Goal: Information Seeking & Learning: Find specific fact

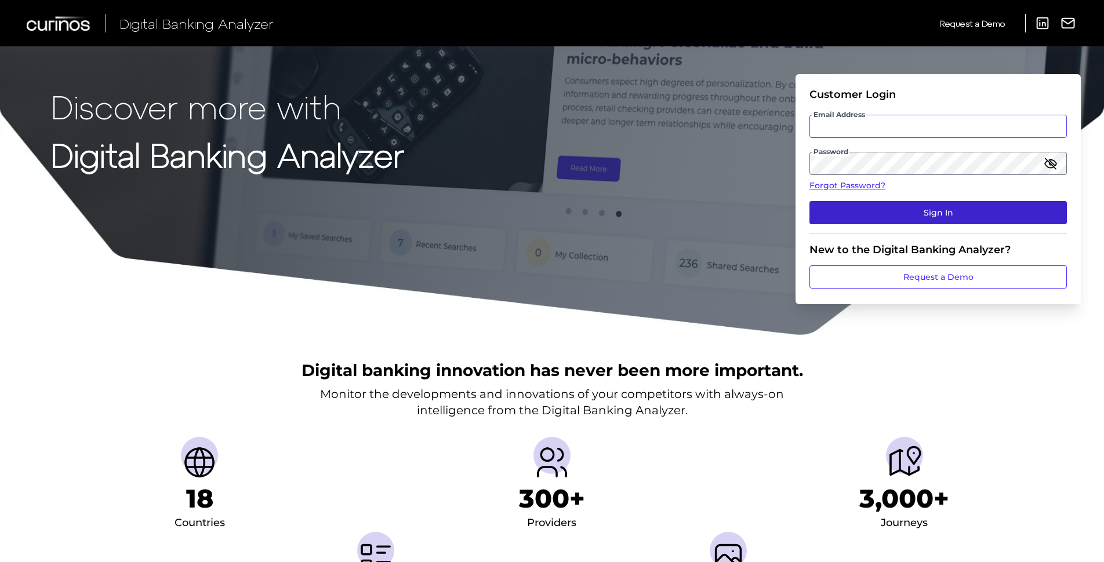
type input "[PERSON_NAME][EMAIL_ADDRESS][PERSON_NAME][DOMAIN_NAME]"
click at [830, 208] on button "Sign In" at bounding box center [937, 212] width 257 height 23
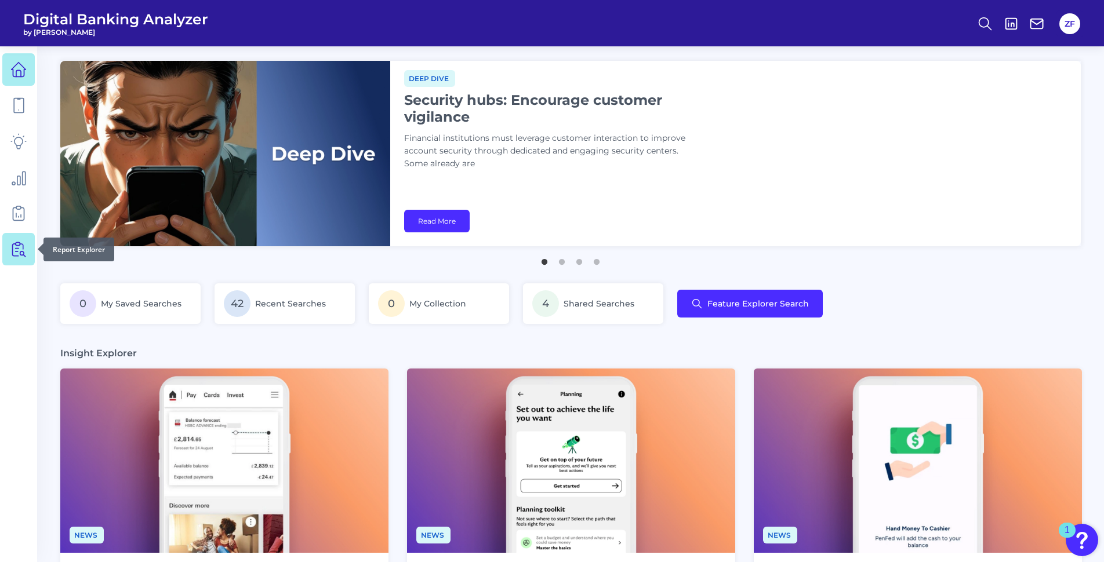
click at [10, 252] on icon at bounding box center [18, 249] width 16 height 16
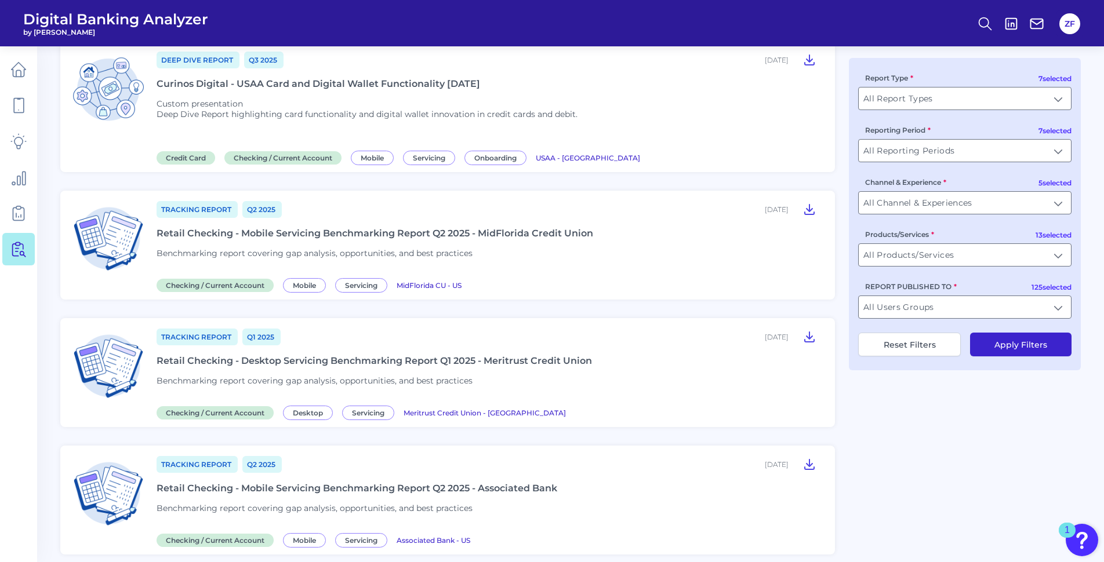
scroll to position [754, 0]
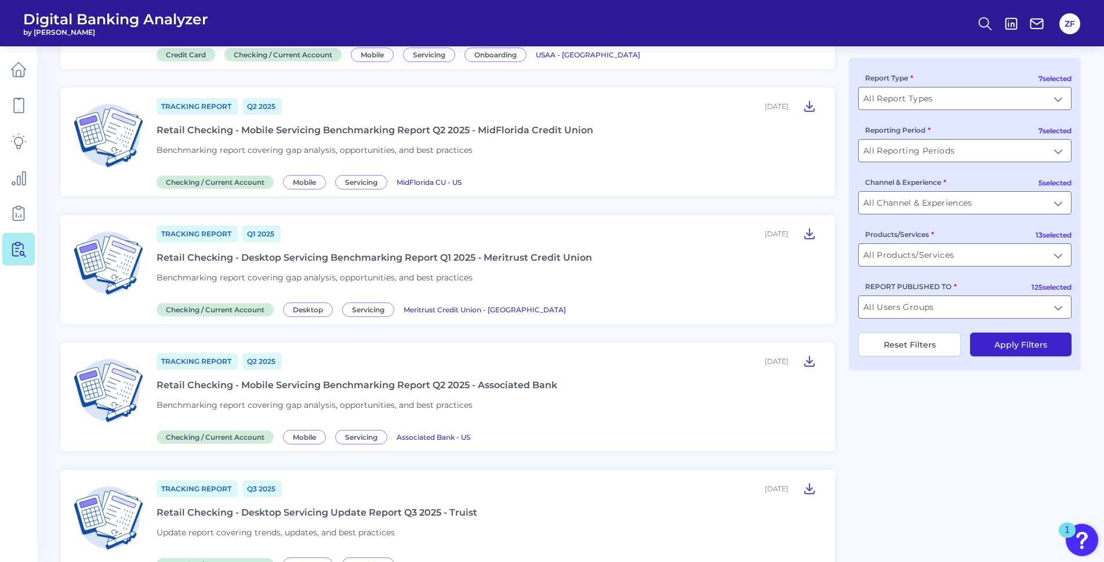
click at [943, 293] on div "REPORT PUBLISHED TO All Users Groups All Users Groups" at bounding box center [964, 300] width 213 height 38
click at [936, 296] on input "All Users Groups" at bounding box center [965, 307] width 212 height 22
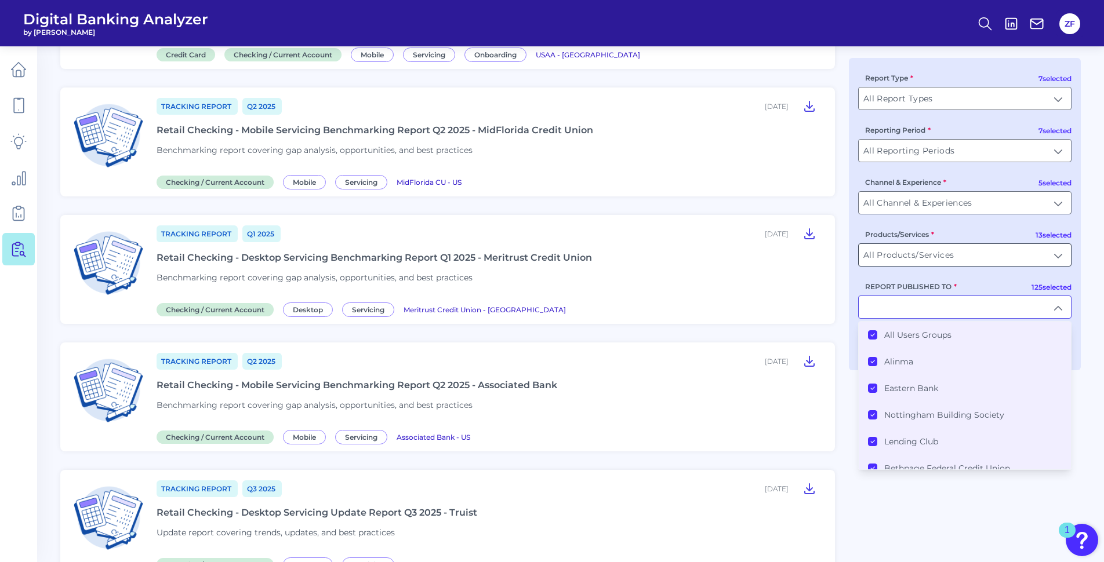
click at [927, 249] on input "All Products/Services" at bounding box center [965, 255] width 212 height 22
type input "All Users Groups"
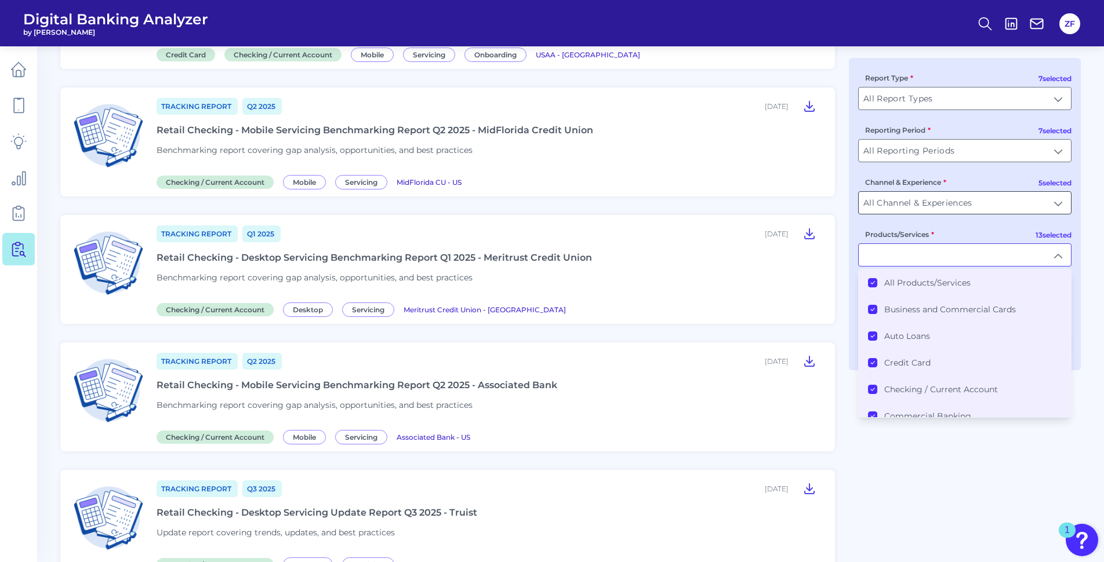
click at [932, 201] on input "All Channel & Experiences" at bounding box center [965, 203] width 212 height 22
type input "All Products/Services"
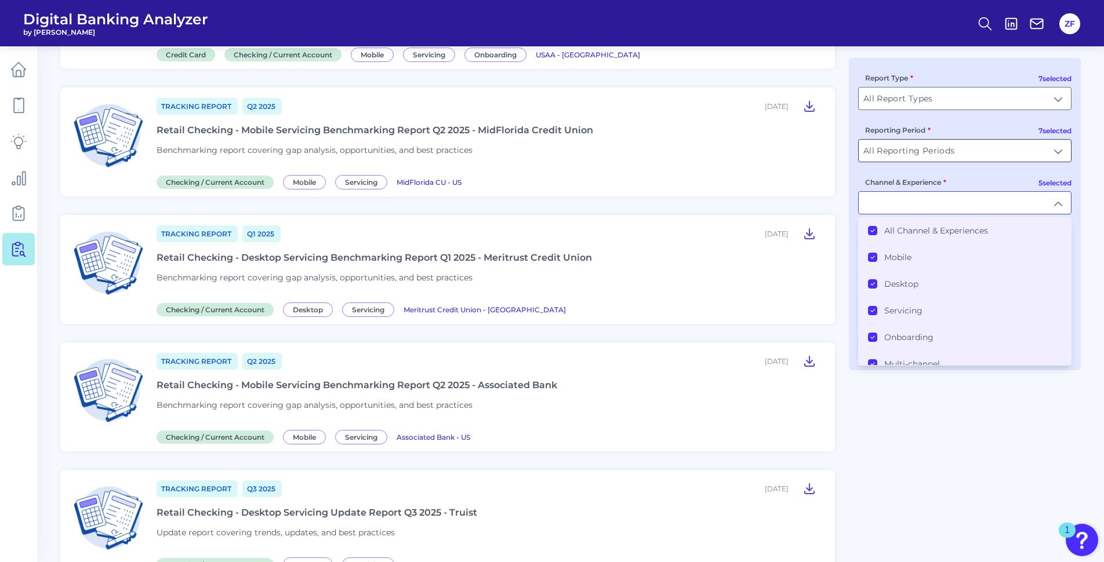
click at [937, 158] on input "All Reporting Periods" at bounding box center [965, 151] width 212 height 22
type input "All Channel & Experiences"
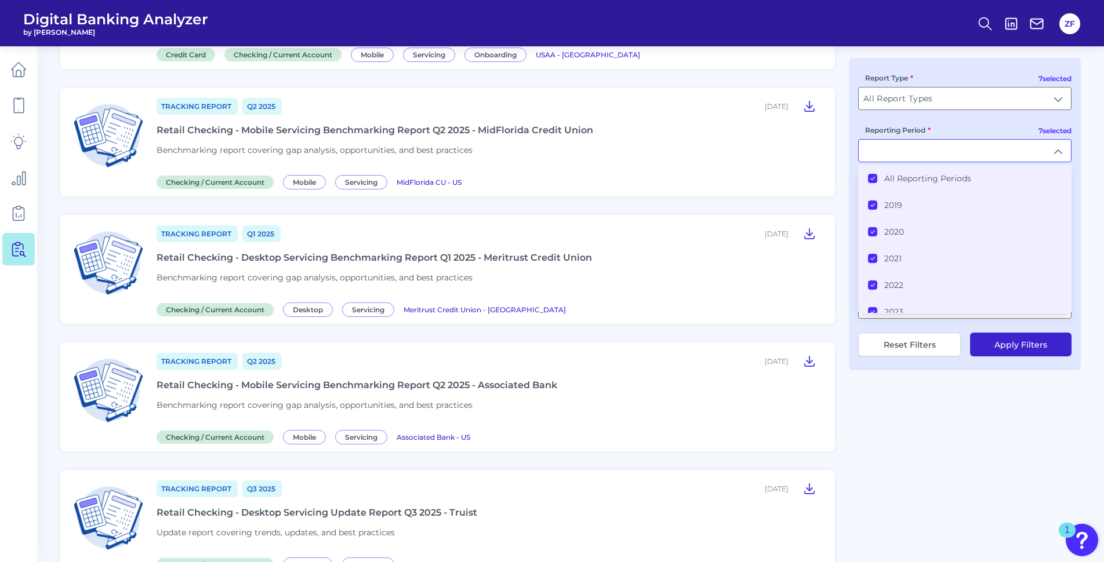
click at [881, 182] on div "All Reporting Periods" at bounding box center [919, 178] width 103 height 10
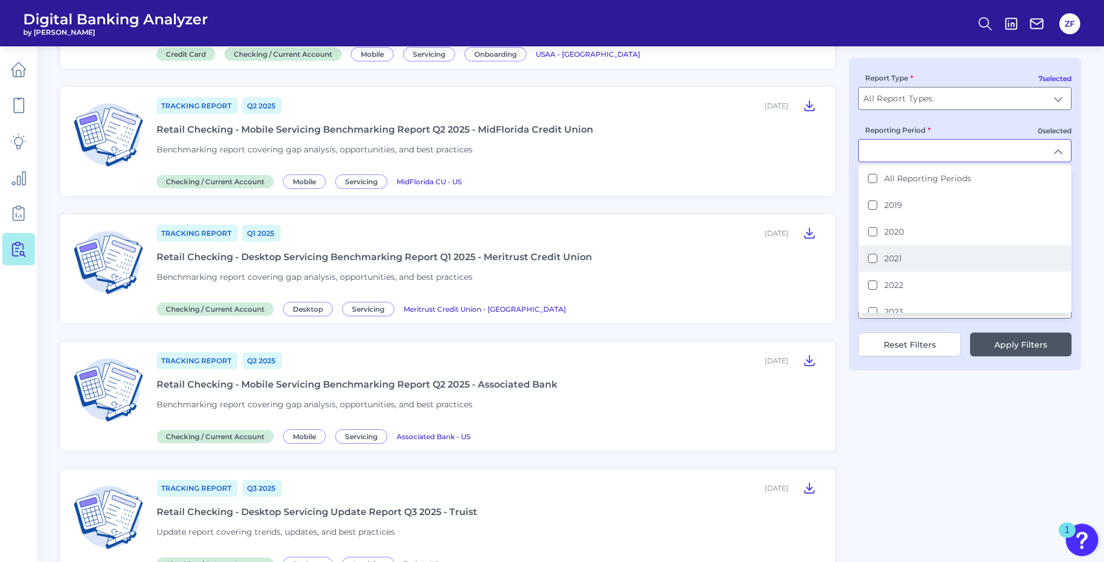
scroll to position [66, 0]
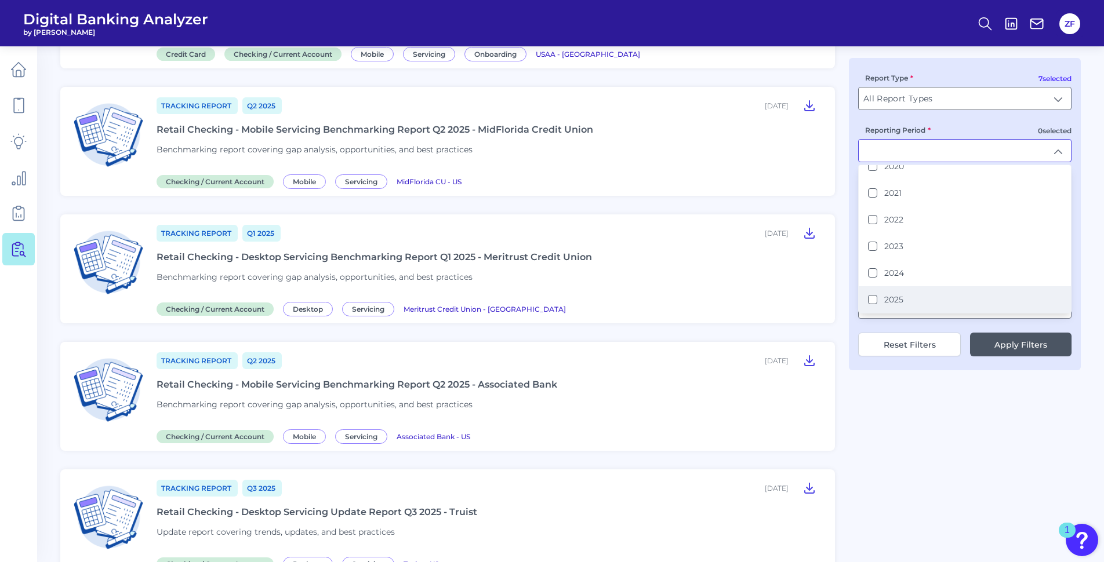
click at [873, 301] on button "2025" at bounding box center [872, 299] width 9 height 9
type input "2025"
click at [917, 97] on input "All Report Types" at bounding box center [965, 99] width 212 height 22
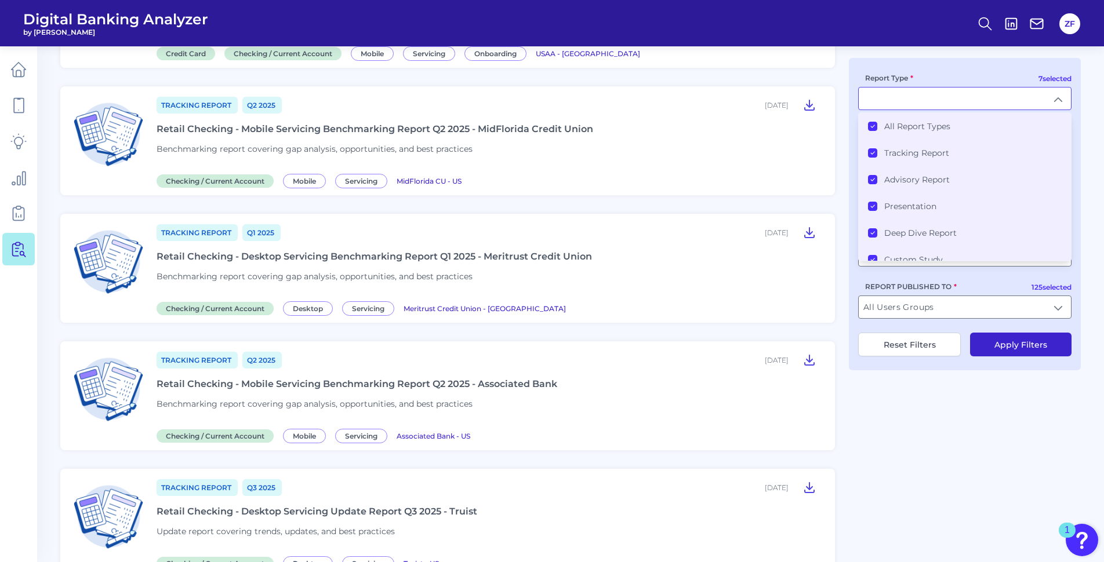
click at [947, 89] on input "Report Type" at bounding box center [965, 99] width 212 height 22
type input "All Report Types"
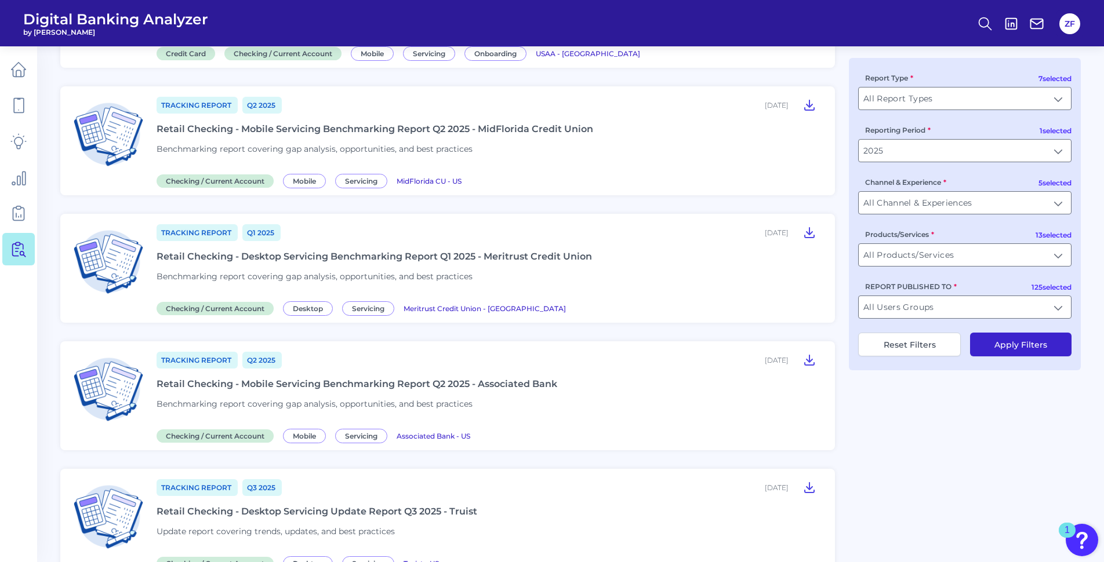
click at [1011, 332] on div "7 selected Report Type All Report Types All Report Types 1 selected Reporting P…" at bounding box center [965, 214] width 232 height 313
click at [1017, 348] on button "Apply Filters" at bounding box center [1020, 345] width 101 height 24
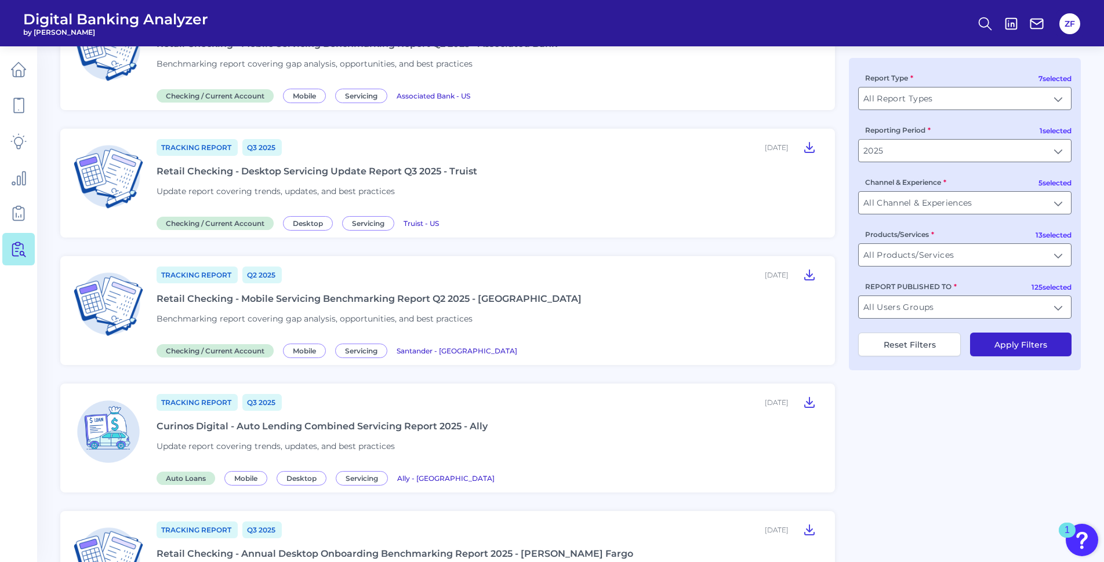
scroll to position [1277, 0]
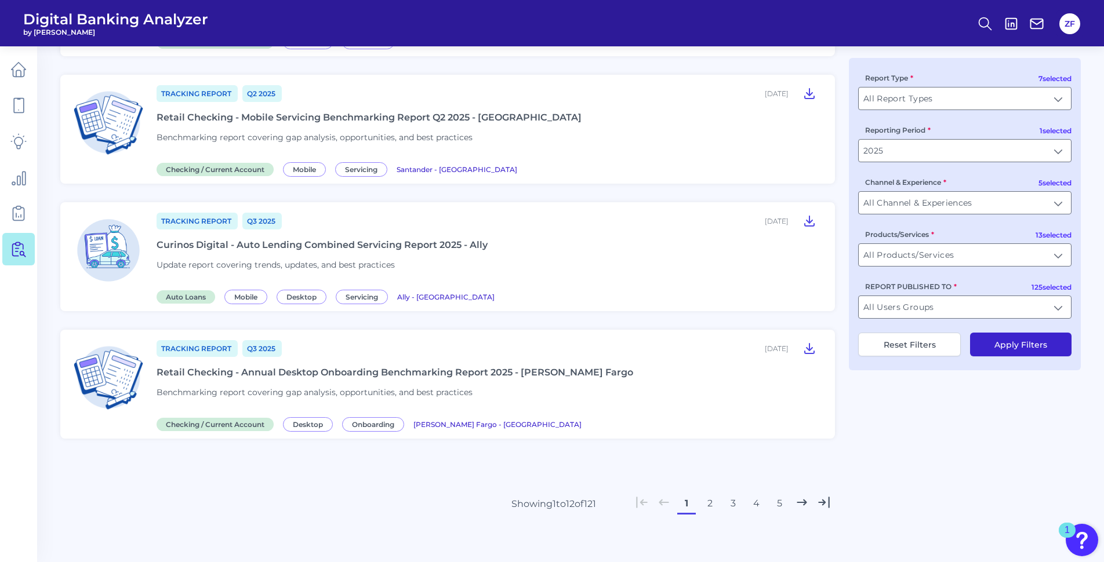
click at [705, 504] on button "2" at bounding box center [709, 504] width 19 height 19
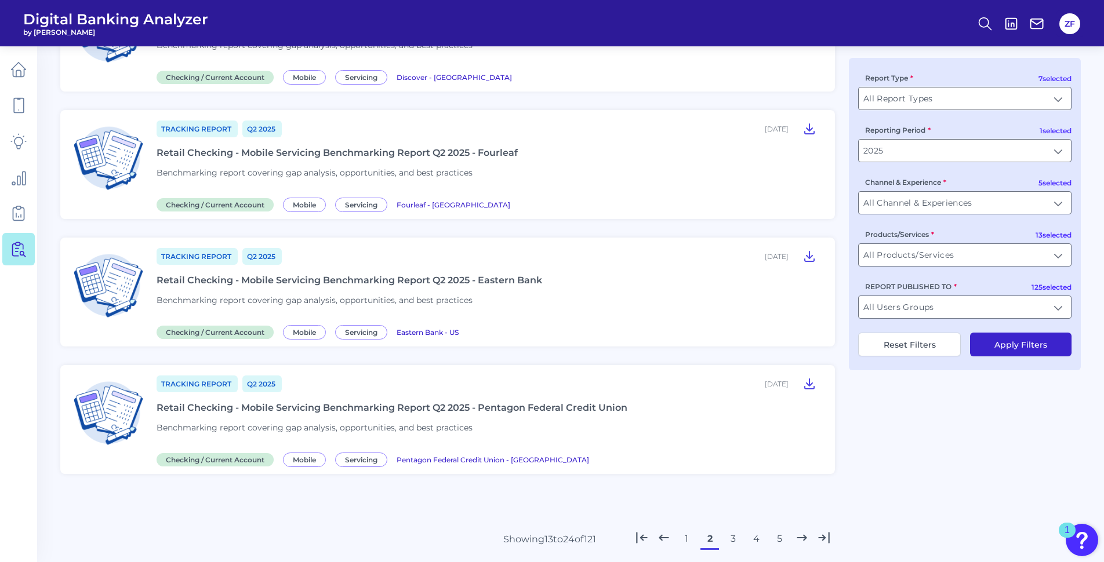
scroll to position [1218, 0]
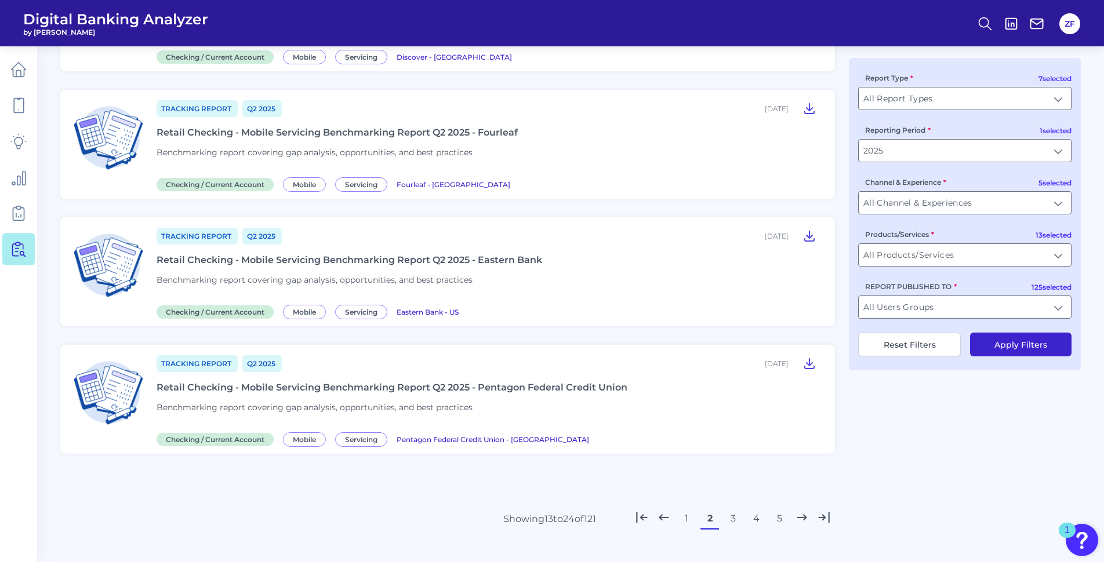
click at [729, 524] on button "3" at bounding box center [733, 519] width 19 height 19
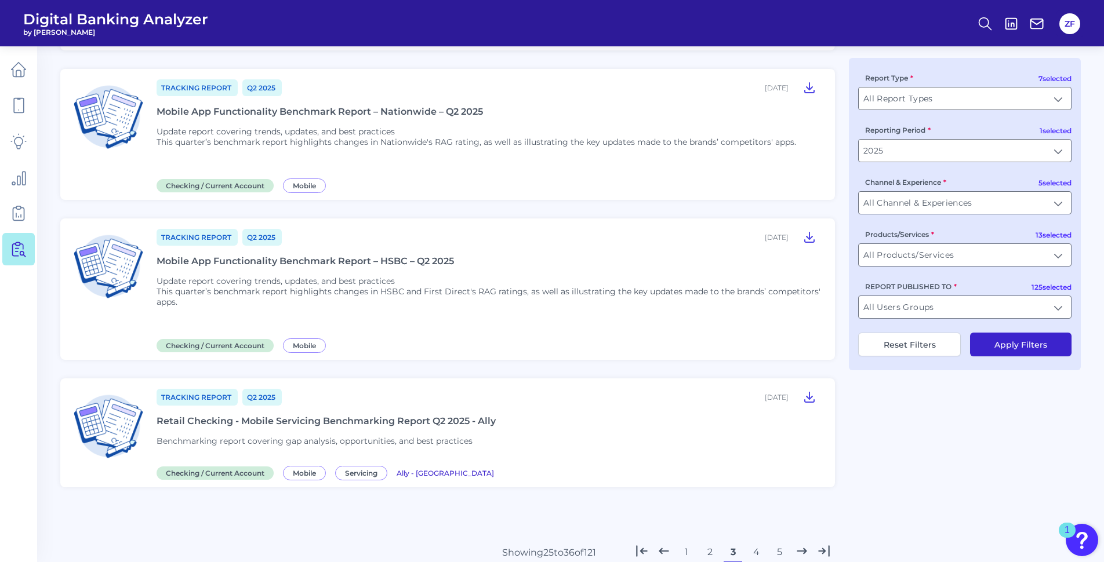
scroll to position [1294, 0]
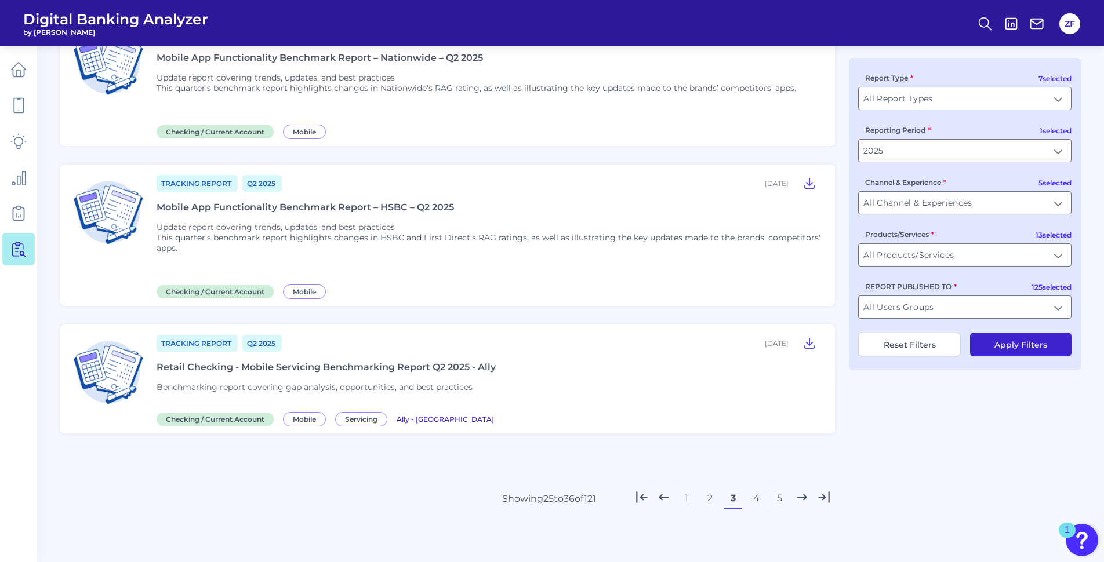
click at [758, 499] on button "4" at bounding box center [756, 498] width 19 height 19
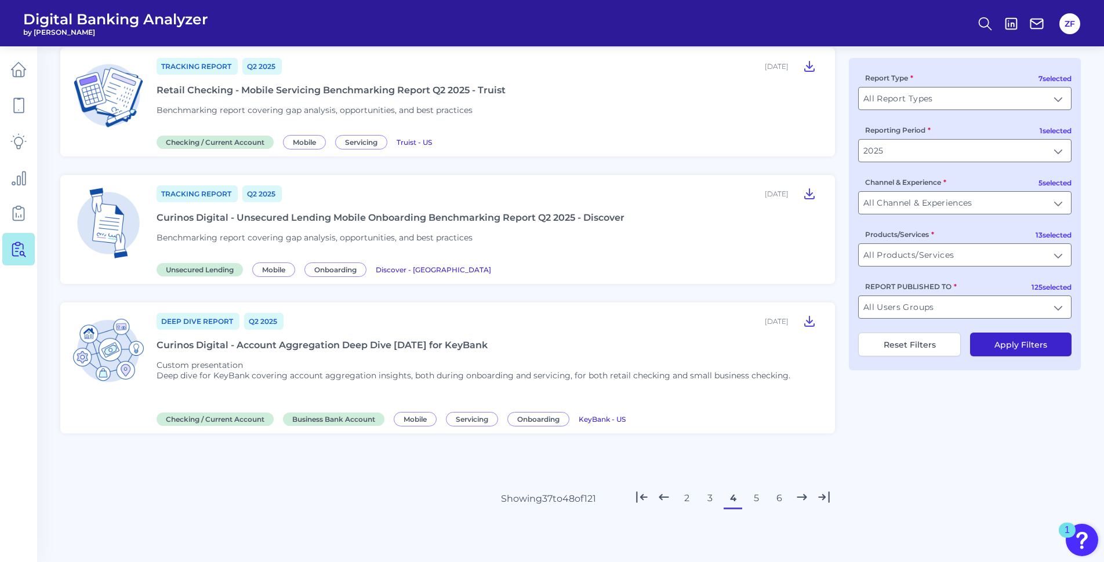
click at [751, 497] on button "5" at bounding box center [756, 498] width 19 height 19
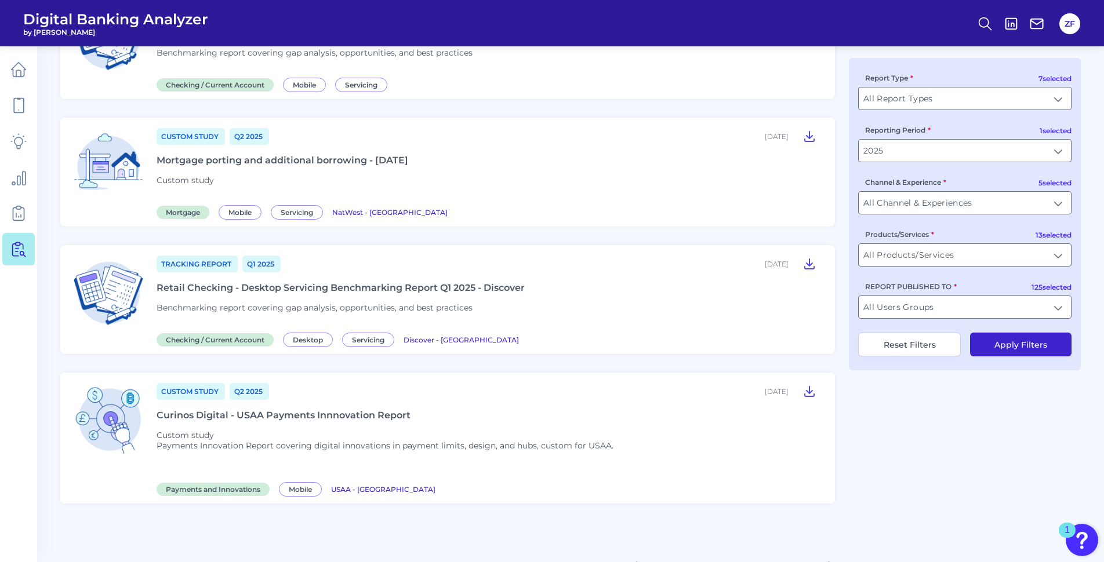
scroll to position [1261, 0]
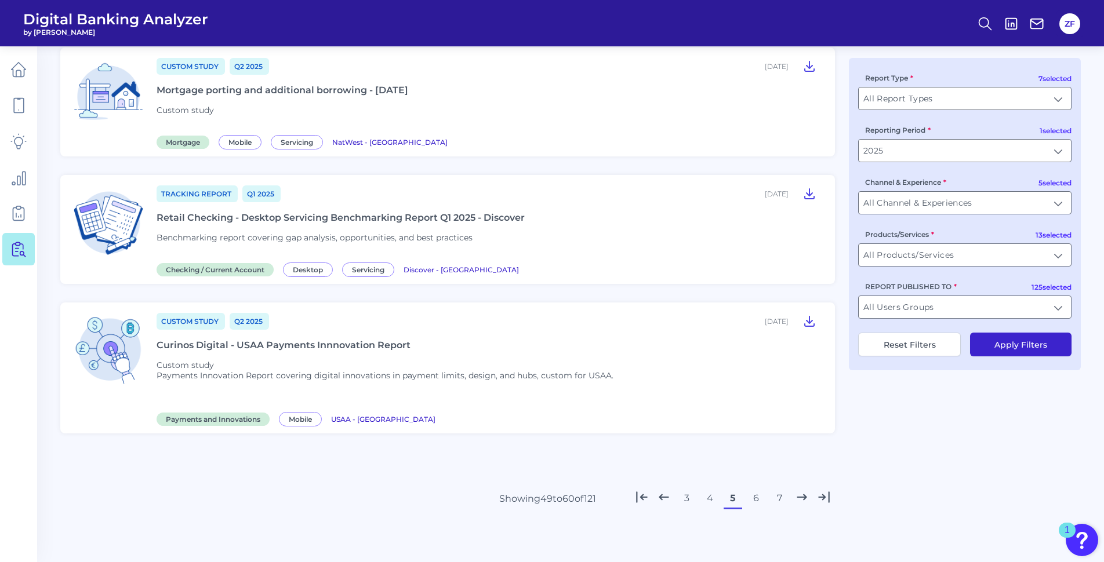
click at [754, 502] on button "6" at bounding box center [756, 498] width 19 height 19
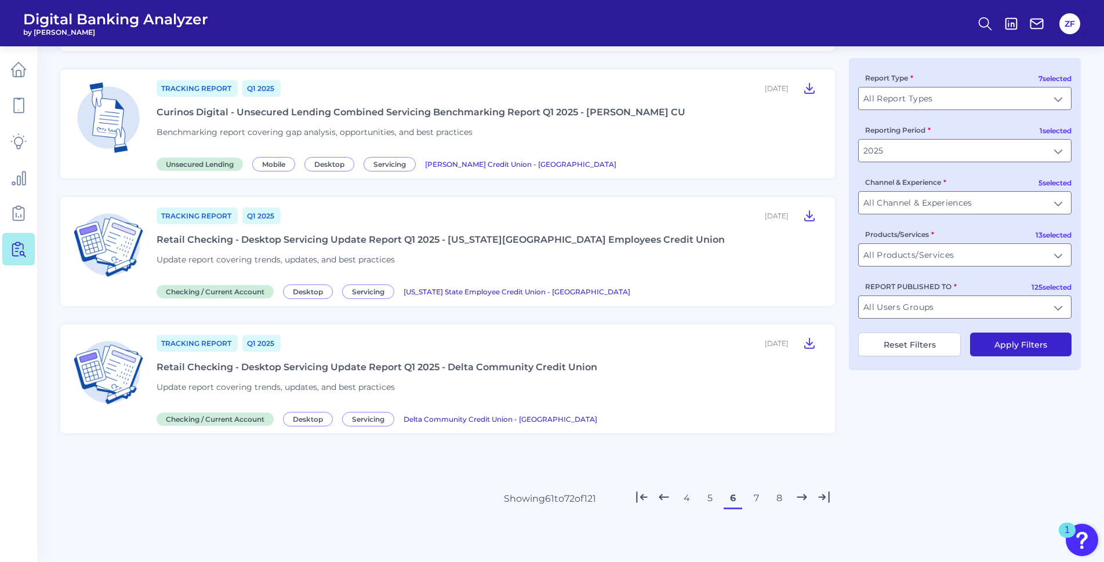
click at [749, 497] on button "7" at bounding box center [756, 498] width 19 height 19
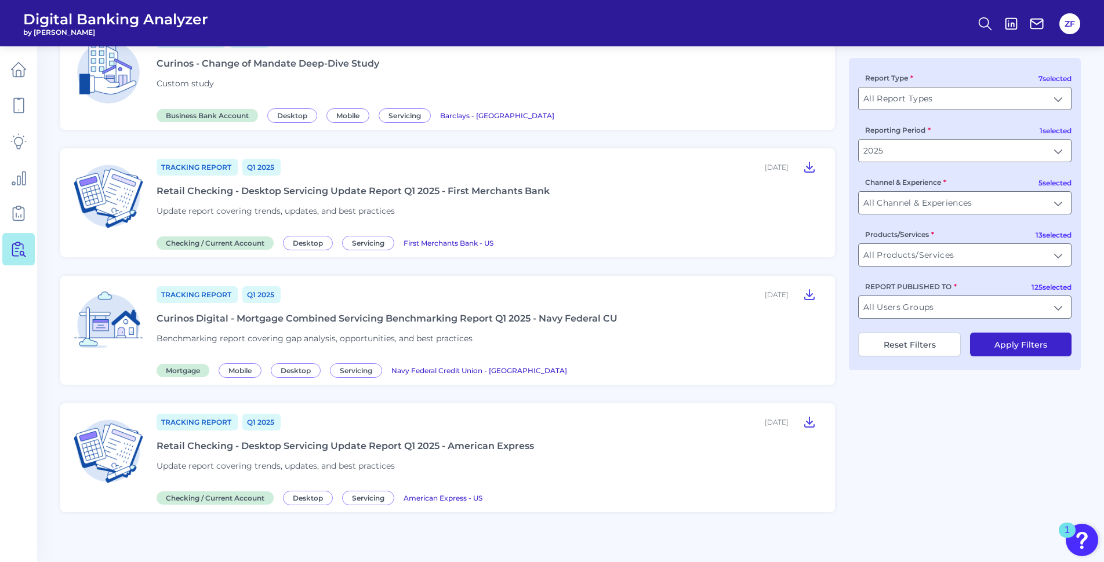
scroll to position [1195, 0]
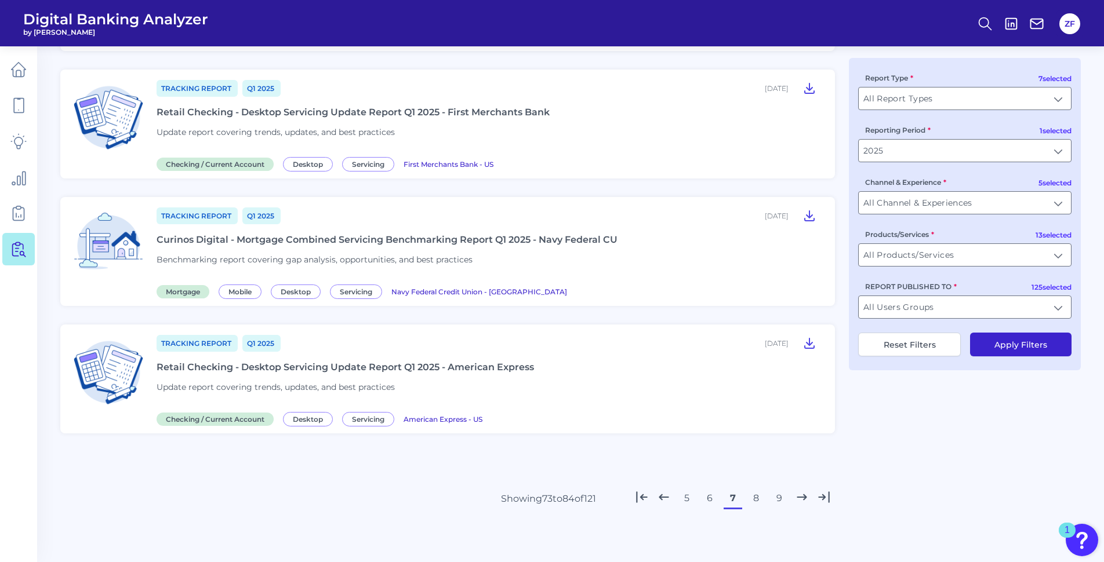
click at [756, 504] on button "8" at bounding box center [756, 498] width 19 height 19
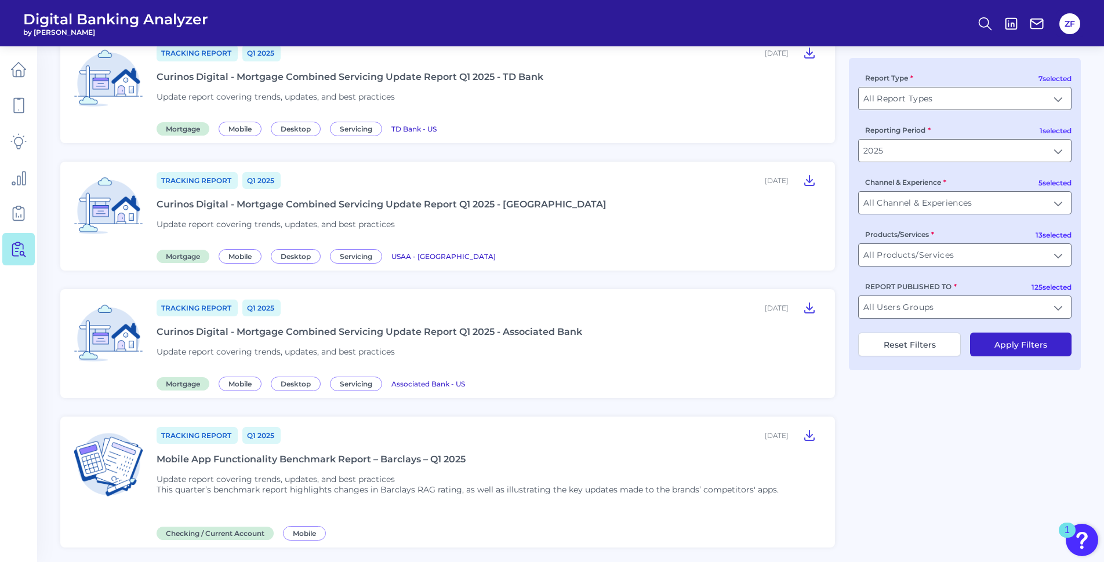
scroll to position [1283, 0]
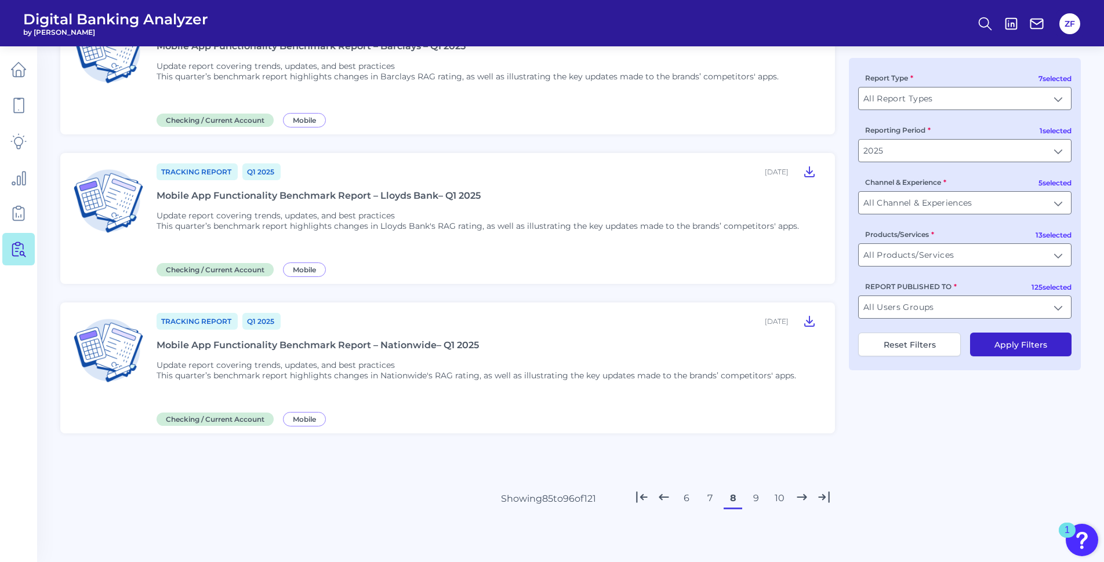
click at [756, 492] on button "9" at bounding box center [756, 498] width 19 height 19
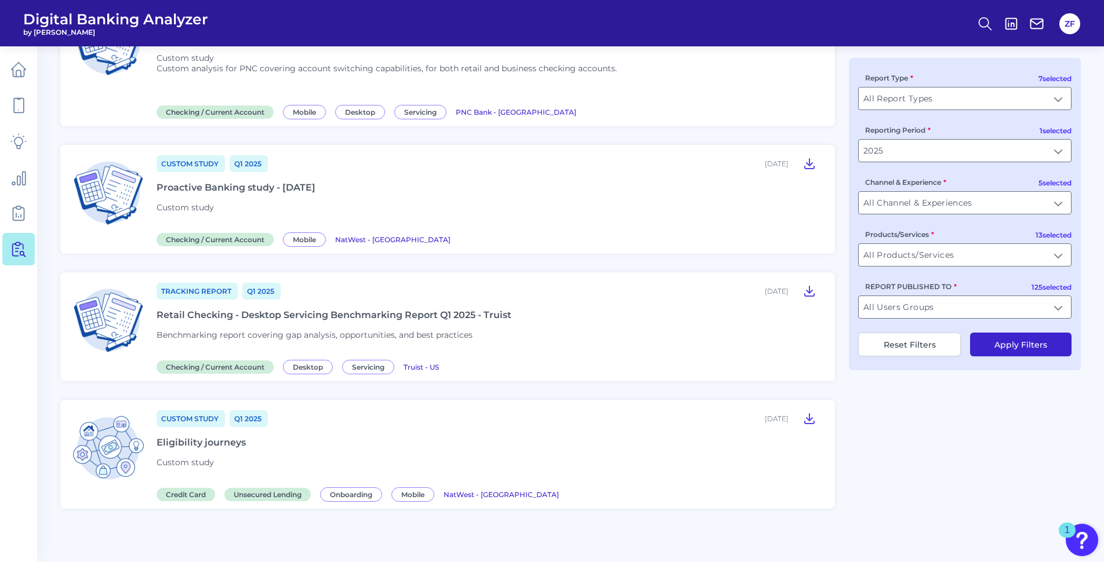
scroll to position [1359, 0]
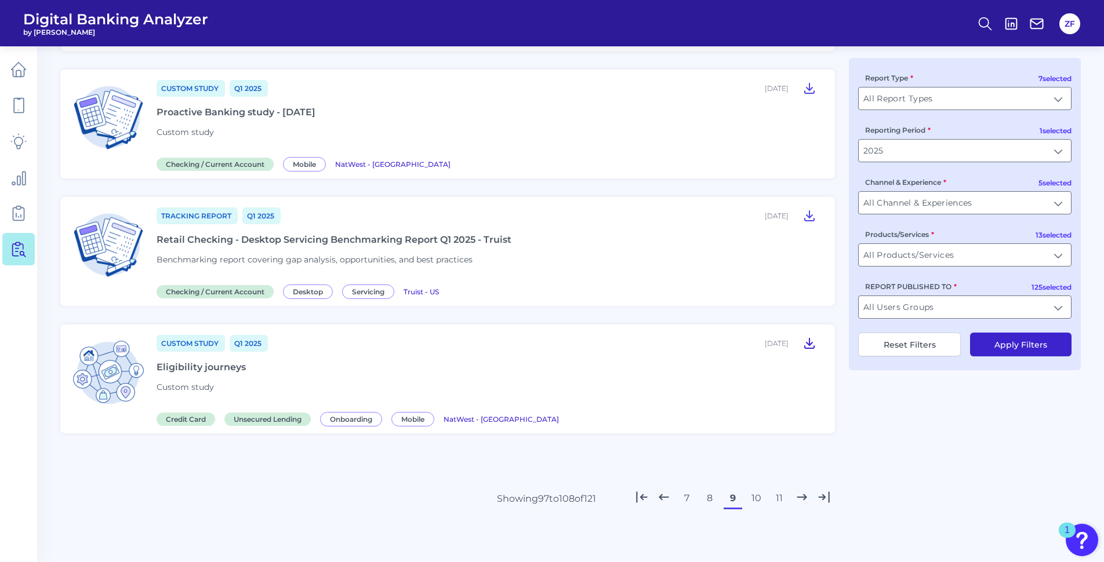
click at [815, 350] on icon at bounding box center [809, 343] width 14 height 14
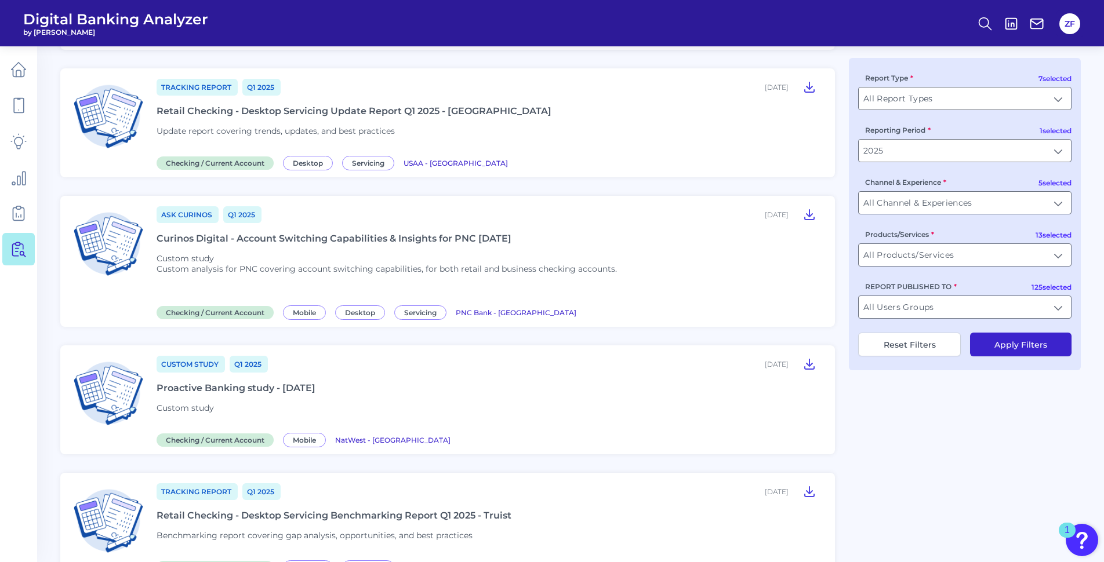
scroll to position [1069, 0]
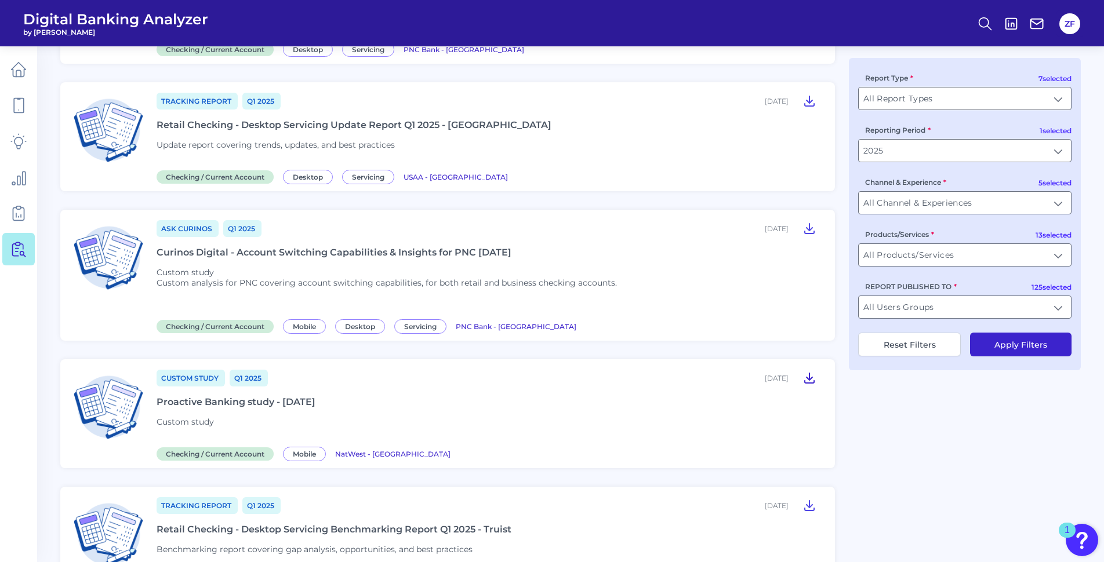
click at [809, 379] on icon at bounding box center [809, 378] width 9 height 10
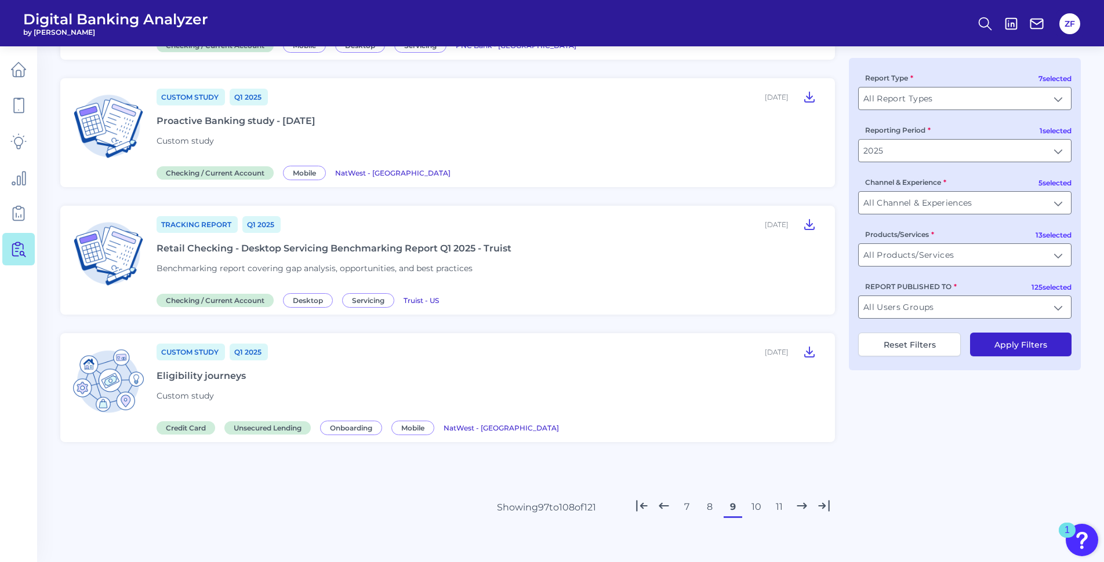
scroll to position [1359, 0]
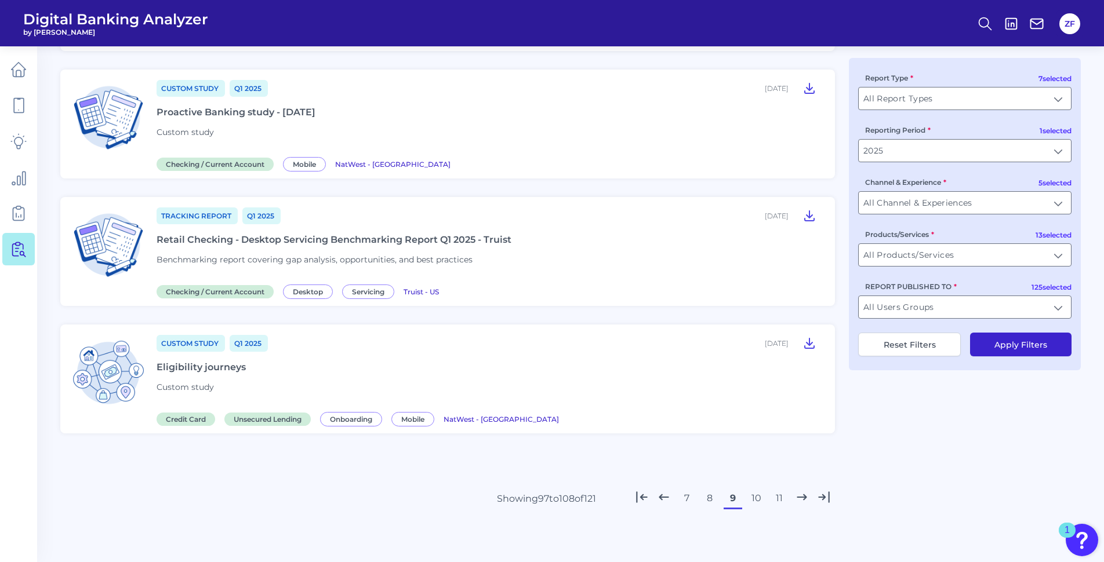
click at [757, 496] on button "10" at bounding box center [756, 498] width 19 height 19
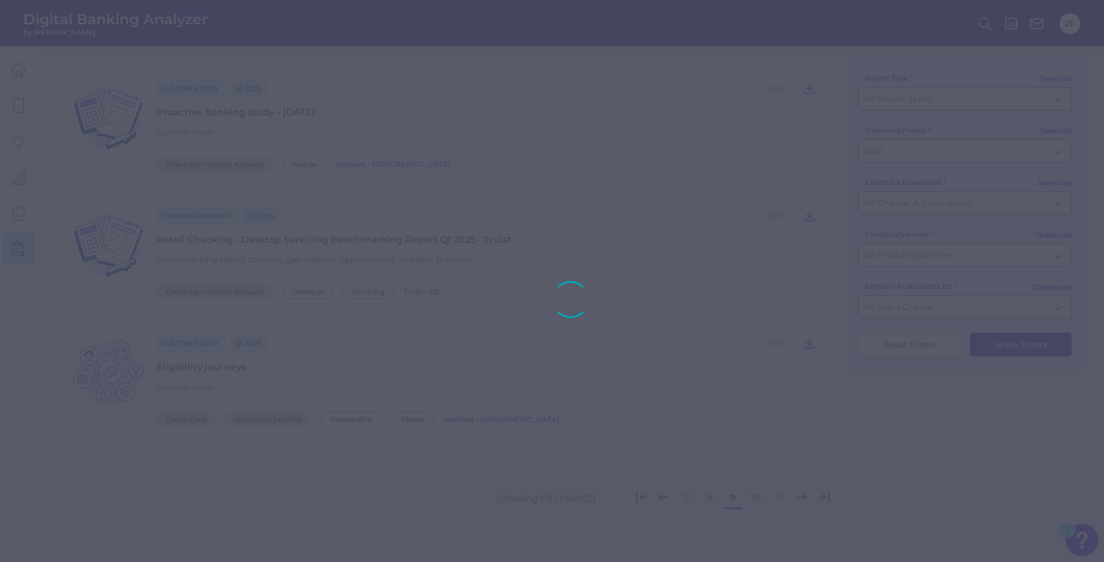
scroll to position [0, 0]
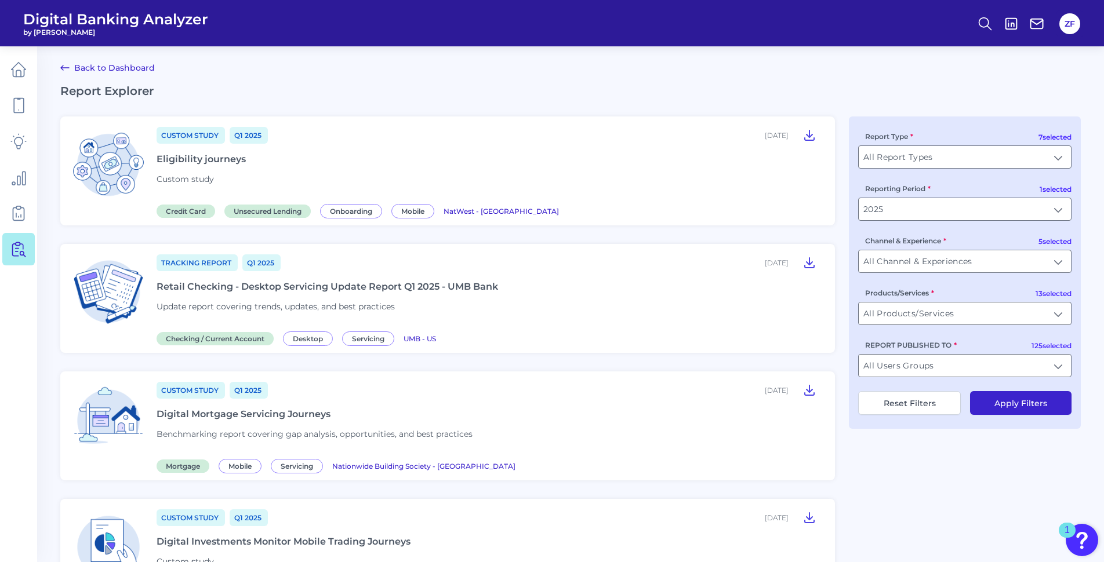
click at [655, 85] on h2 "Report Explorer" at bounding box center [570, 91] width 1020 height 14
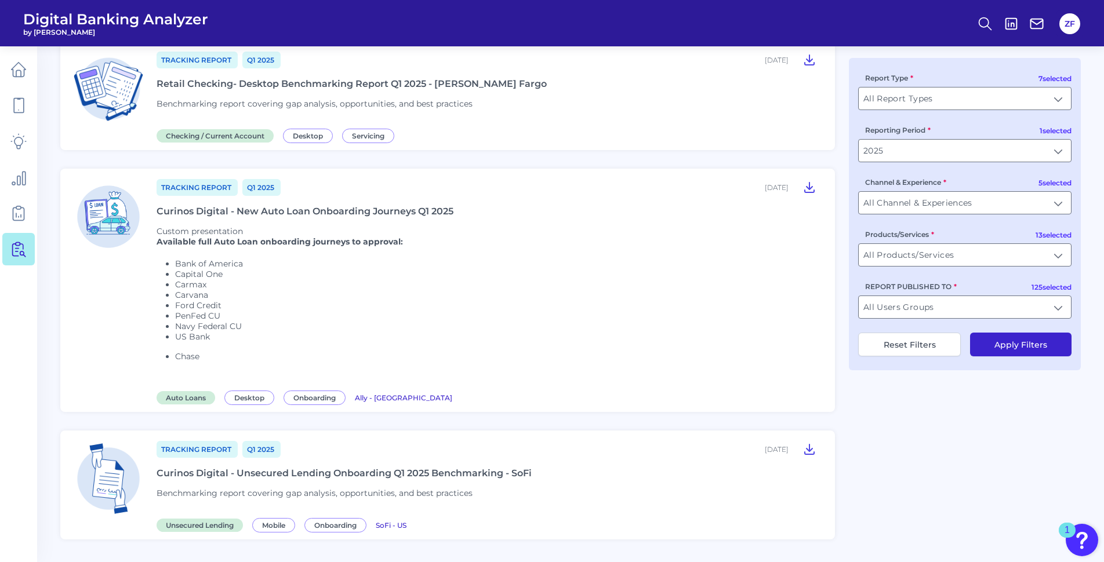
scroll to position [1440, 0]
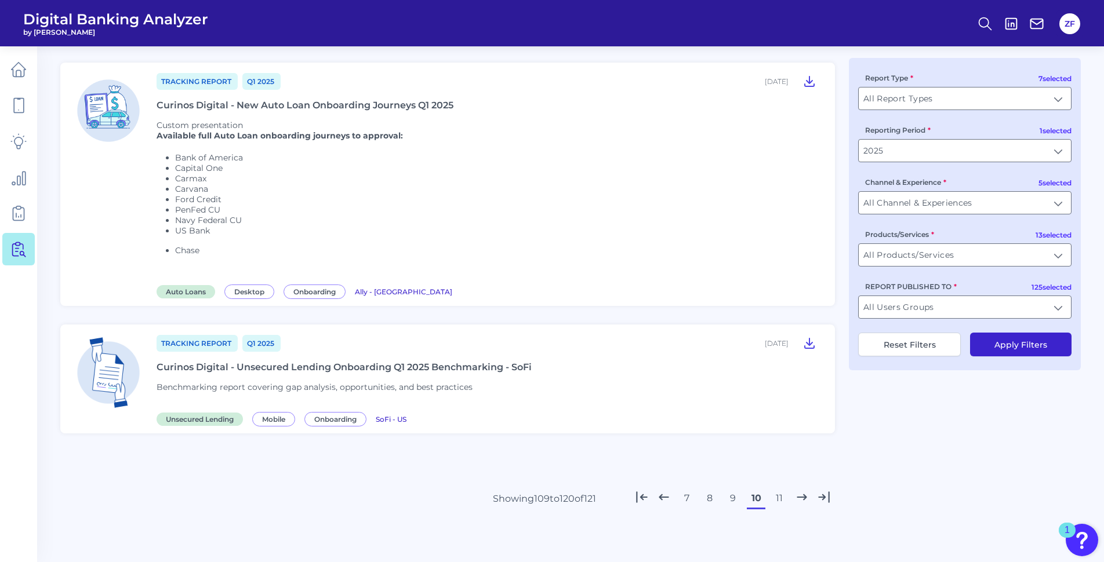
click at [782, 500] on button "11" at bounding box center [779, 498] width 19 height 19
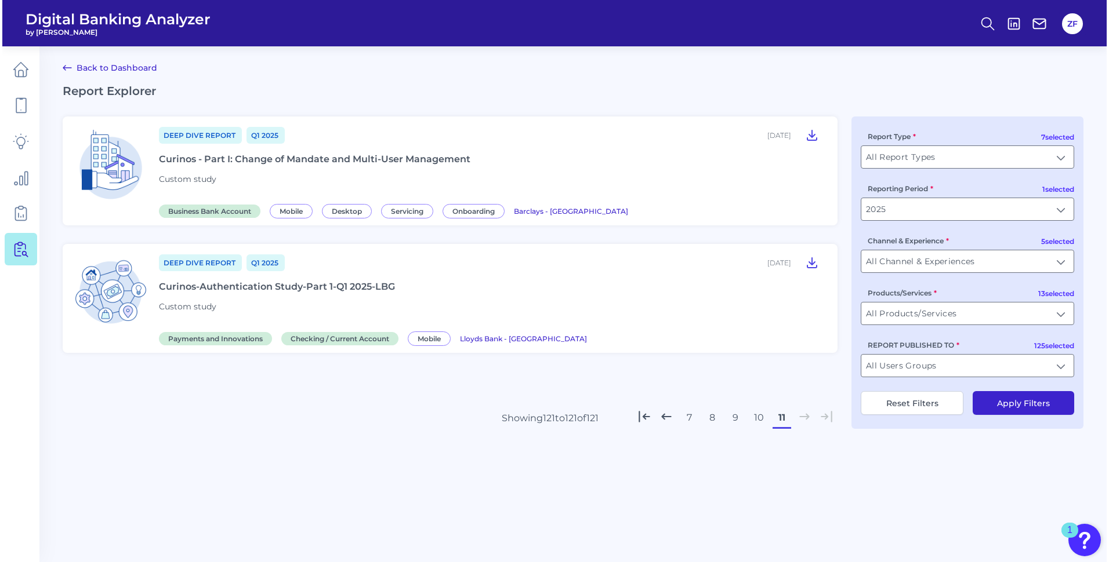
scroll to position [0, 0]
click at [938, 206] on input "2025" at bounding box center [969, 209] width 212 height 22
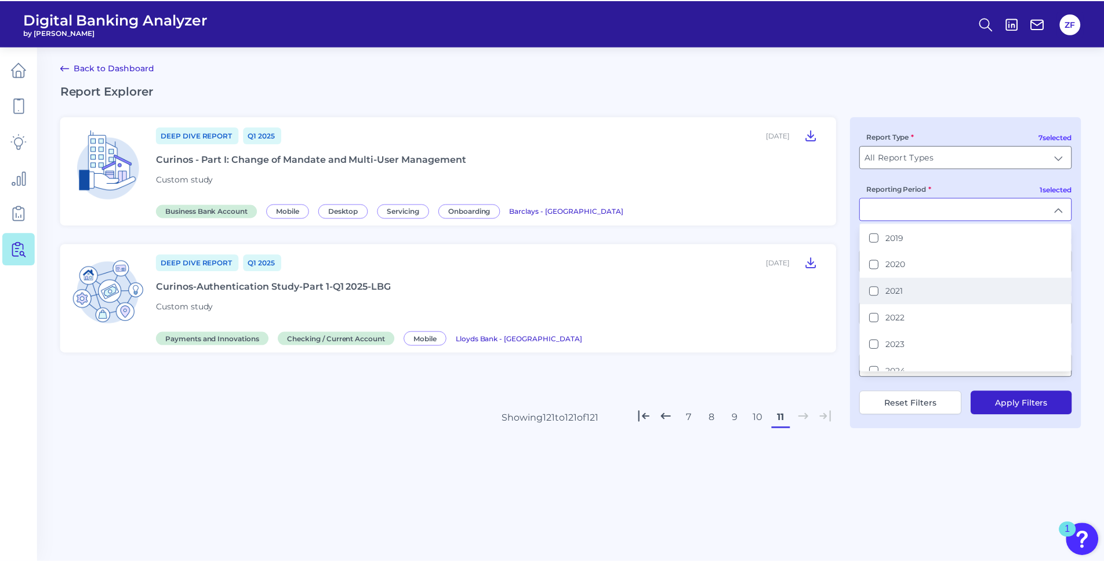
scroll to position [66, 0]
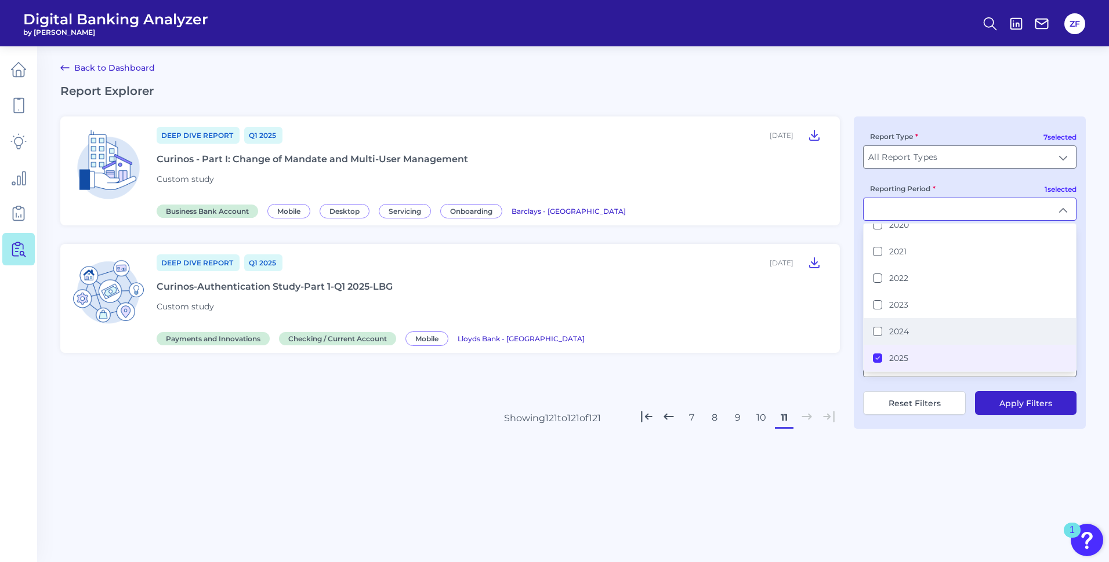
click at [886, 327] on div "2024" at bounding box center [891, 331] width 36 height 10
click at [879, 353] on li "2025" at bounding box center [969, 358] width 212 height 27
type input "2024"
click at [1003, 400] on button "Apply Filters" at bounding box center [1025, 403] width 101 height 24
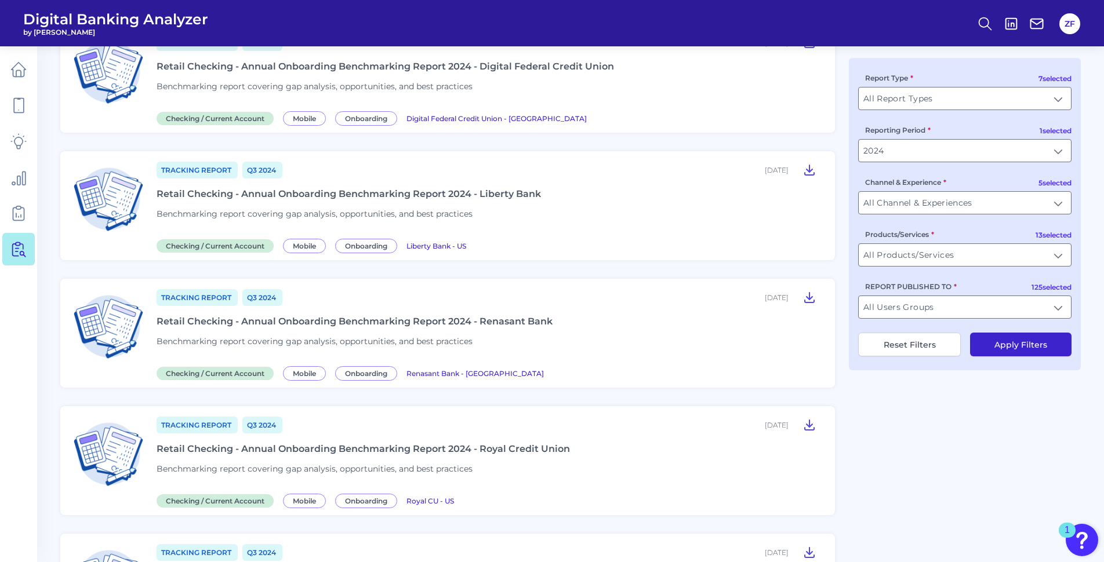
scroll to position [1195, 0]
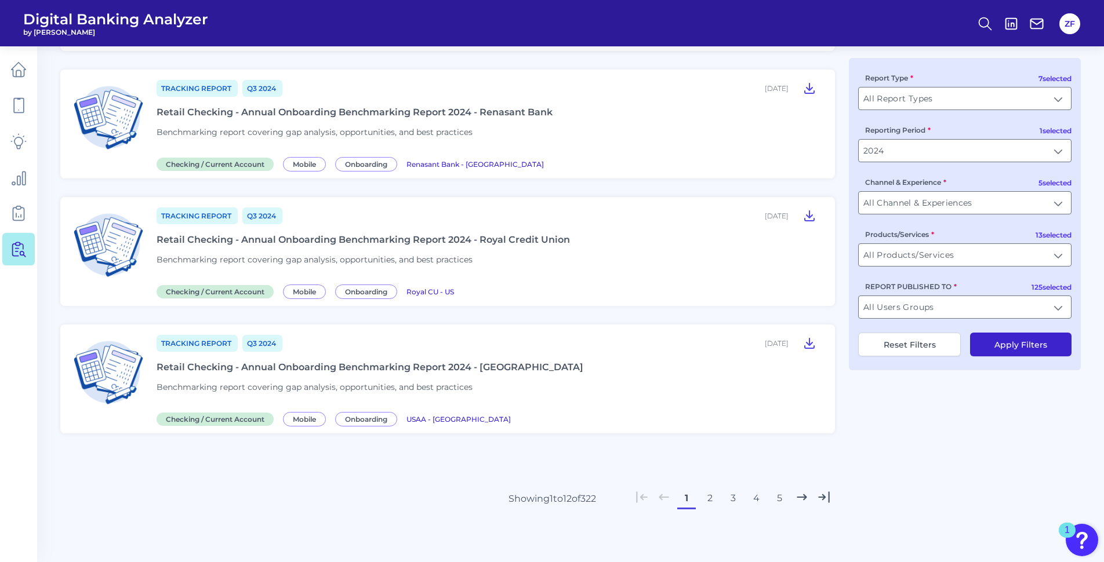
click at [709, 492] on button "2" at bounding box center [709, 498] width 19 height 19
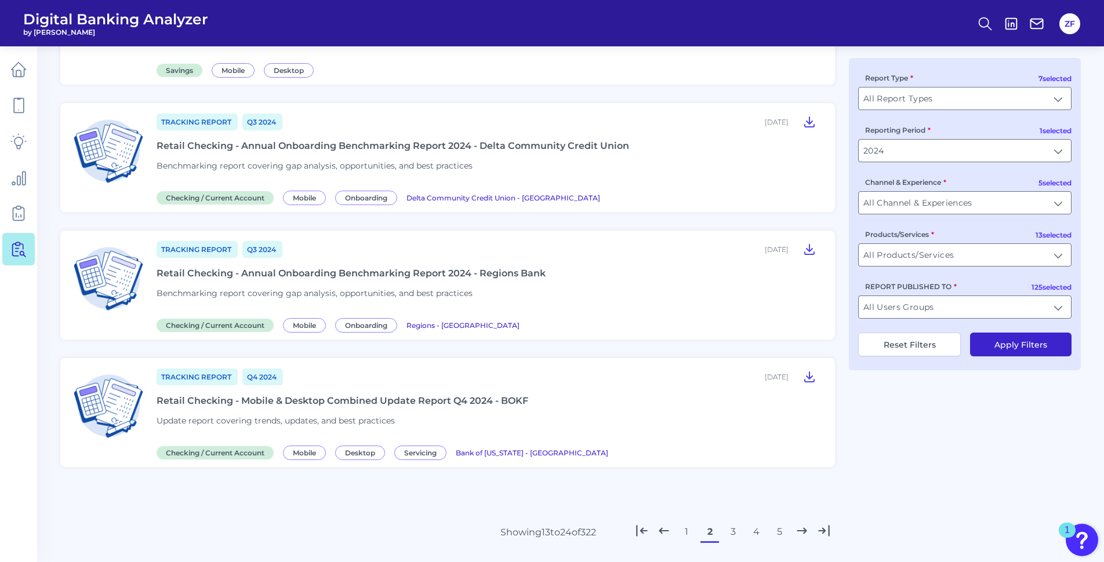
scroll to position [1227, 0]
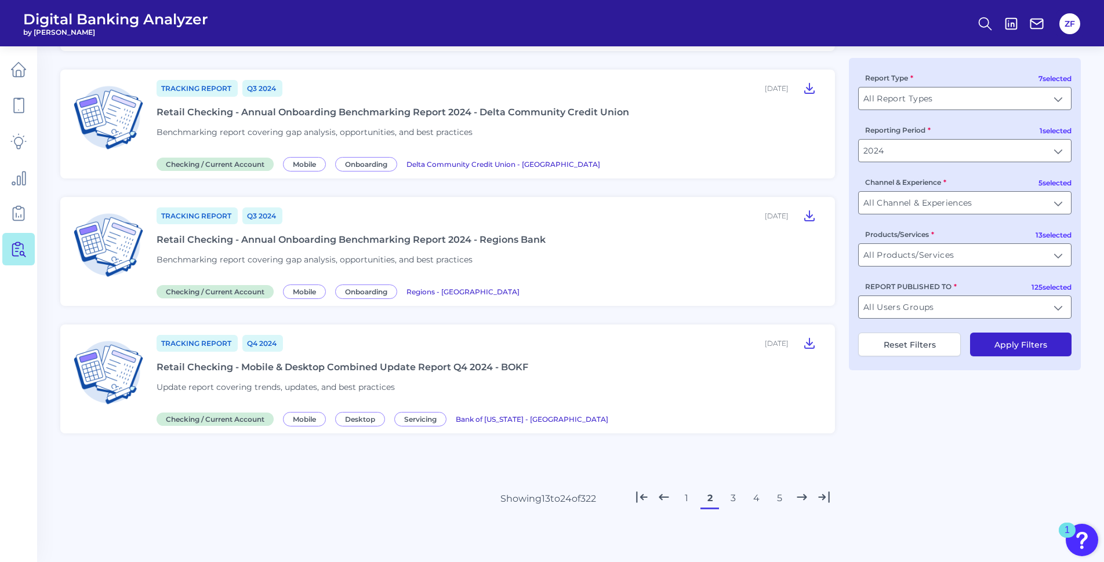
click at [735, 503] on button "3" at bounding box center [733, 498] width 19 height 19
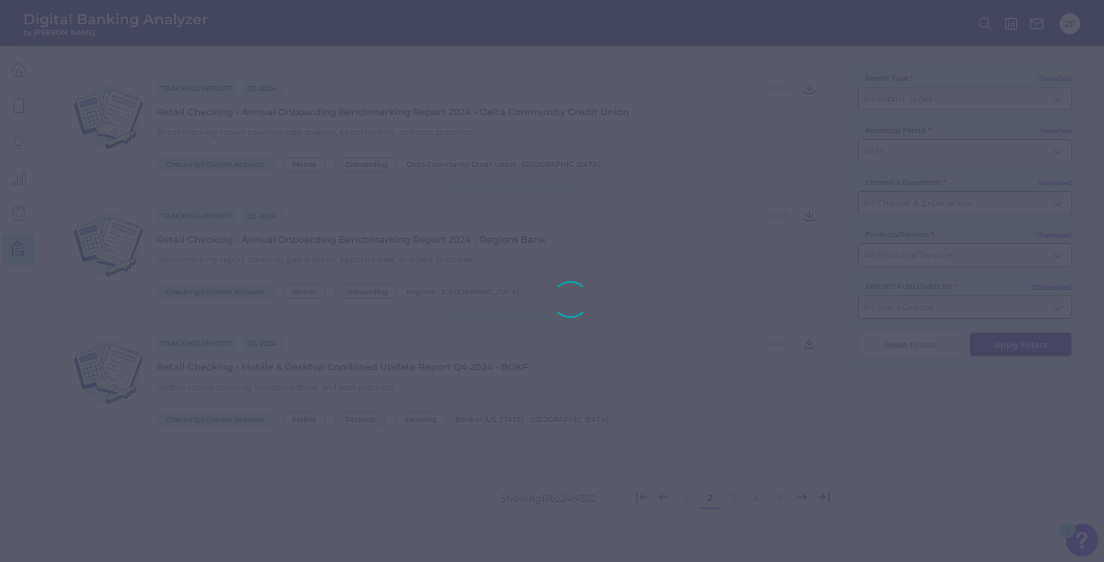
scroll to position [1195, 0]
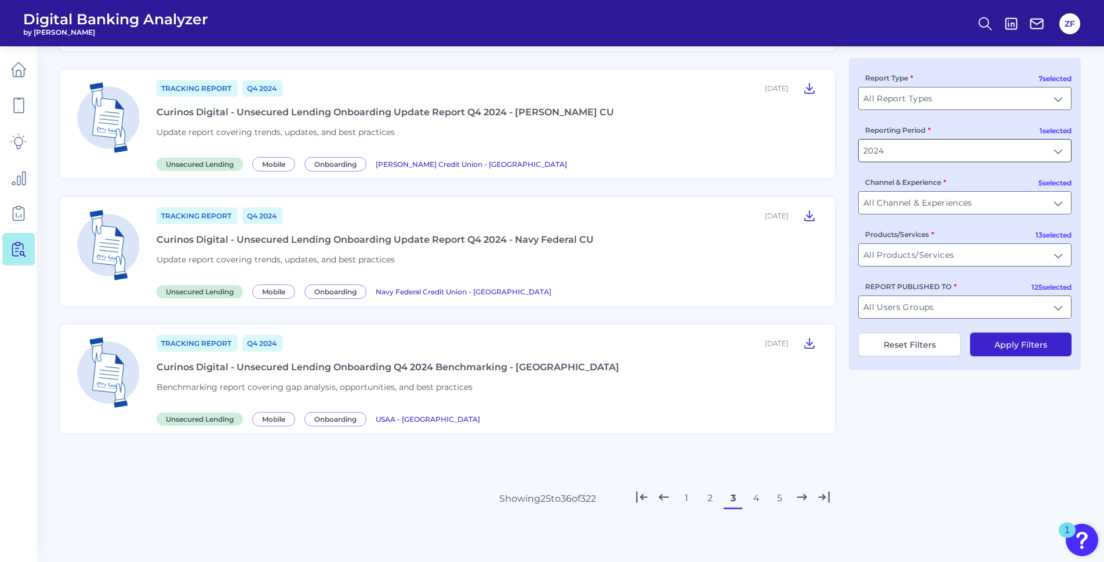
click at [899, 152] on input "2024" at bounding box center [965, 151] width 212 height 22
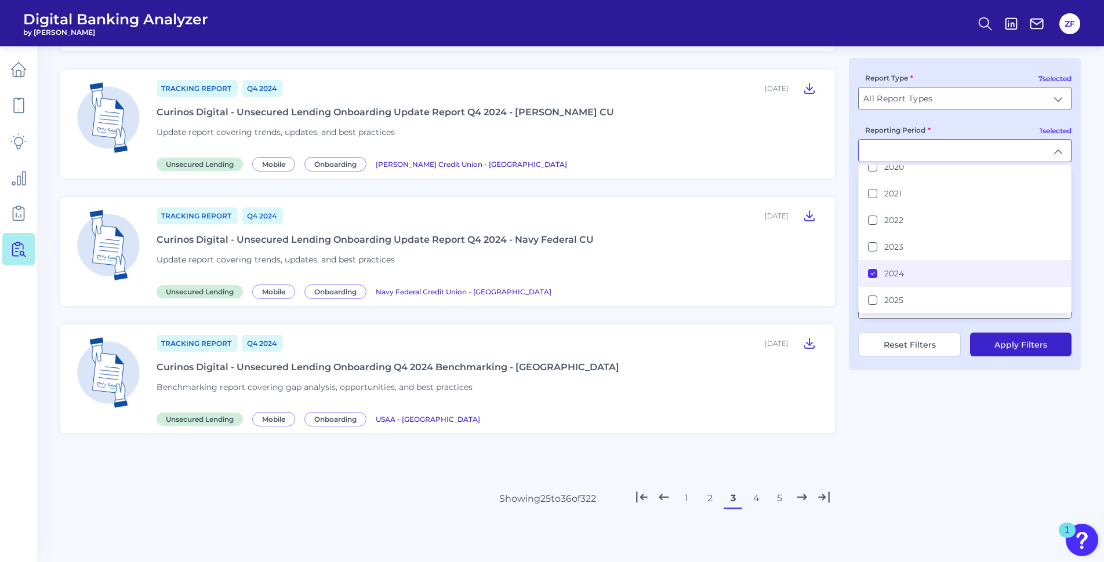
scroll to position [66, 0]
click at [1027, 345] on button "Apply Filters" at bounding box center [1020, 345] width 101 height 24
type input "2024"
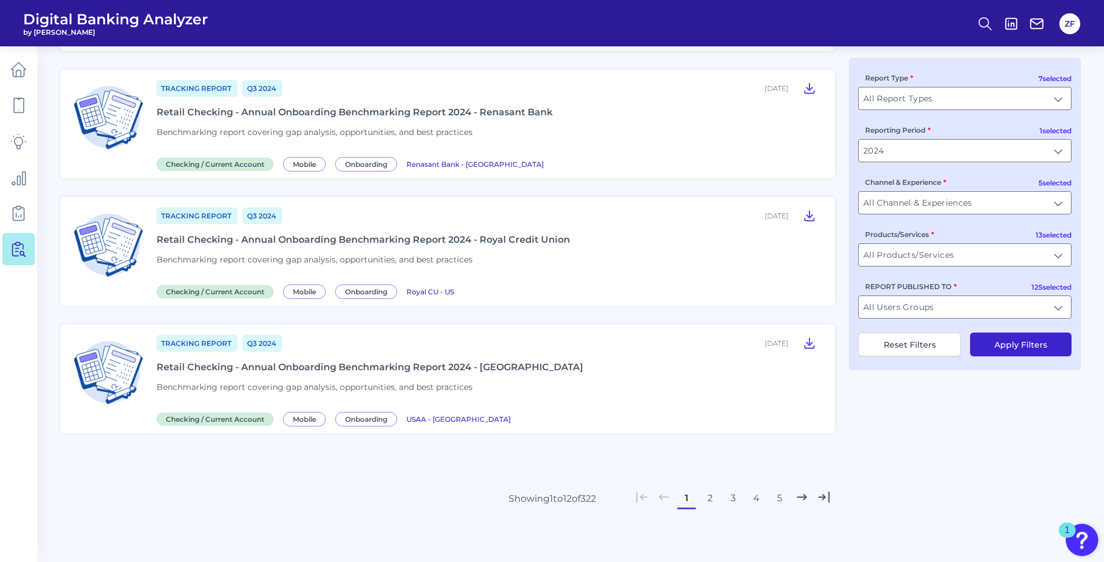
click at [776, 492] on button "5" at bounding box center [779, 498] width 19 height 19
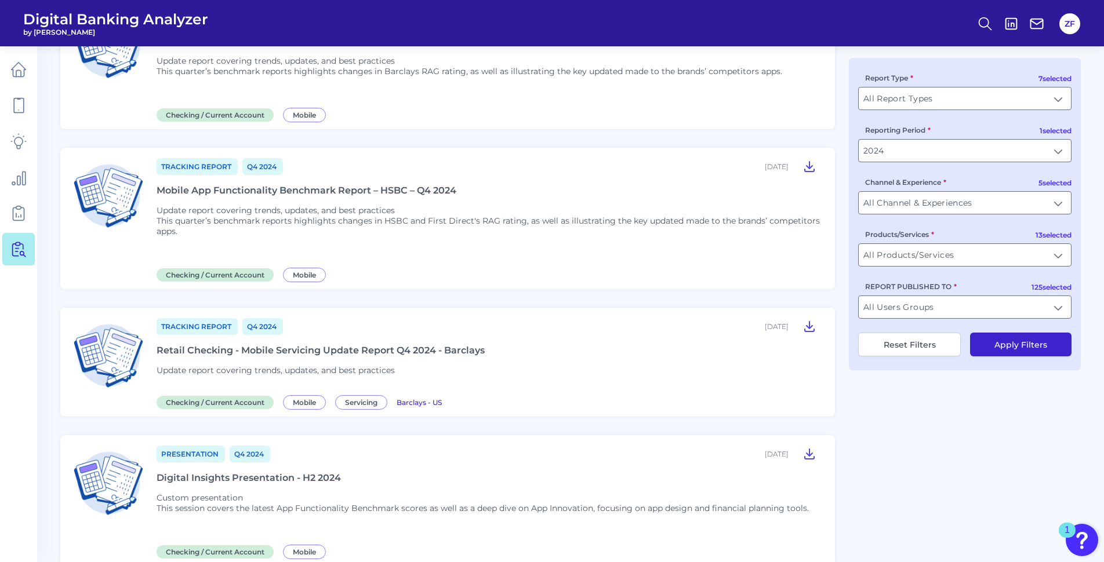
scroll to position [1316, 0]
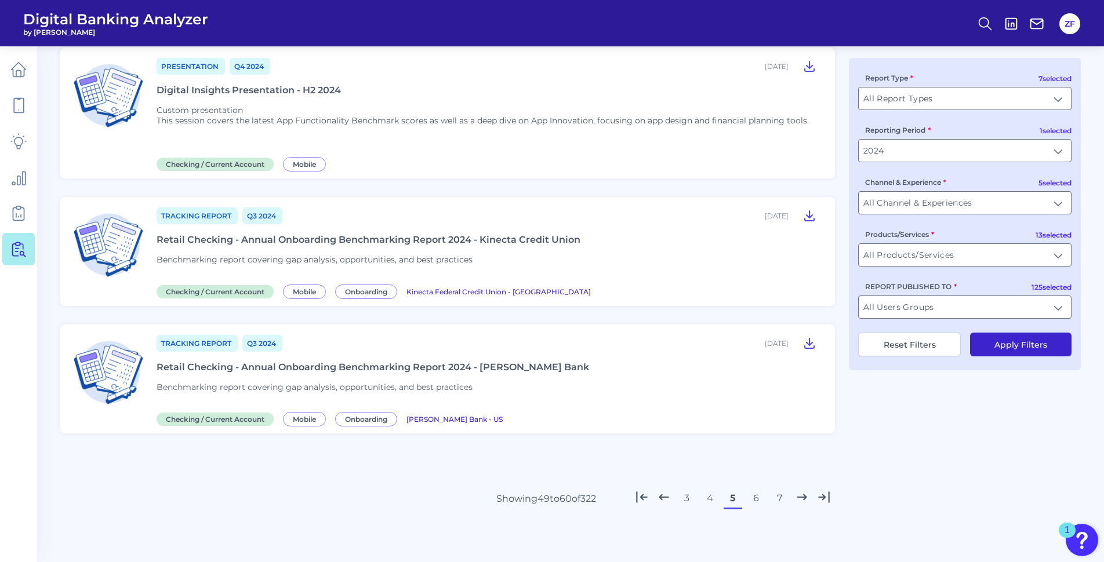
click at [758, 499] on button "6" at bounding box center [756, 498] width 19 height 19
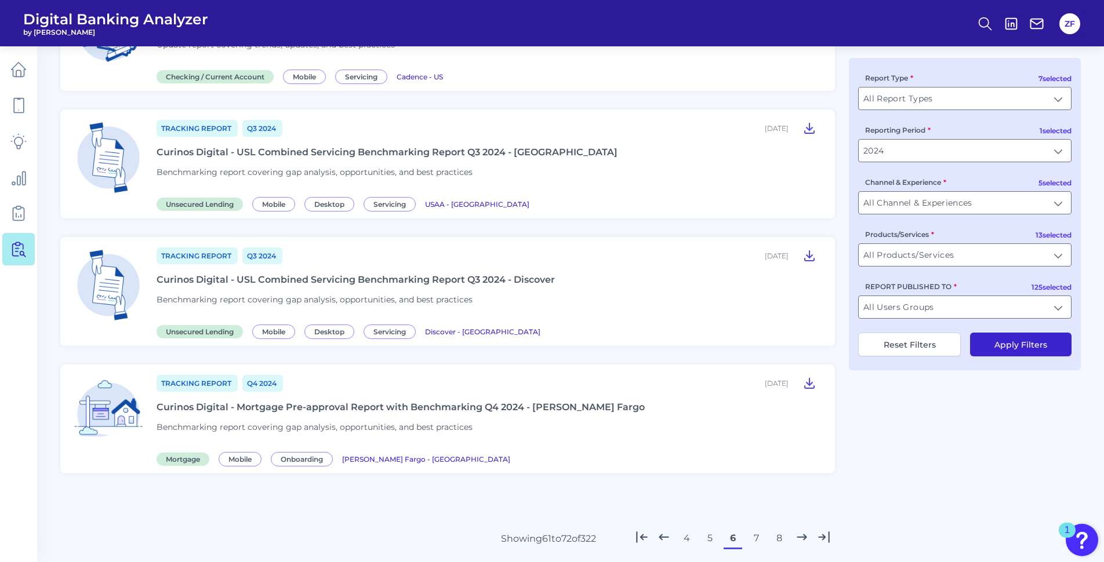
scroll to position [1195, 0]
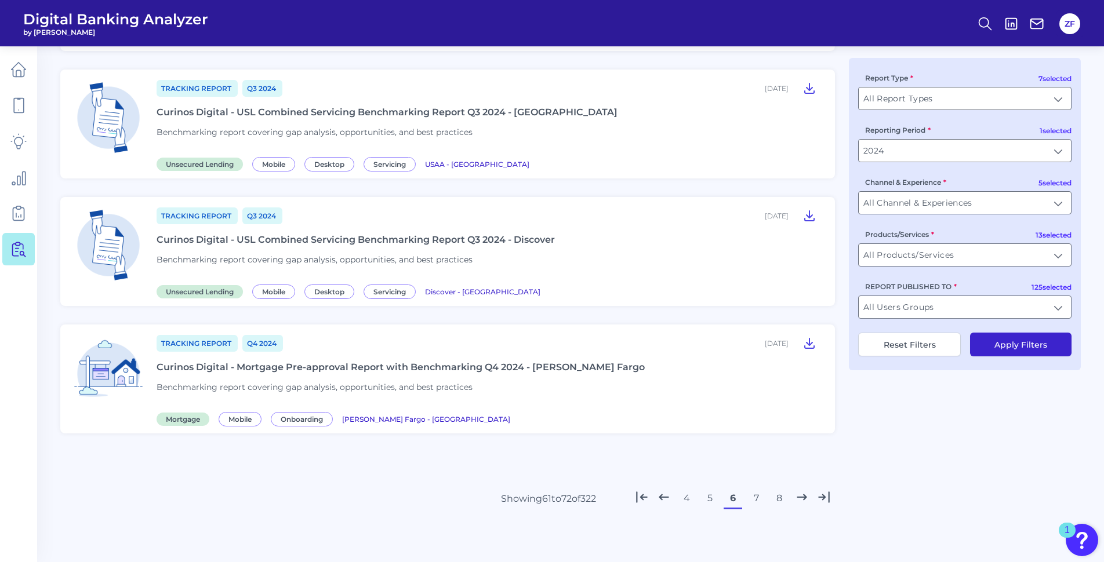
click at [756, 500] on button "7" at bounding box center [756, 498] width 19 height 19
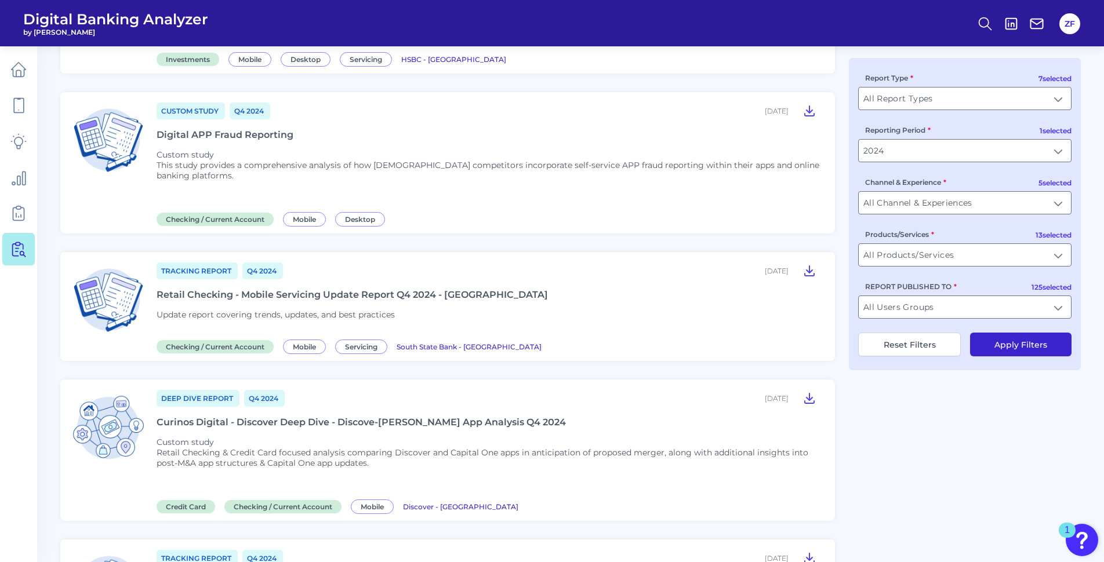
scroll to position [1272, 0]
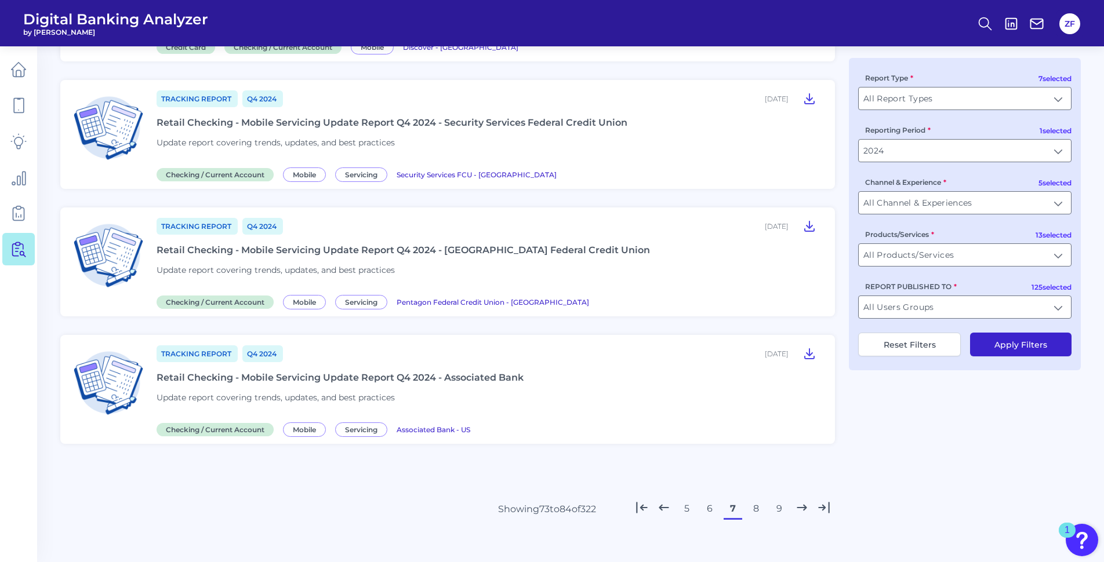
click at [756, 500] on button "8" at bounding box center [756, 509] width 19 height 19
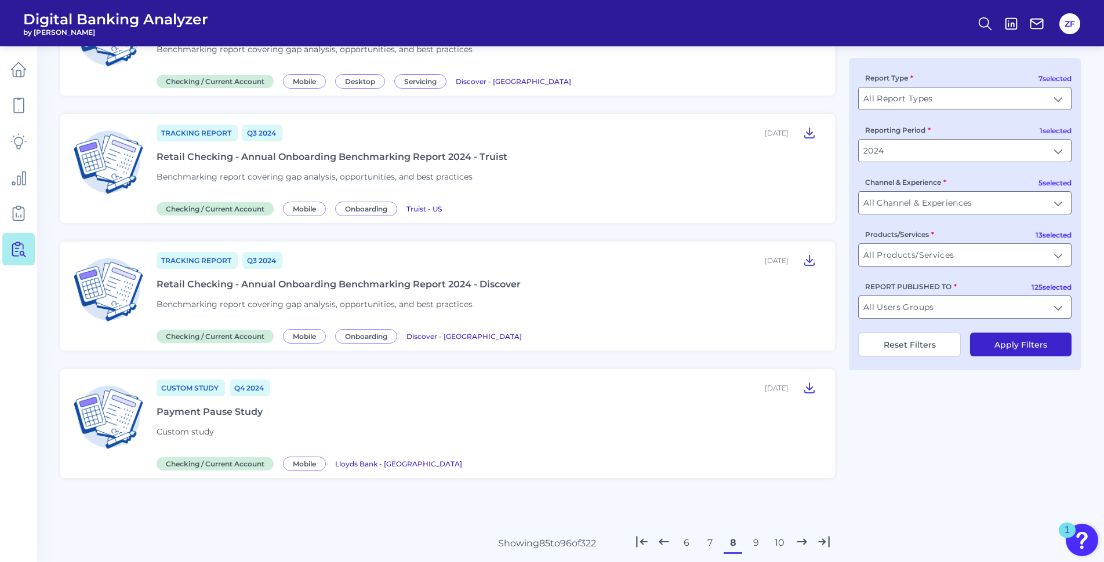
scroll to position [1195, 0]
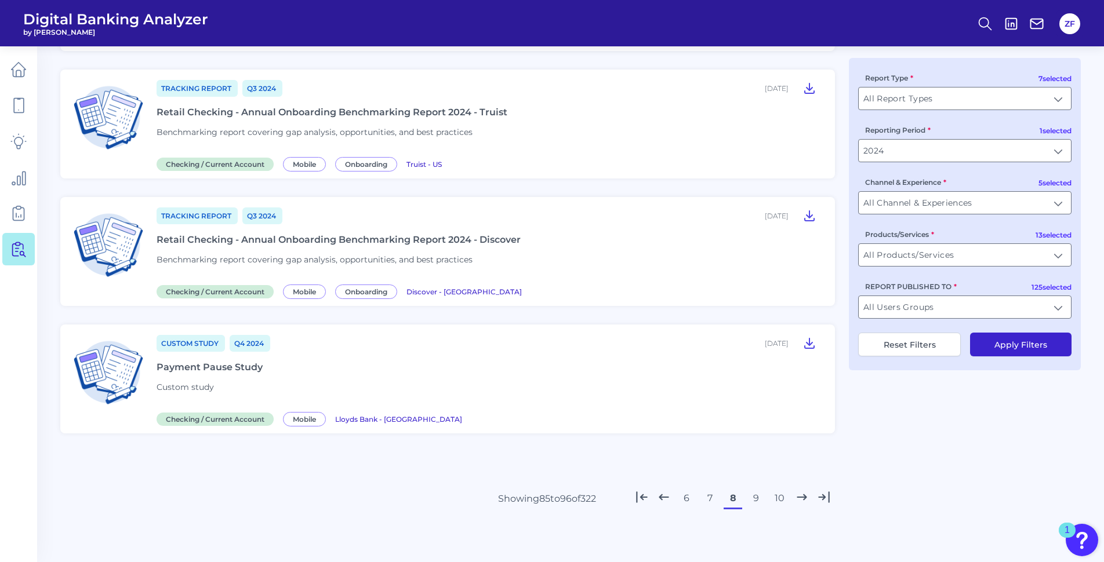
click at [756, 500] on button "9" at bounding box center [756, 498] width 19 height 19
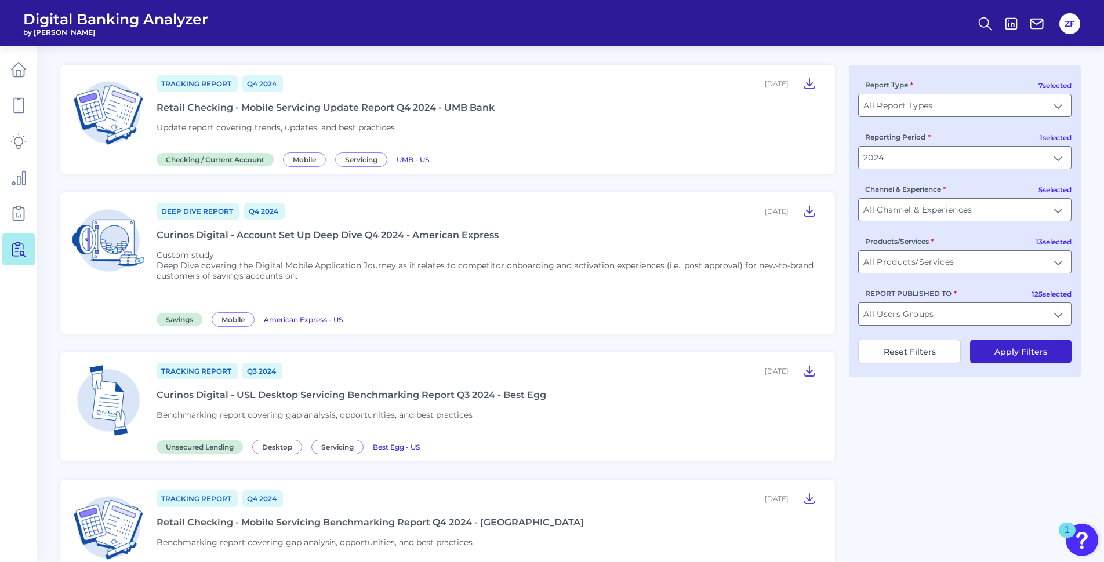
scroll to position [0, 0]
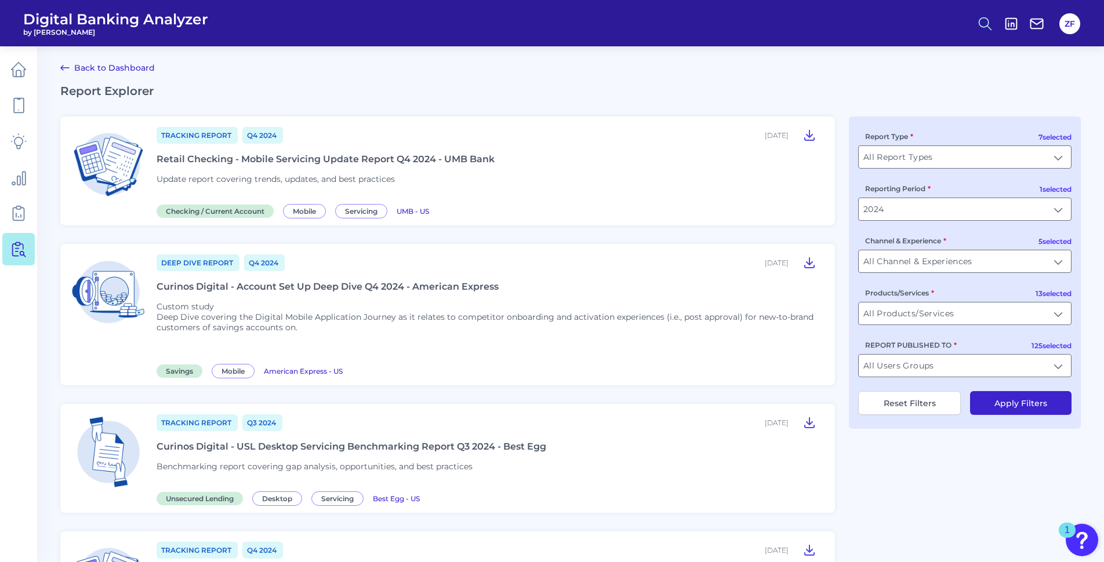
click at [982, 24] on icon at bounding box center [985, 24] width 16 height 16
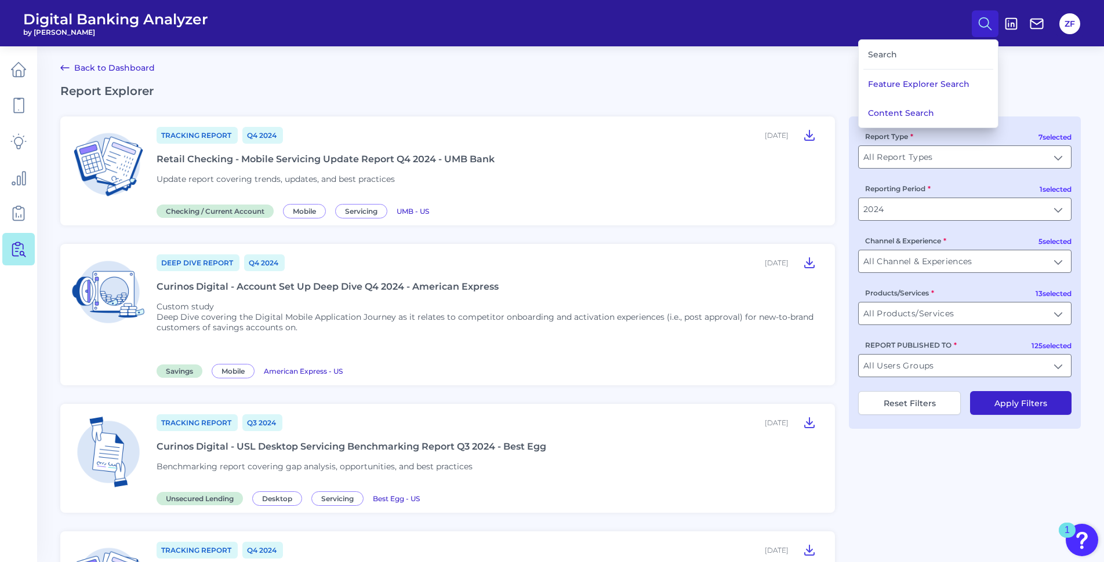
click at [892, 56] on div "Search" at bounding box center [928, 55] width 130 height 30
click at [894, 108] on button "Content Search" at bounding box center [928, 113] width 139 height 29
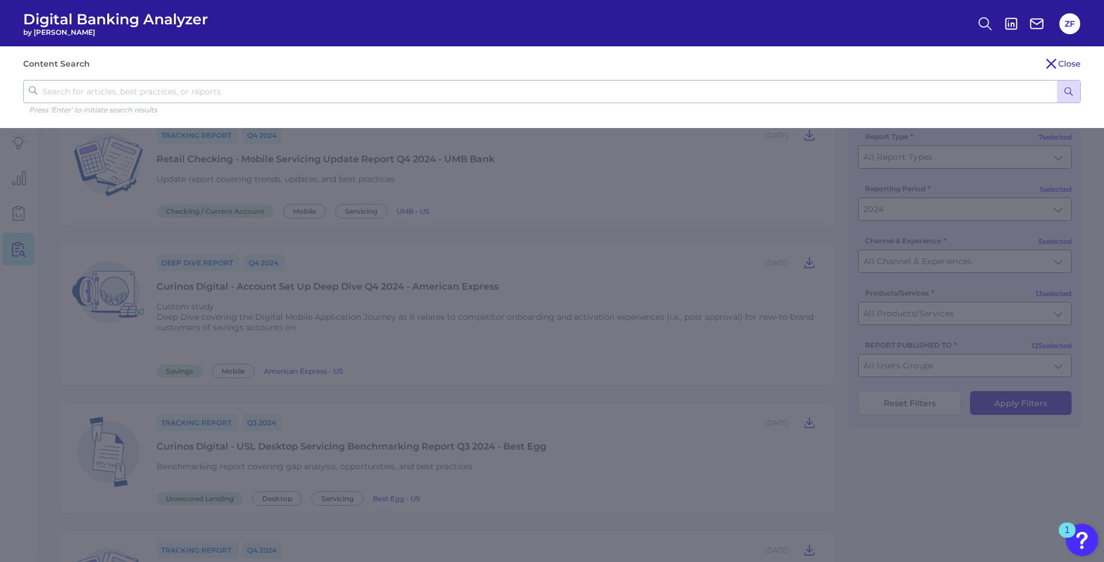
click at [421, 93] on input "text" at bounding box center [552, 91] width 1058 height 23
type input "premier"
click button "submit" at bounding box center [1068, 92] width 23 height 22
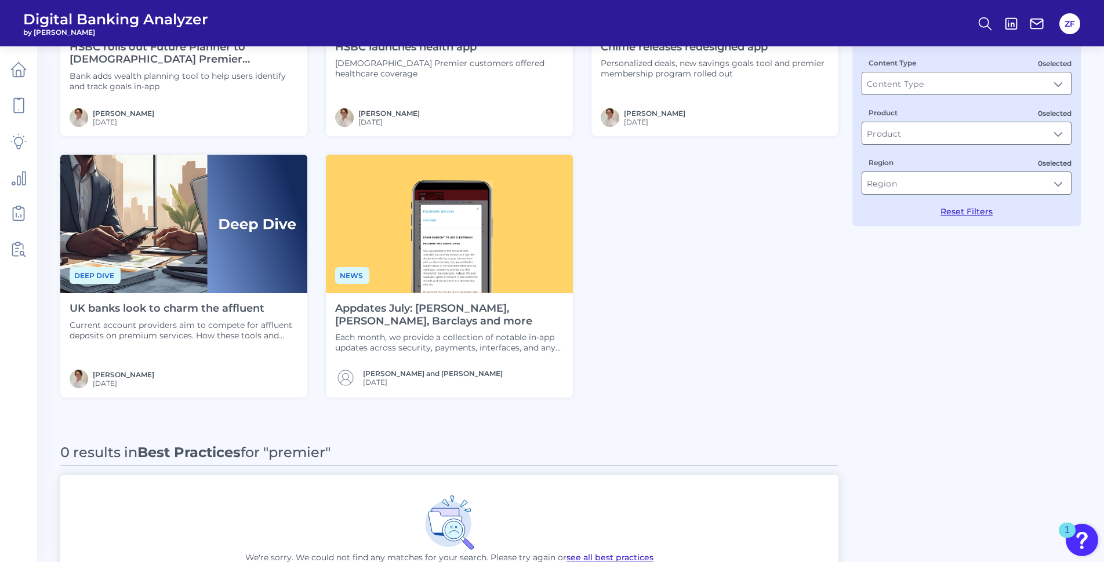
scroll to position [232, 0]
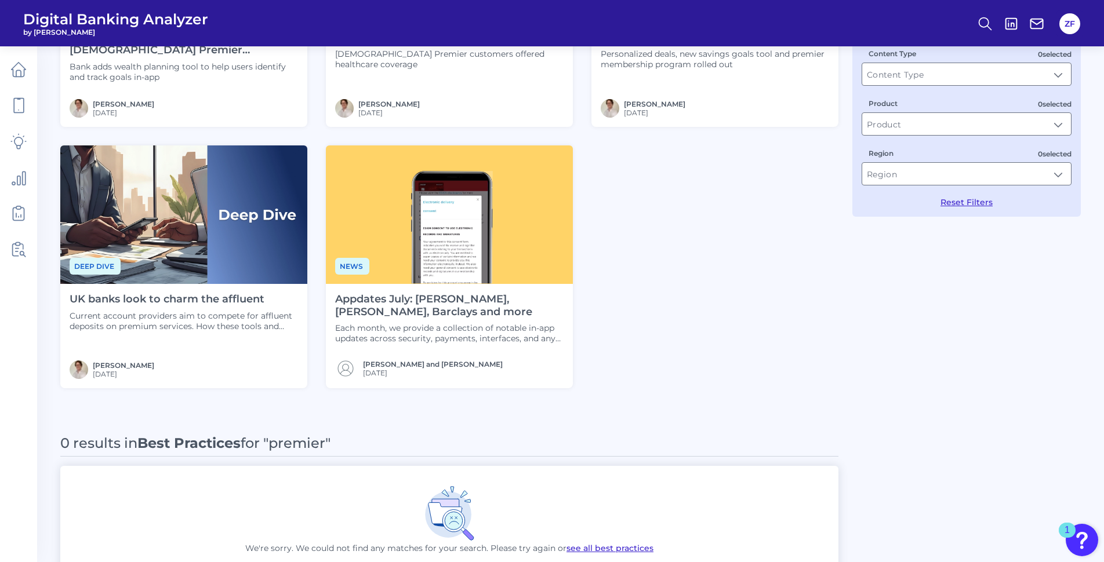
click at [267, 321] on p "Current account providers aim to compete for affluent deposits on premium servi…" at bounding box center [184, 321] width 228 height 21
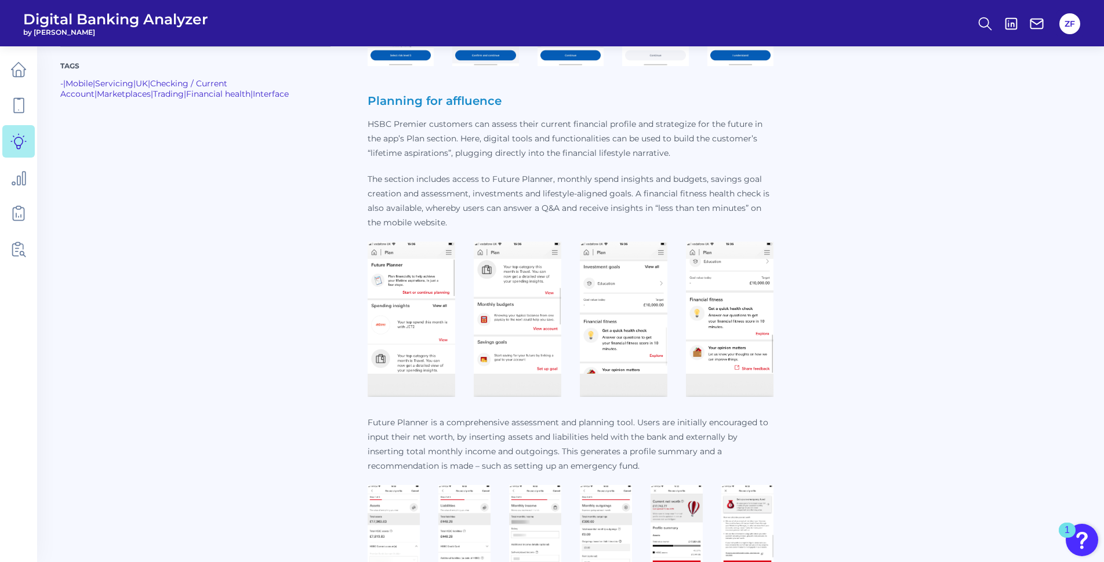
scroll to position [3015, 0]
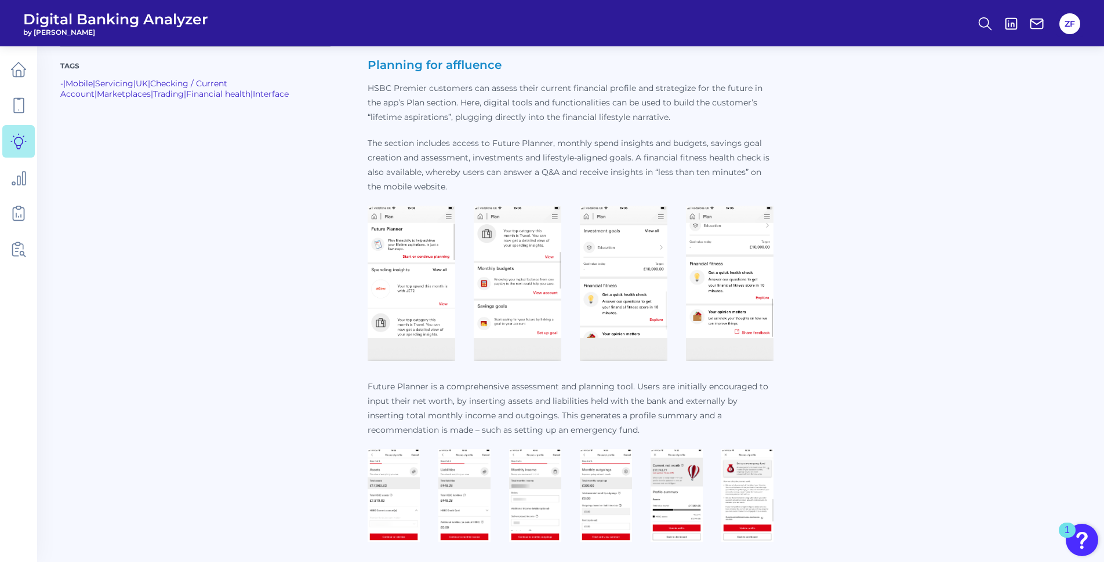
click at [395, 264] on img at bounding box center [412, 284] width 88 height 156
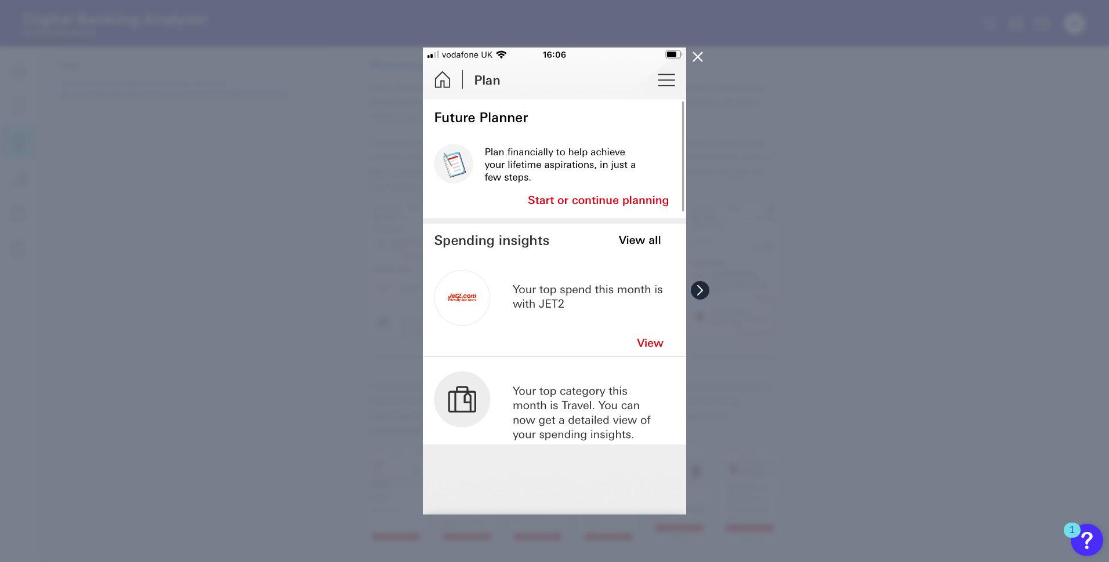
click at [706, 288] on button at bounding box center [700, 290] width 19 height 19
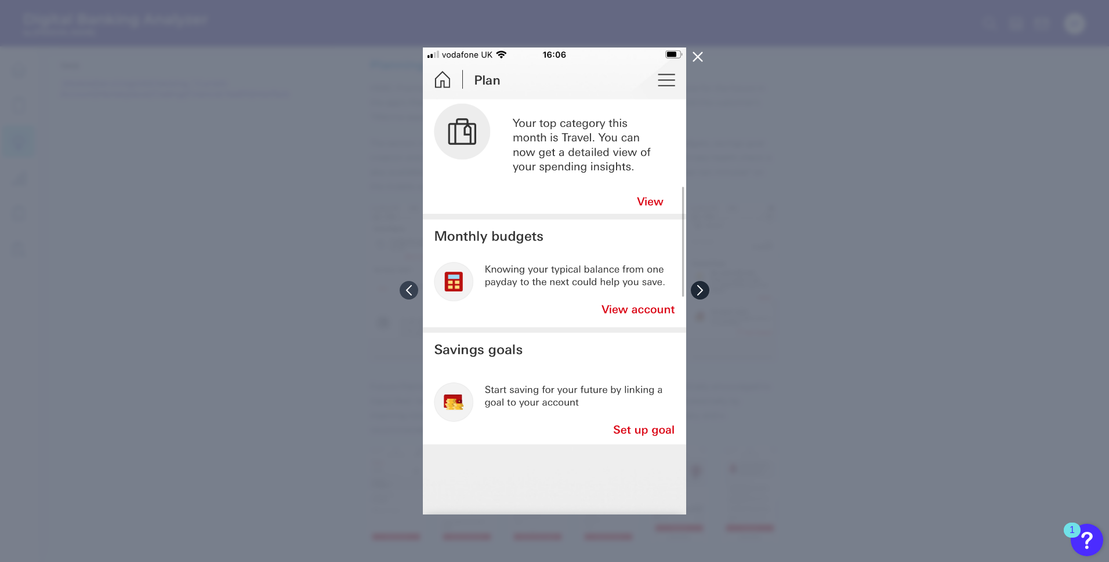
click at [706, 288] on button at bounding box center [700, 290] width 19 height 19
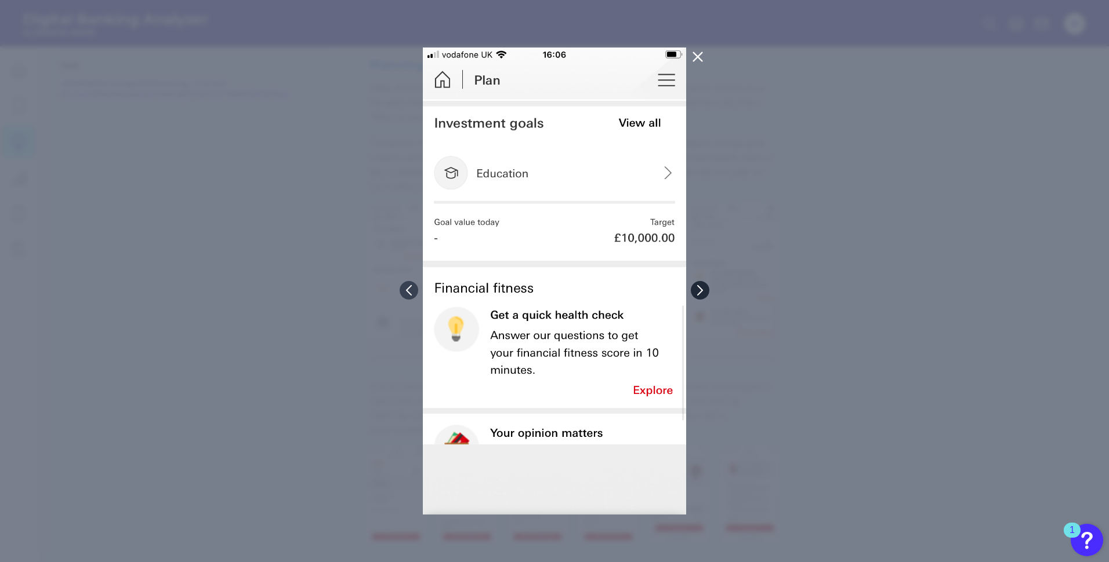
click at [706, 288] on button at bounding box center [700, 290] width 19 height 19
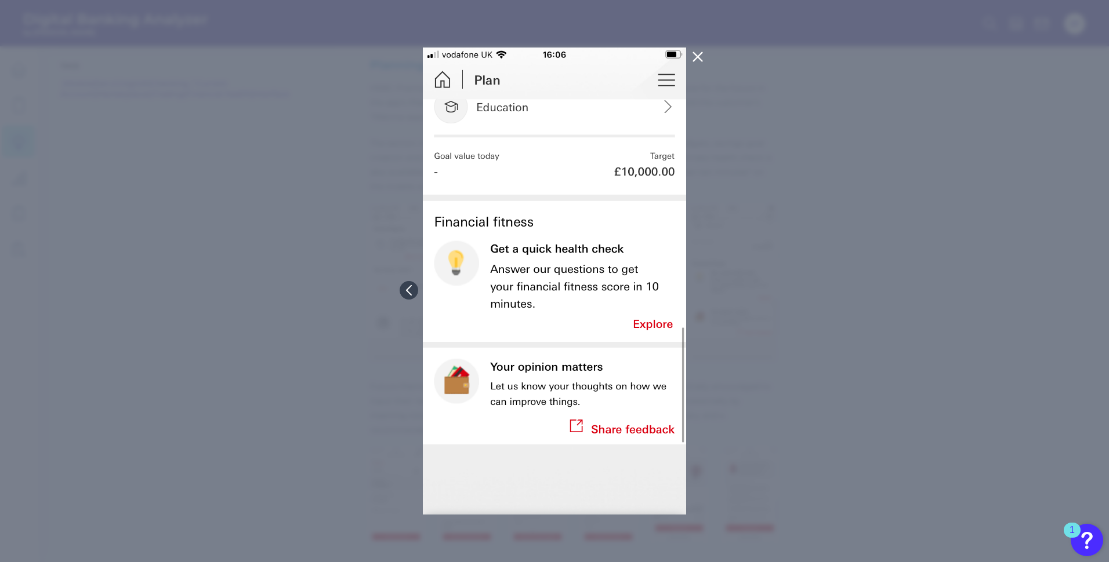
click at [706, 288] on div at bounding box center [554, 281] width 1109 height 562
click at [854, 333] on div at bounding box center [554, 281] width 1109 height 562
click at [696, 53] on icon at bounding box center [698, 57] width 14 height 14
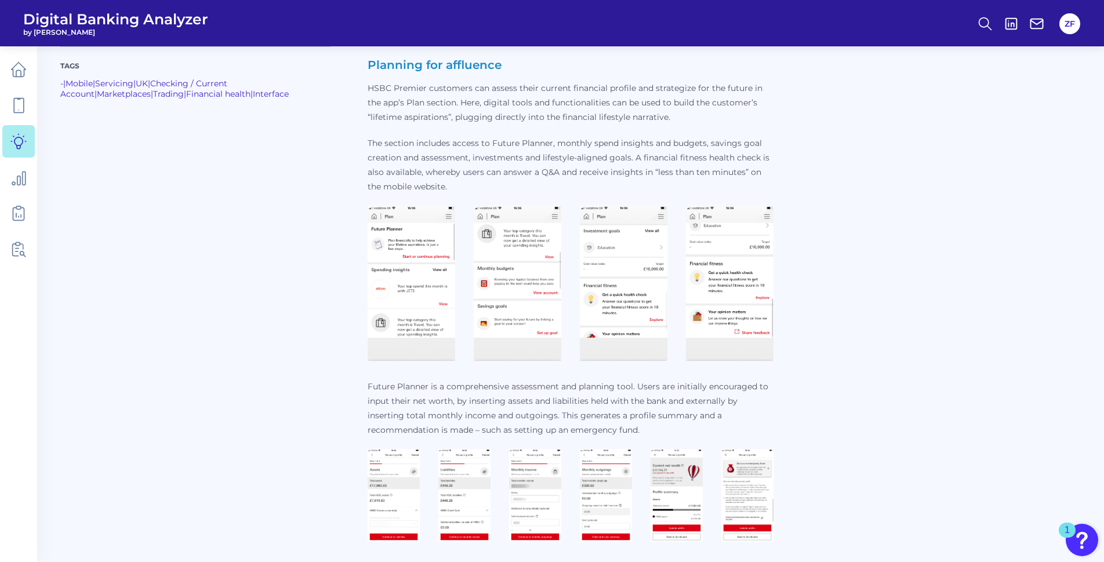
click at [469, 417] on p "Future Planner is a comprehensive assessment and planning tool. Users are initi…" at bounding box center [571, 409] width 406 height 58
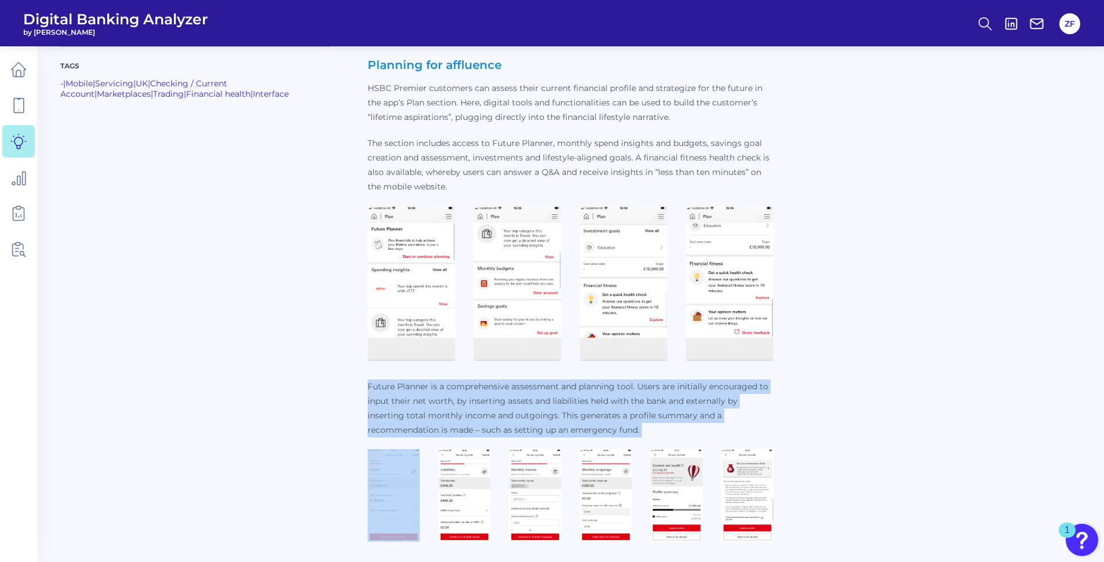
click at [469, 417] on p "Future Planner is a comprehensive assessment and planning tool. Users are initi…" at bounding box center [571, 409] width 406 height 58
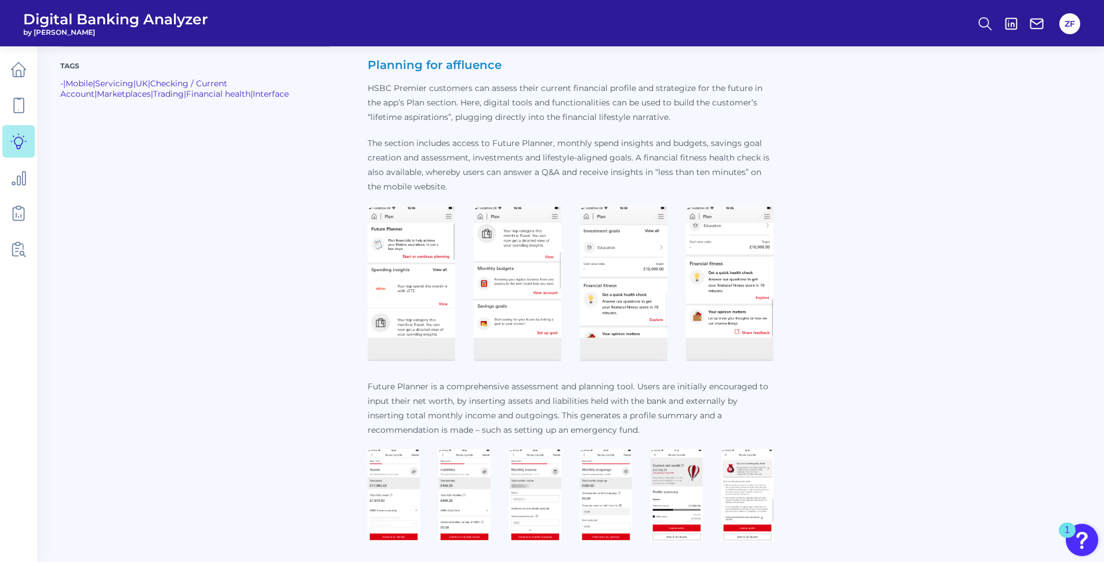
click at [390, 481] on img at bounding box center [394, 495] width 52 height 93
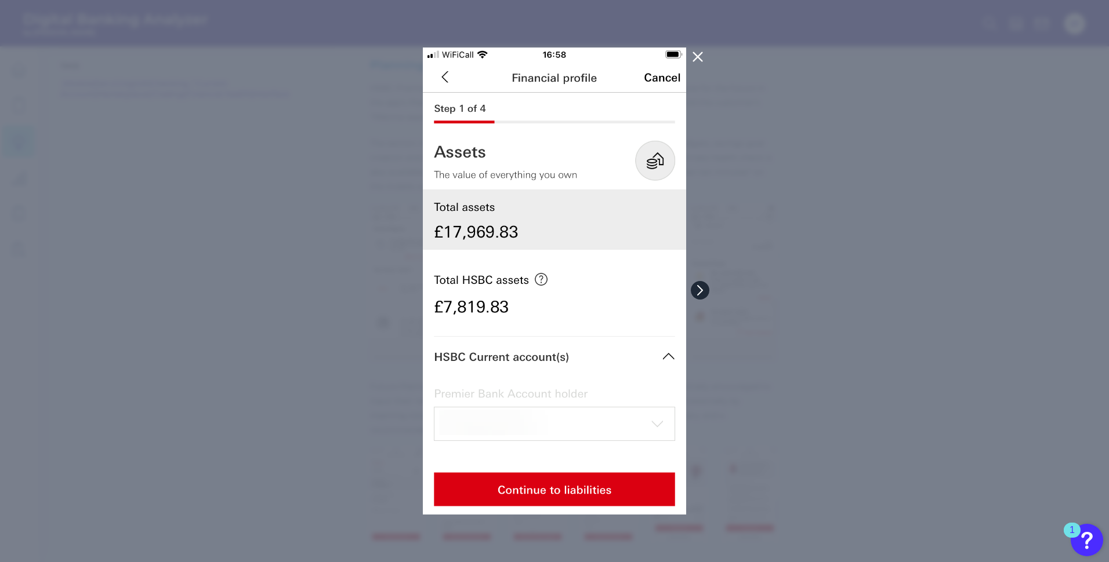
click at [706, 296] on button at bounding box center [700, 290] width 19 height 19
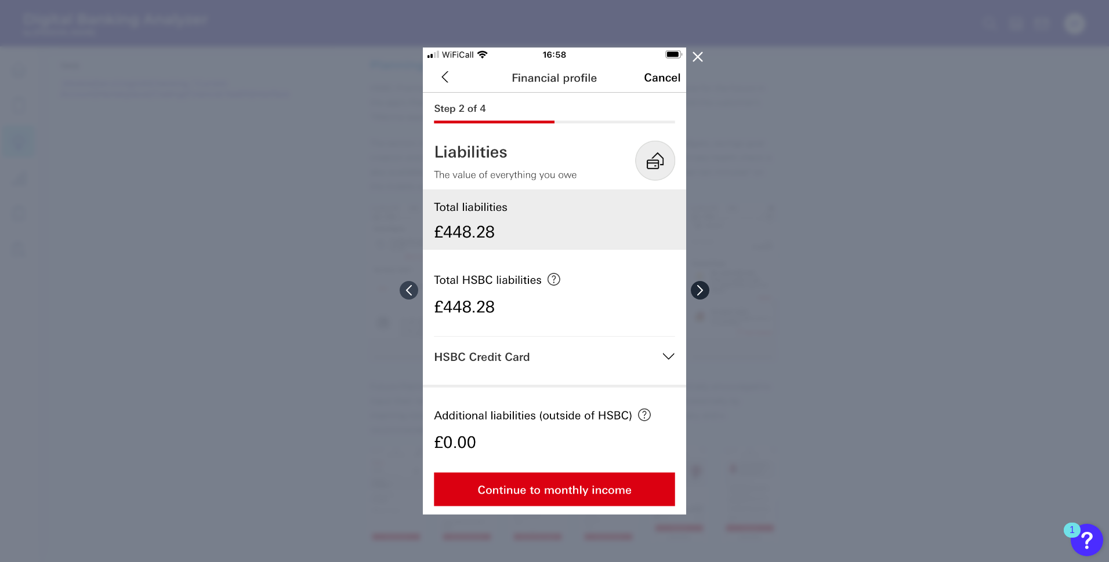
click at [706, 296] on button at bounding box center [700, 290] width 19 height 19
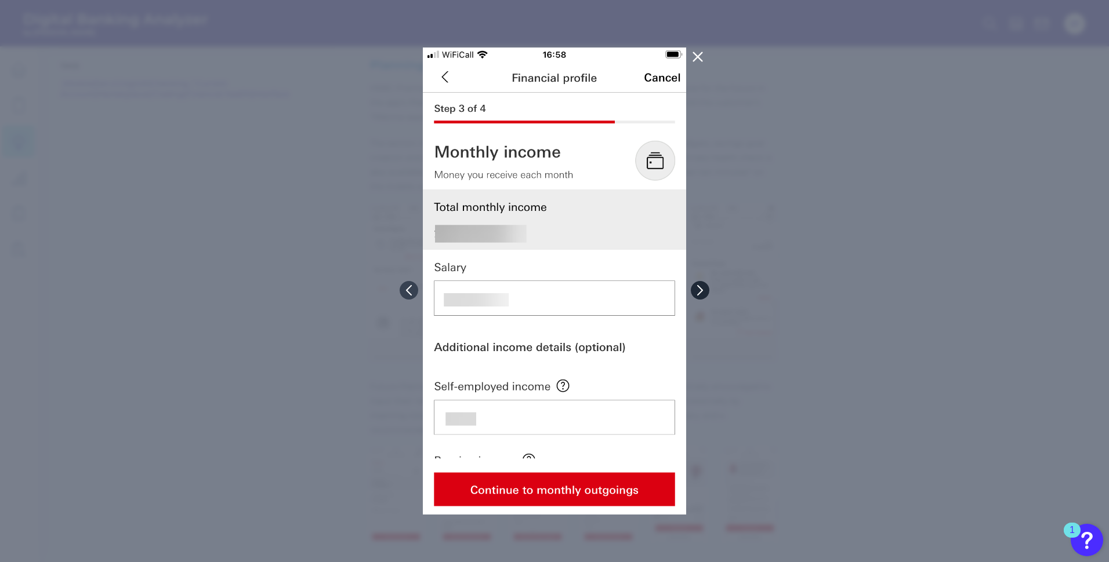
click at [706, 296] on button at bounding box center [700, 290] width 19 height 19
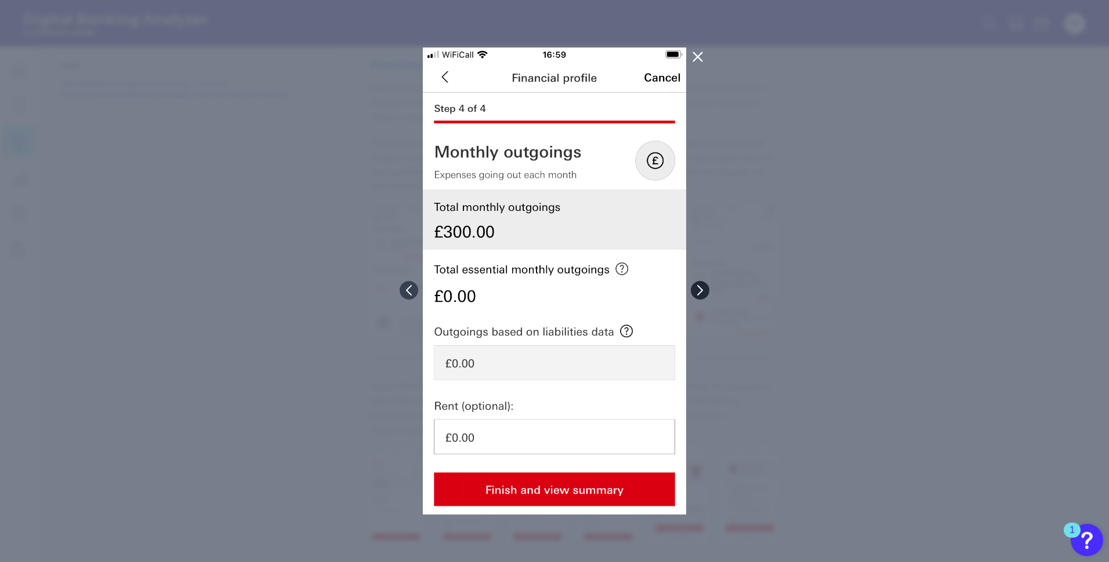
click at [706, 296] on button at bounding box center [700, 290] width 19 height 19
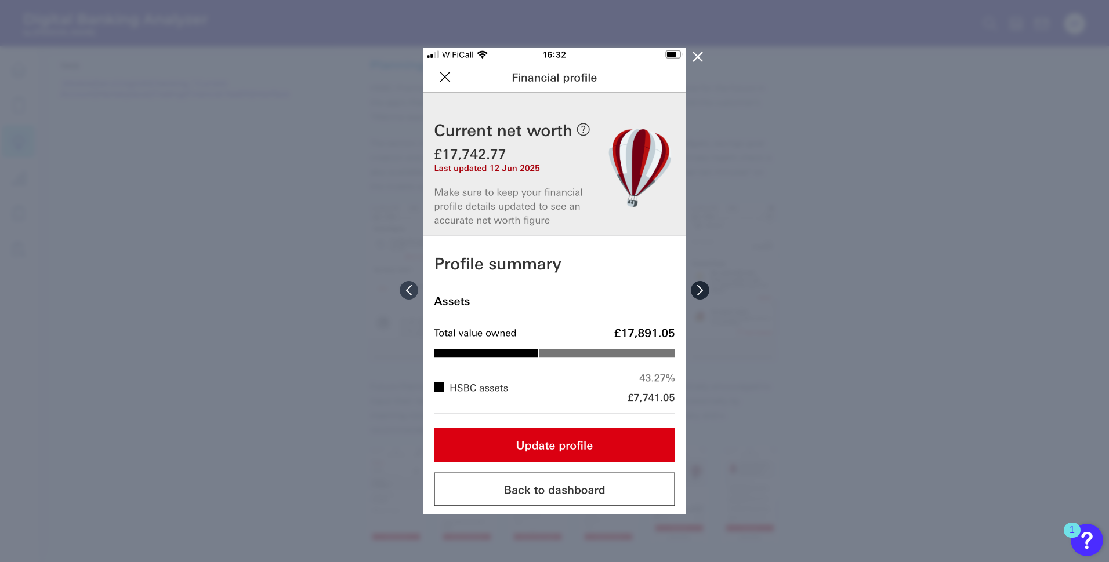
click at [706, 296] on button at bounding box center [700, 290] width 19 height 19
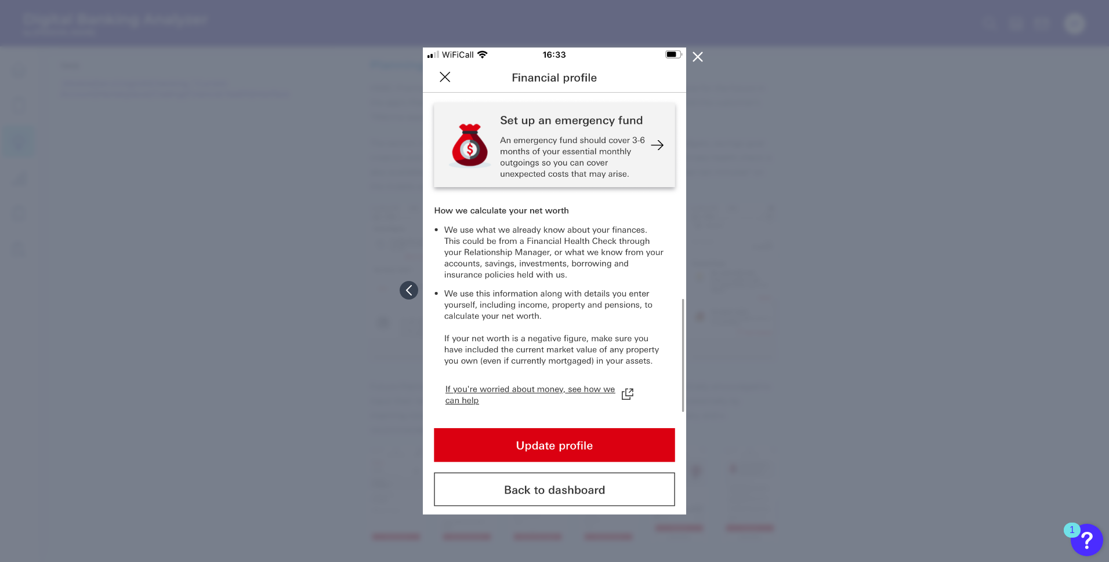
click at [706, 296] on div at bounding box center [554, 281] width 1109 height 562
click at [698, 62] on icon at bounding box center [698, 57] width 14 height 14
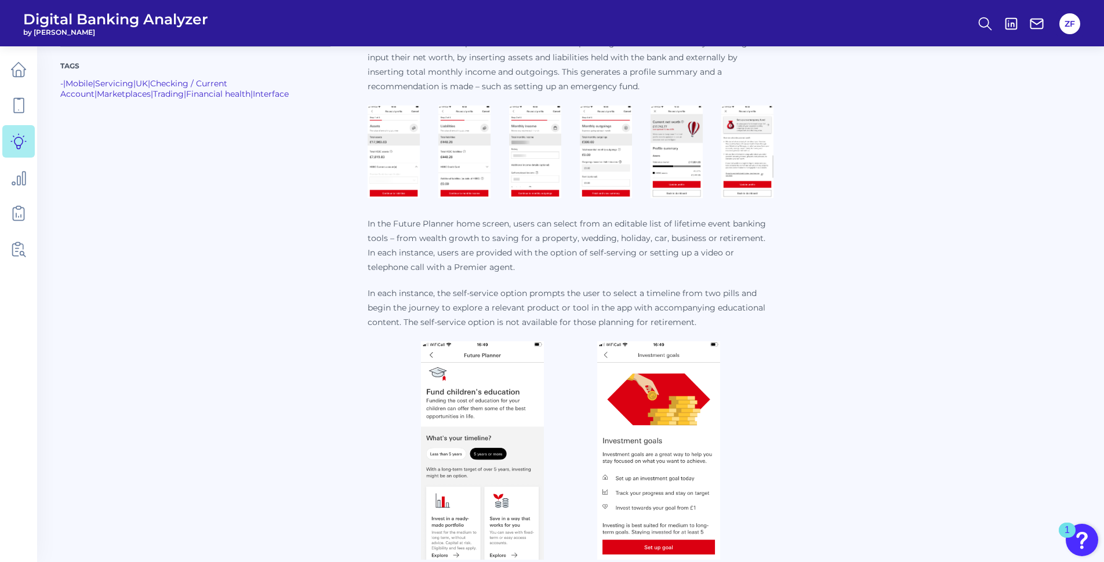
scroll to position [3479, 0]
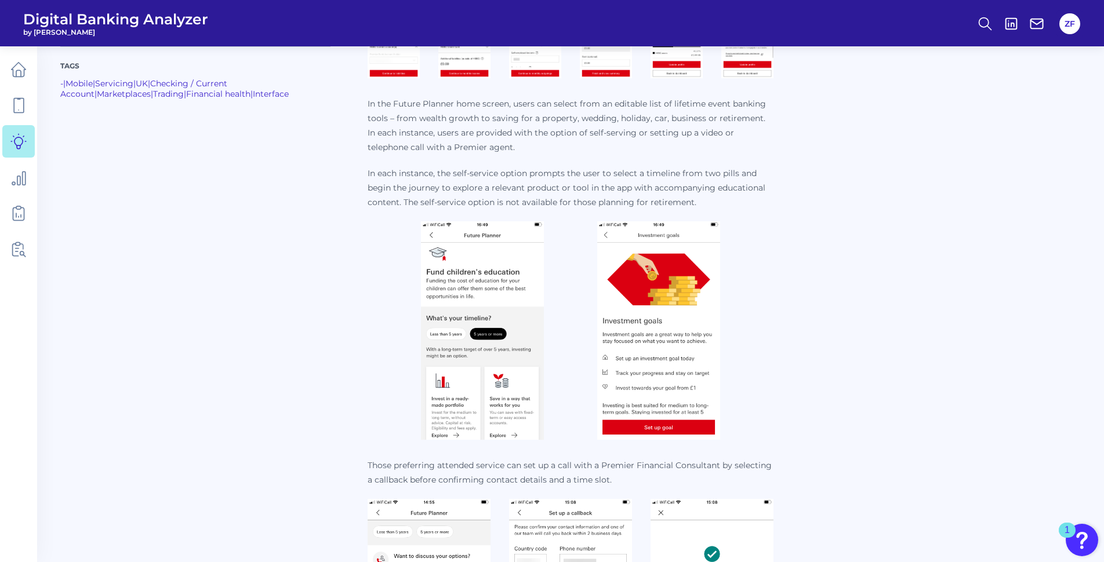
click at [495, 406] on img at bounding box center [482, 330] width 123 height 219
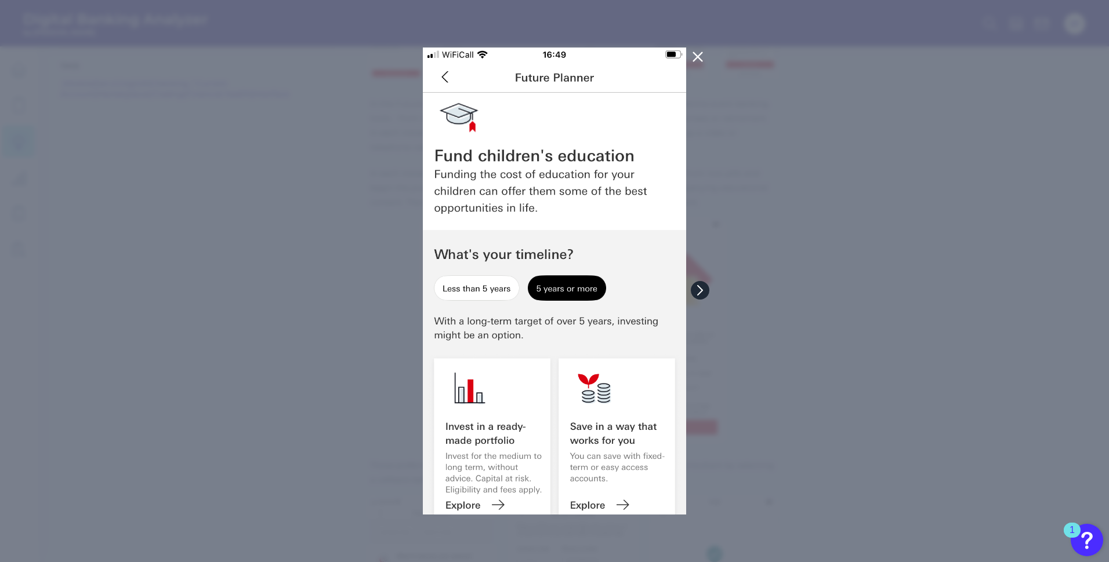
click at [706, 289] on button at bounding box center [700, 290] width 19 height 19
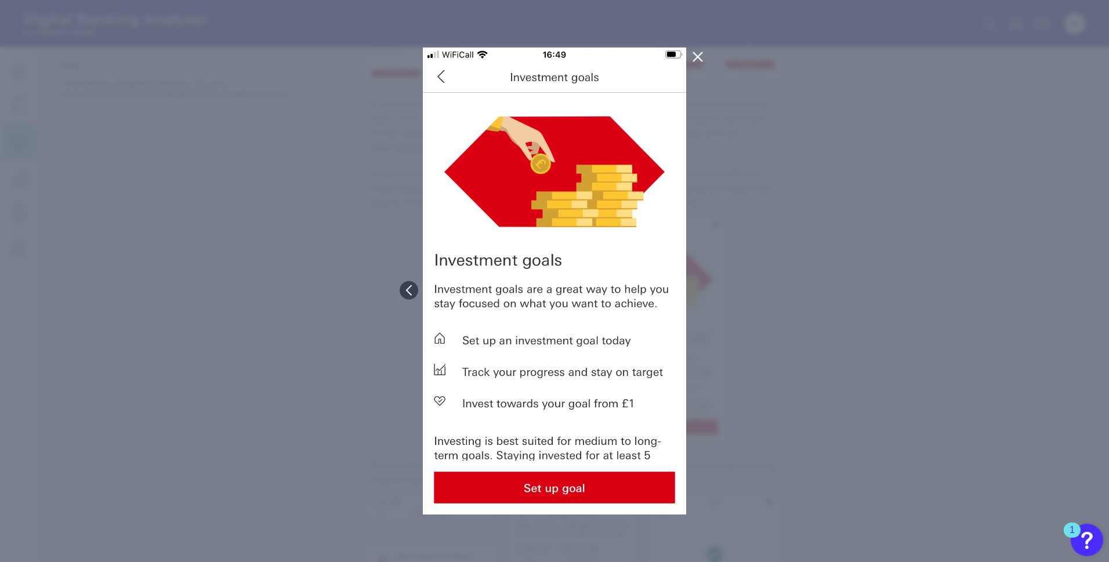
click at [706, 289] on div at bounding box center [554, 281] width 1109 height 562
click at [743, 254] on div at bounding box center [554, 281] width 1109 height 562
click at [697, 51] on icon at bounding box center [698, 57] width 14 height 14
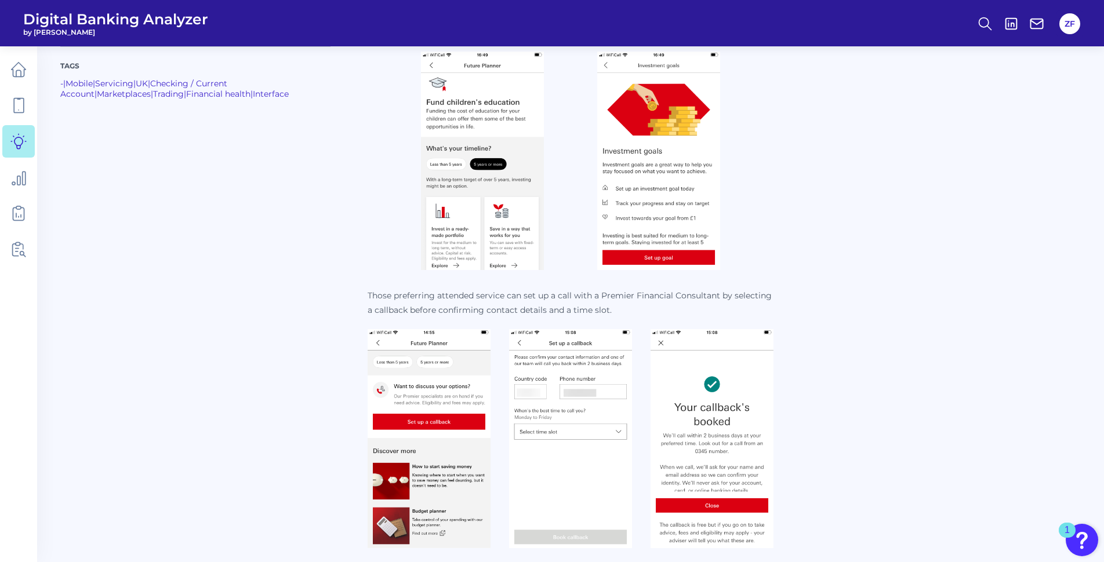
scroll to position [3653, 0]
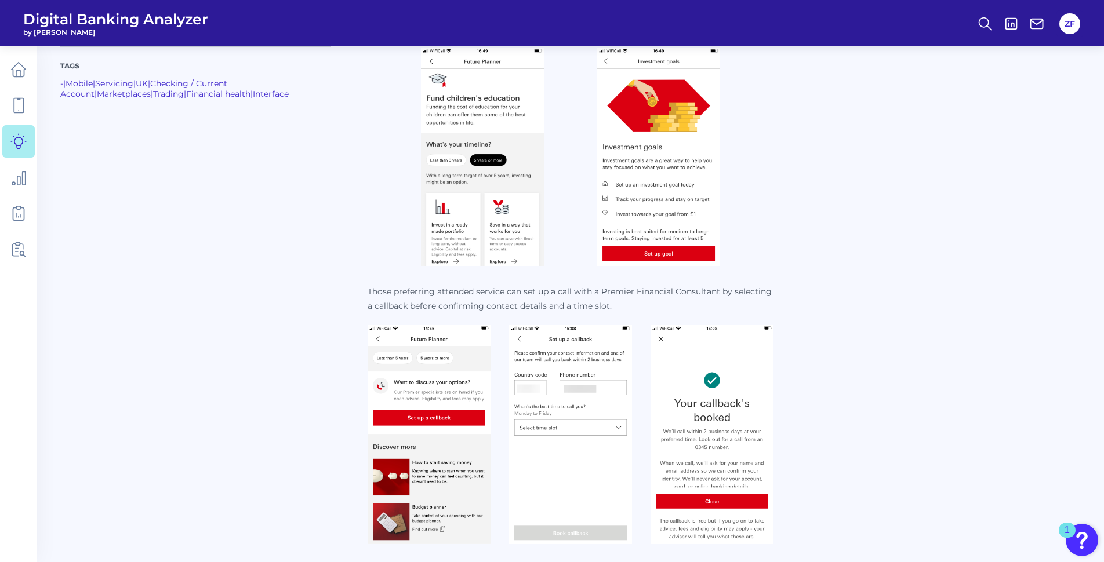
click at [435, 389] on img at bounding box center [429, 434] width 123 height 219
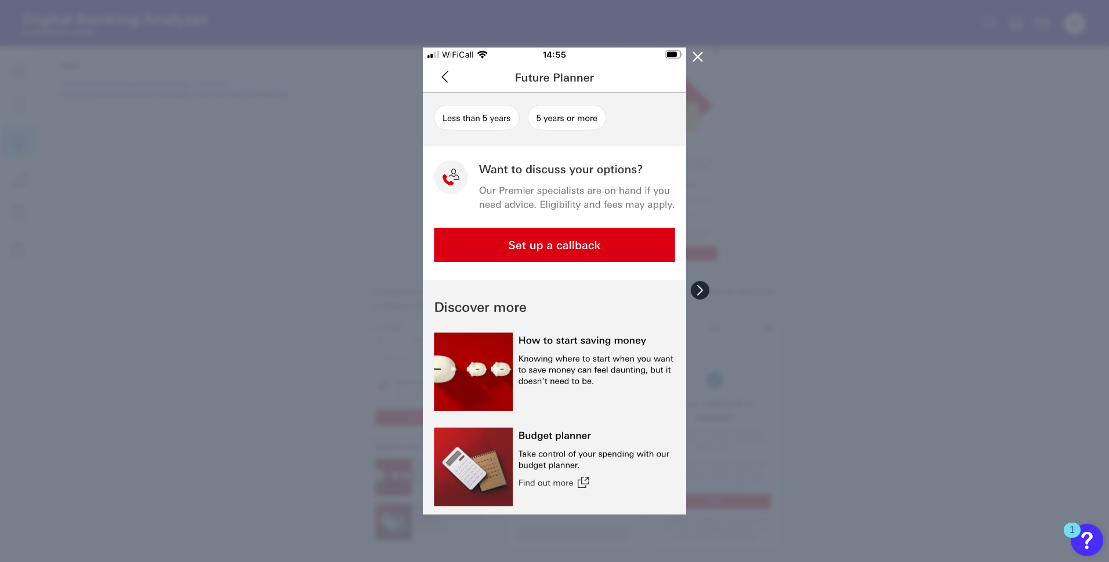
click at [703, 292] on icon at bounding box center [700, 290] width 10 height 10
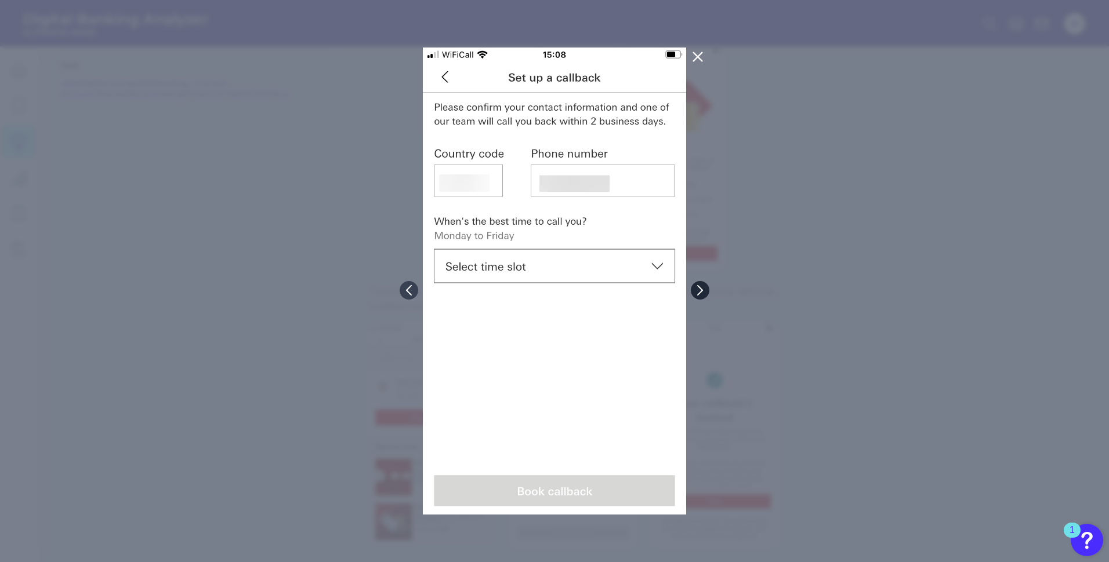
click at [703, 292] on icon at bounding box center [700, 290] width 10 height 10
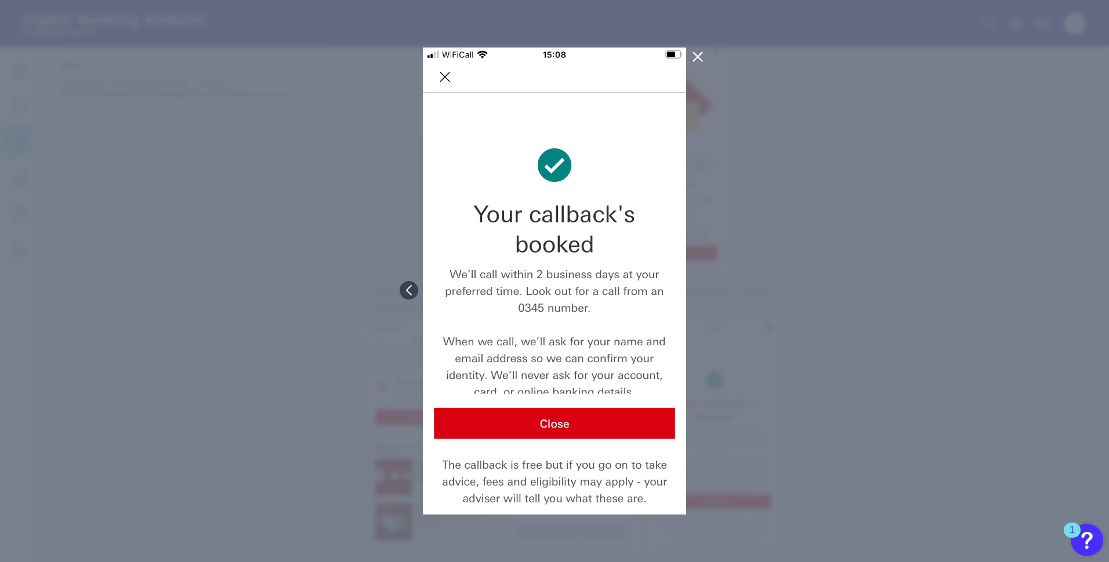
click at [758, 412] on div at bounding box center [554, 281] width 1109 height 562
click at [698, 56] on icon at bounding box center [697, 57] width 9 height 9
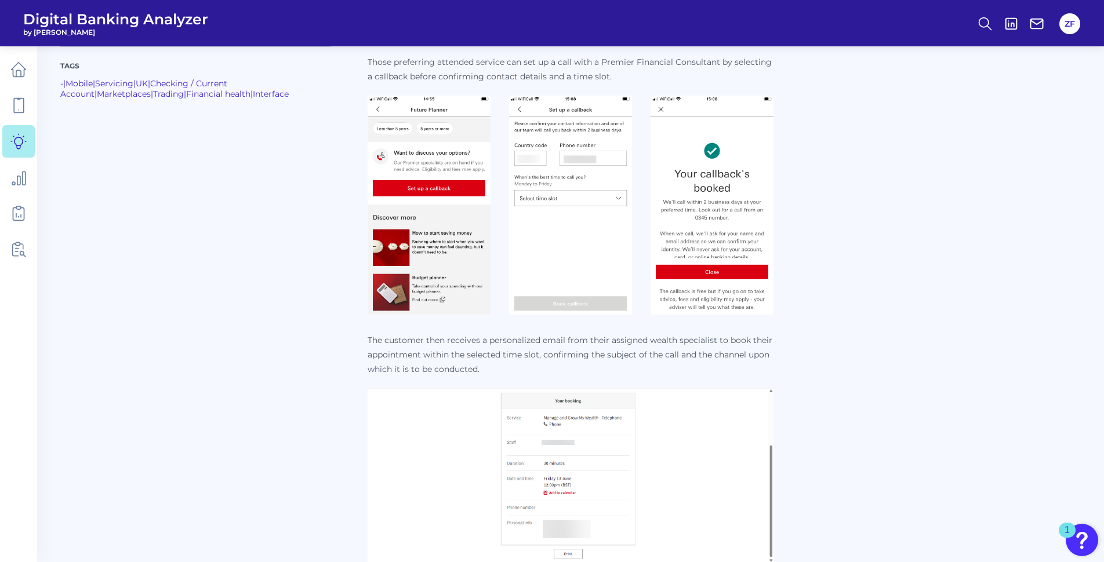
scroll to position [3885, 0]
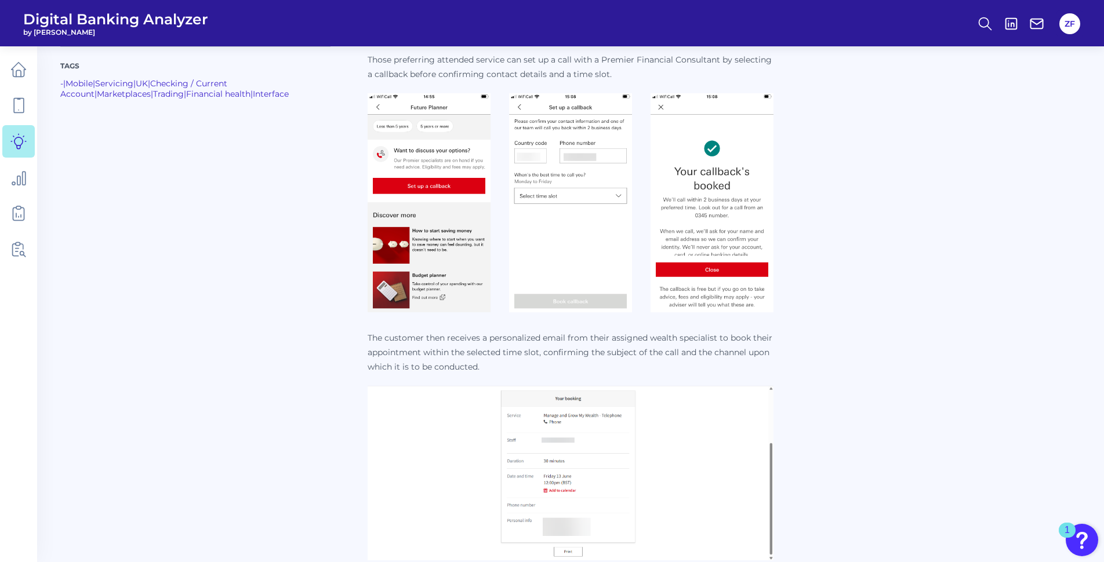
click at [480, 342] on p "The customer then receives a personalized email from their assigned wealth spec…" at bounding box center [571, 352] width 406 height 43
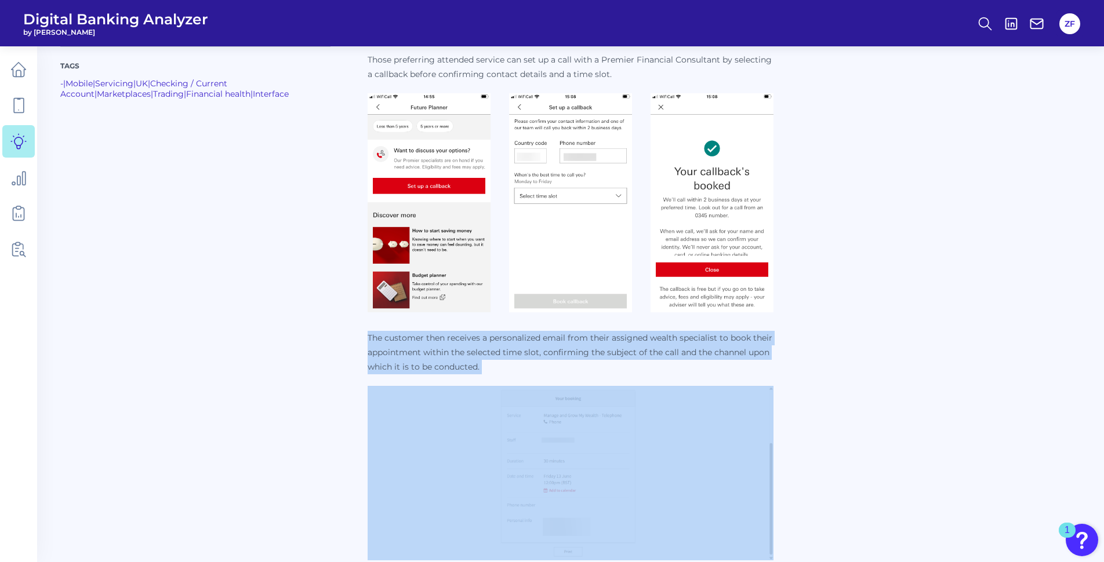
click at [480, 342] on p "The customer then receives a personalized email from their assigned wealth spec…" at bounding box center [571, 352] width 406 height 43
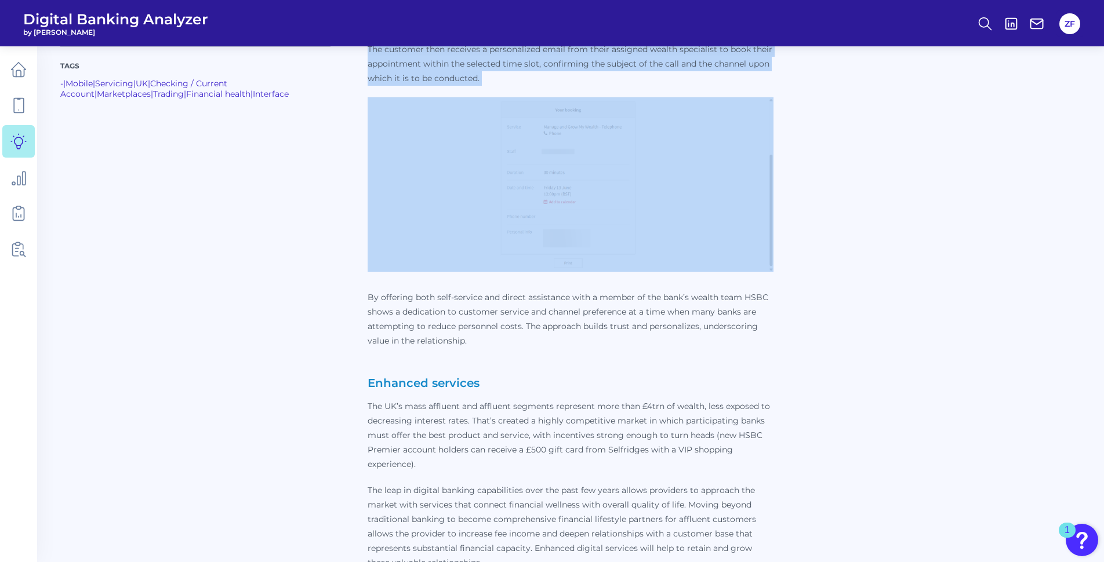
scroll to position [4175, 0]
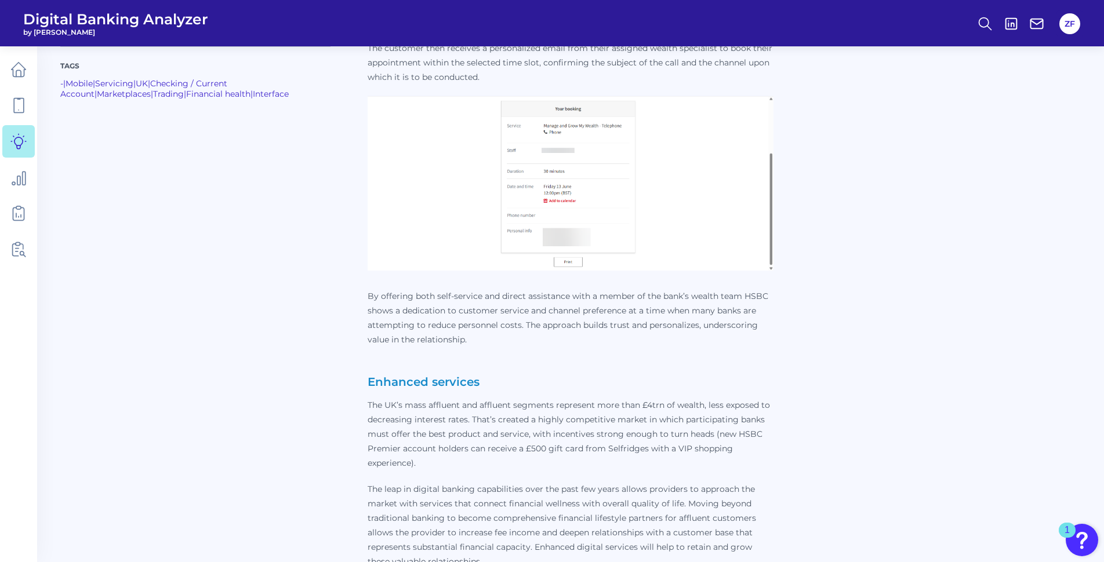
click at [504, 329] on p "By offering both self-service and direct assistance with a member of the bank’s…" at bounding box center [571, 318] width 406 height 58
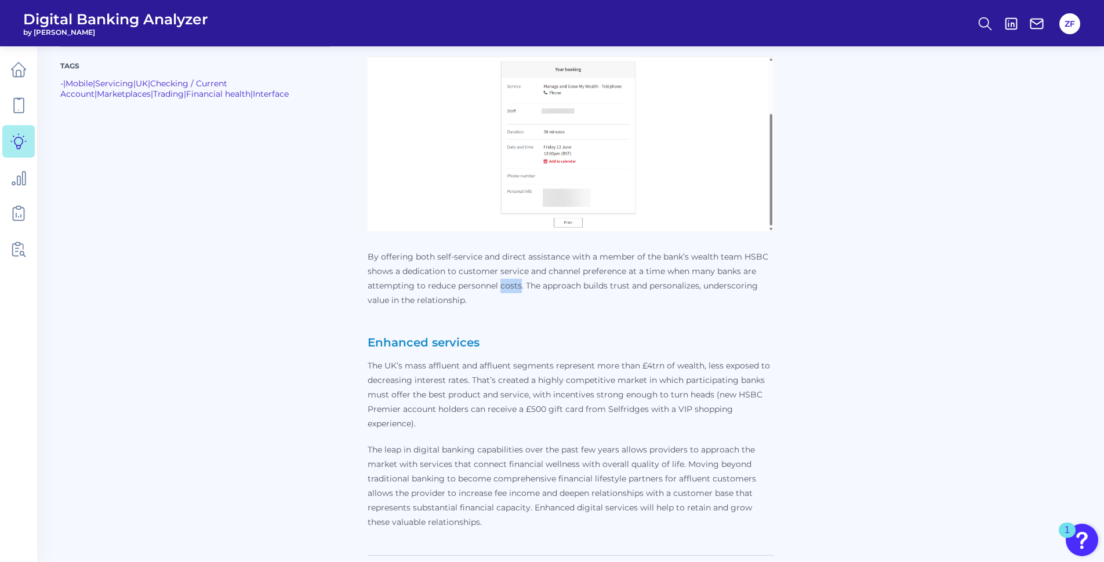
scroll to position [4291, 0]
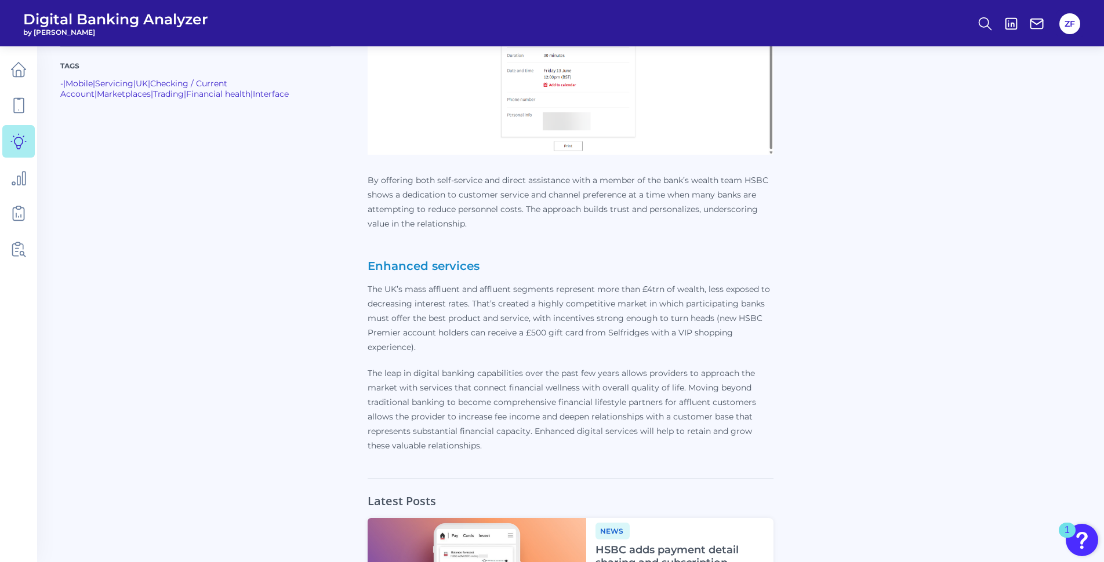
click at [587, 287] on p "The UK’s mass affluent and affluent segments represent more than £4trn of wealt…" at bounding box center [571, 318] width 406 height 72
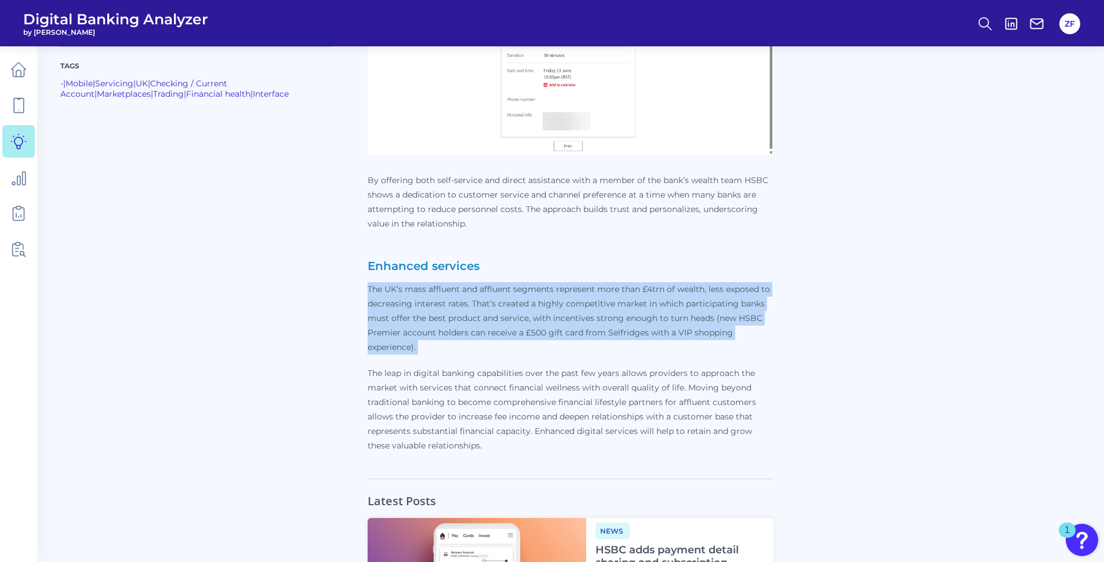
click at [587, 287] on p "The UK’s mass affluent and affluent segments represent more than £4trn of wealt…" at bounding box center [571, 318] width 406 height 72
drag, startPoint x: 587, startPoint y: 287, endPoint x: 501, endPoint y: 315, distance: 90.8
click at [501, 315] on p "The UK’s mass affluent and affluent segments represent more than £4trn of wealt…" at bounding box center [571, 318] width 406 height 72
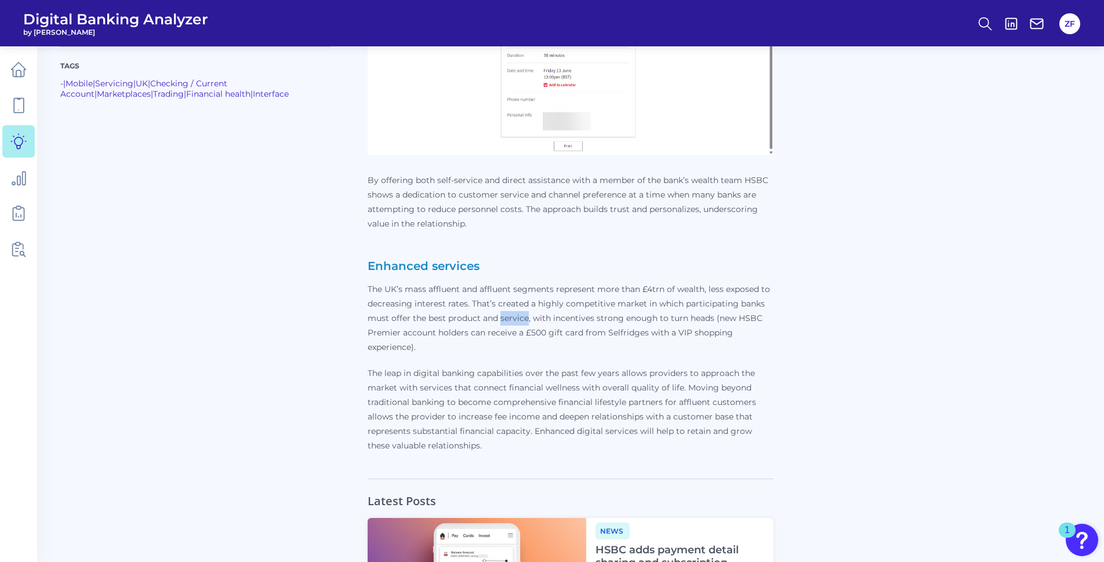
click at [501, 315] on p "The UK’s mass affluent and affluent segments represent more than £4trn of wealt…" at bounding box center [571, 318] width 406 height 72
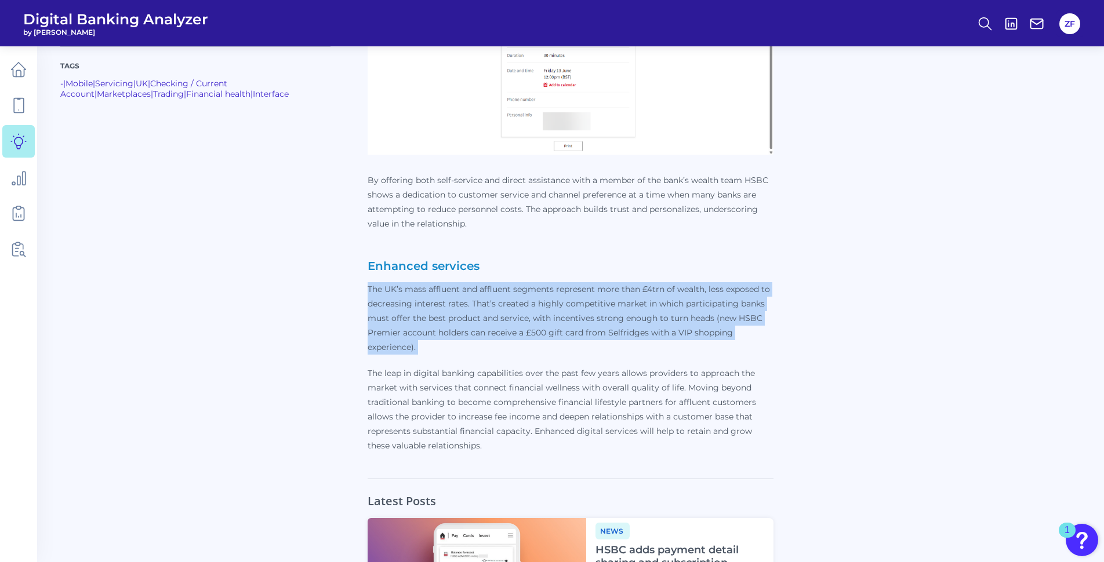
click at [501, 315] on p "The UK’s mass affluent and affluent segments represent more than £4trn of wealt…" at bounding box center [571, 318] width 406 height 72
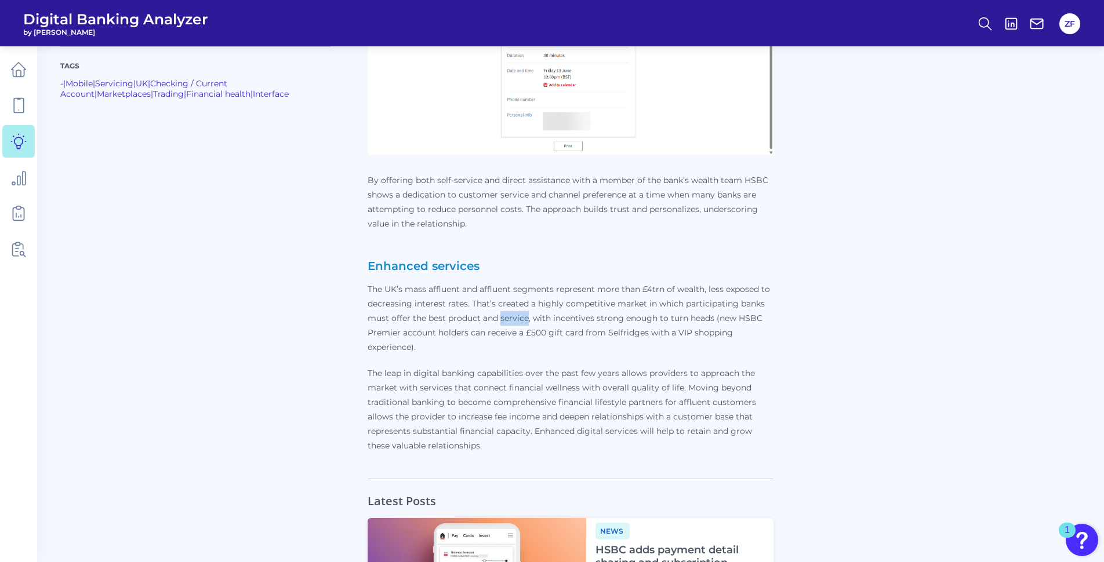
click at [501, 315] on p "The UK’s mass affluent and affluent segments represent more than £4trn of wealt…" at bounding box center [571, 318] width 406 height 72
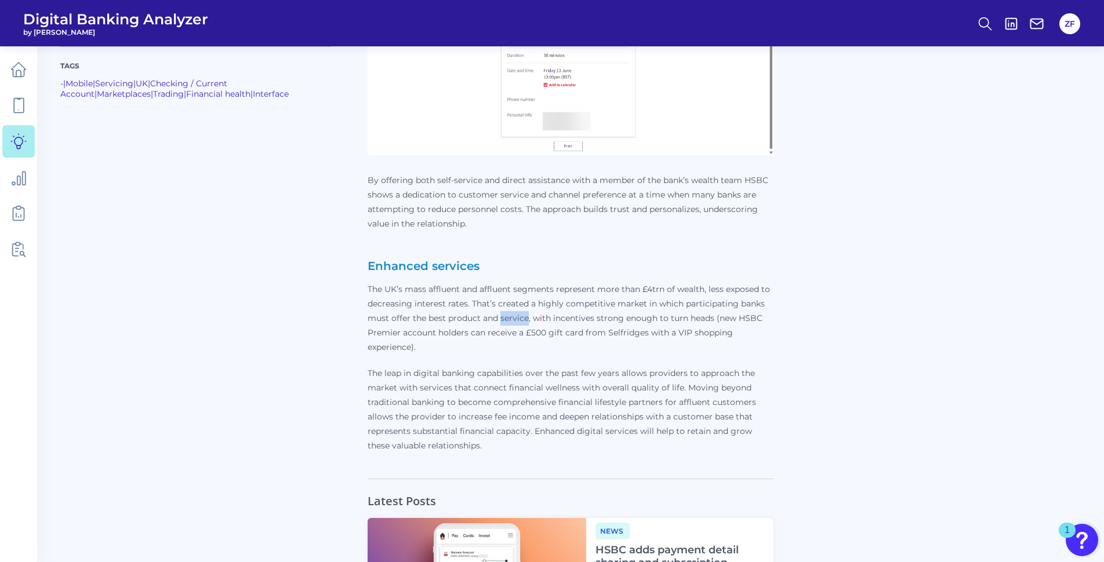
click at [501, 315] on p "The UK’s mass affluent and affluent segments represent more than £4trn of wealt…" at bounding box center [571, 318] width 406 height 72
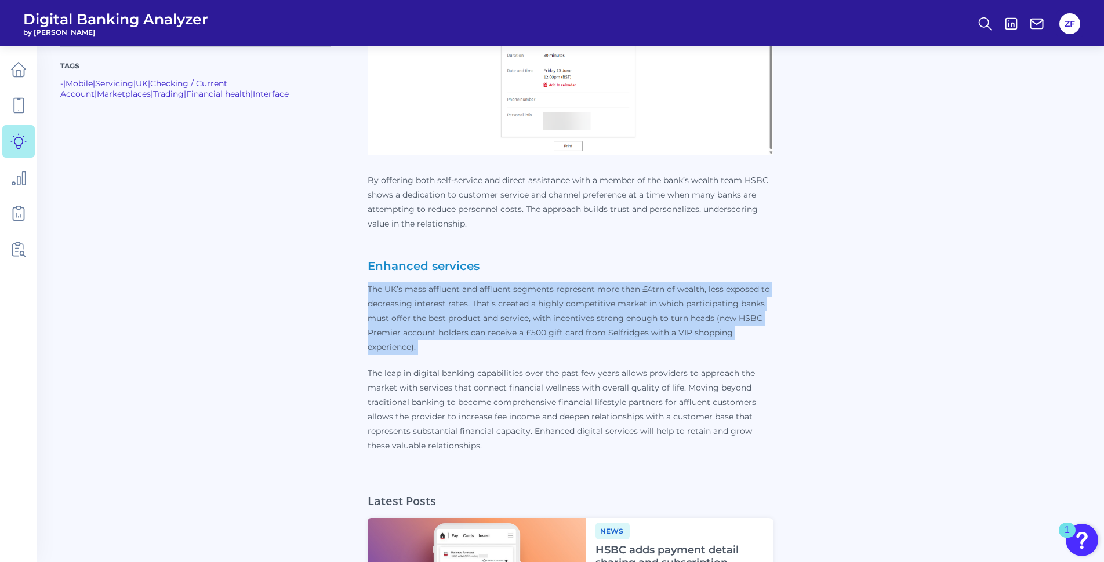
click at [501, 315] on p "The UK’s mass affluent and affluent segments represent more than £4trn of wealt…" at bounding box center [571, 318] width 406 height 72
drag, startPoint x: 501, startPoint y: 315, endPoint x: 503, endPoint y: 345, distance: 30.2
click at [503, 345] on p "The UK’s mass affluent and affluent segments represent more than £4trn of wealt…" at bounding box center [571, 318] width 406 height 72
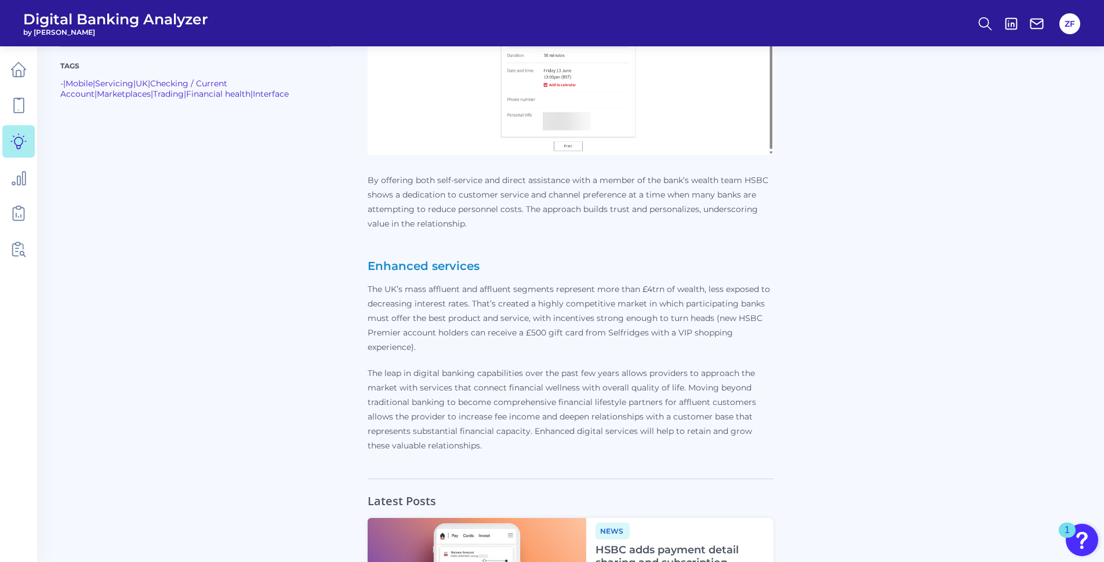
click at [504, 393] on p "The leap in digital banking capabilities over the past few years allows provide…" at bounding box center [571, 409] width 406 height 87
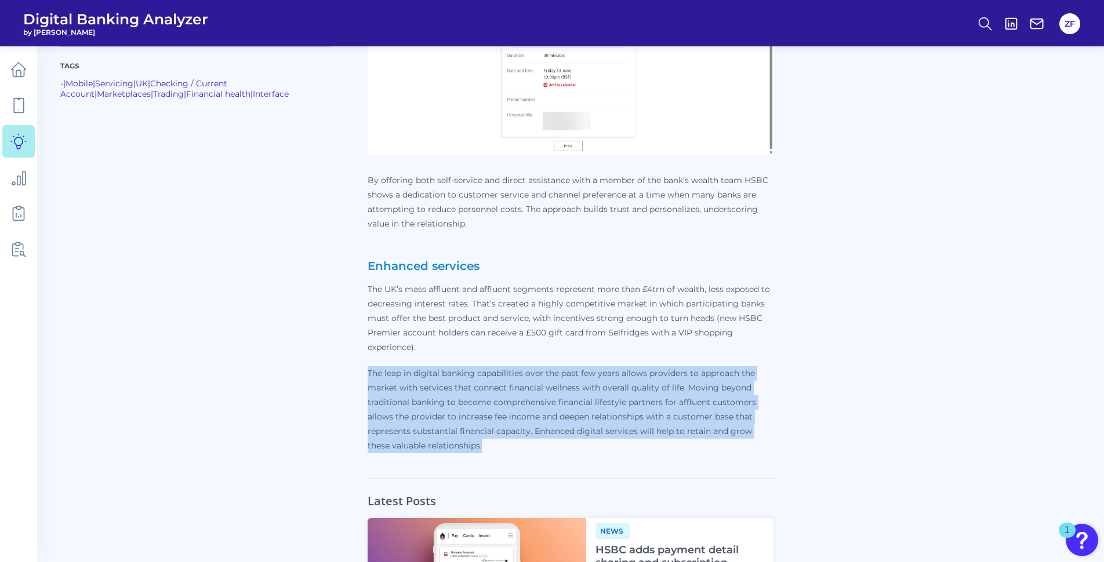
click at [504, 393] on p "The leap in digital banking capabilities over the past few years allows provide…" at bounding box center [571, 409] width 406 height 87
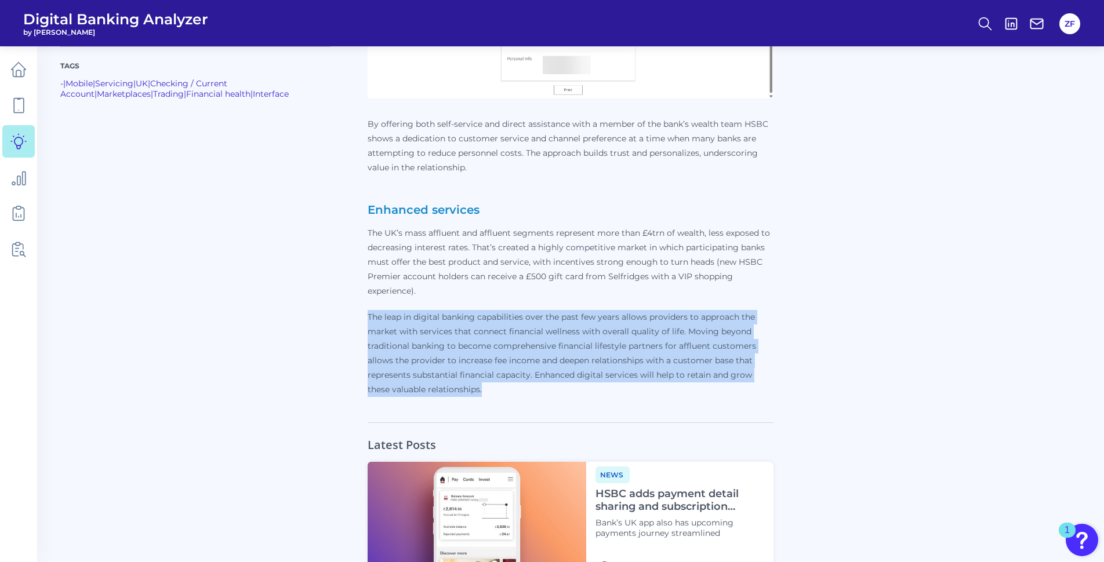
scroll to position [4465, 0]
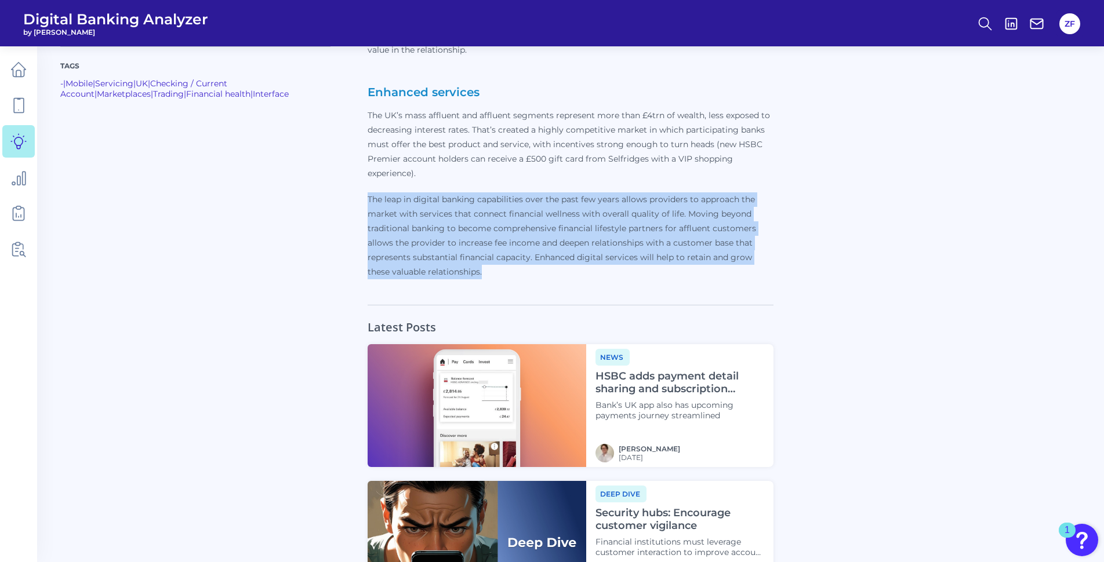
click at [275, 331] on div at bounding box center [213, 523] width 307 height 436
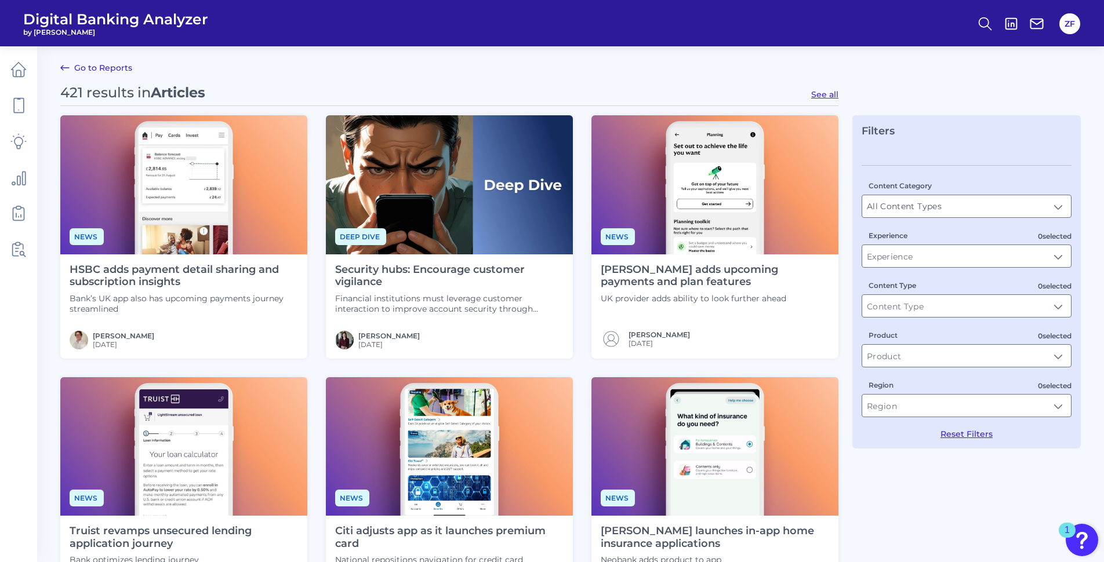
click at [821, 97] on button "See all" at bounding box center [824, 94] width 27 height 10
type input "Articles"
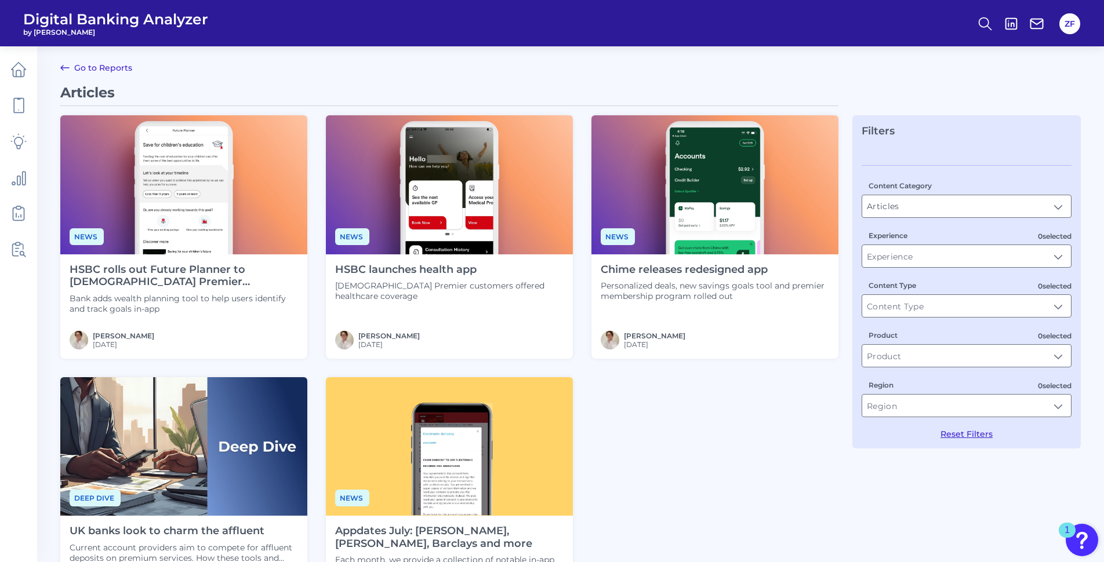
click at [72, 67] on link "Go to Reports" at bounding box center [96, 68] width 72 height 14
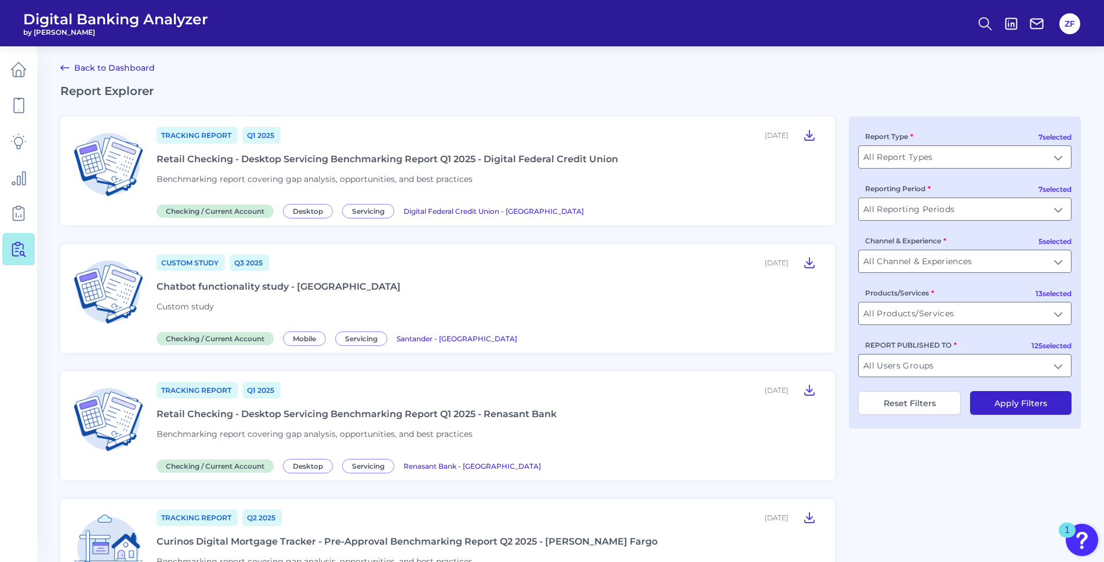
click at [961, 18] on header "Digital Banking Analyzer by Curinos ZF" at bounding box center [552, 23] width 1104 height 46
click at [976, 20] on button at bounding box center [985, 23] width 27 height 27
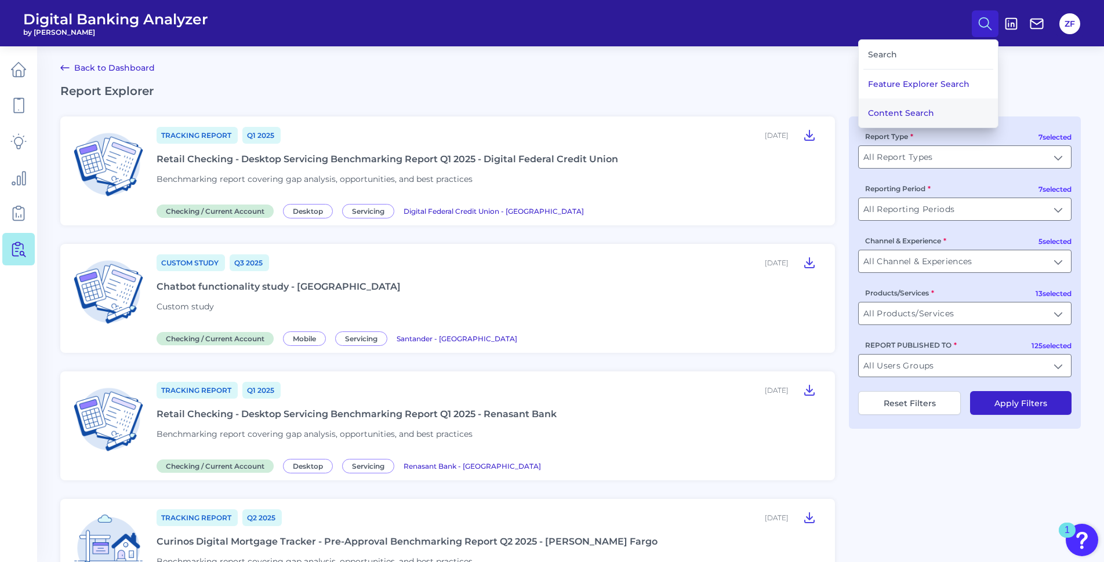
click at [902, 111] on button "Content Search" at bounding box center [928, 113] width 139 height 29
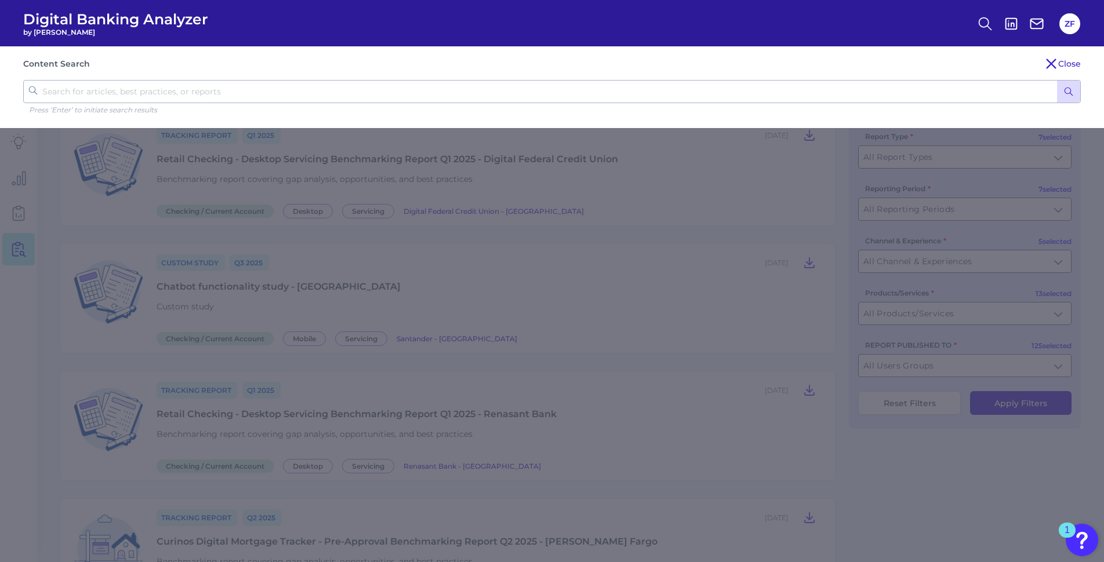
click at [349, 77] on div "Content Search Close Press ‘Enter’ to initiate search results" at bounding box center [552, 87] width 1104 height 82
click at [336, 85] on input "text" at bounding box center [552, 91] width 1058 height 23
type input "premier"
click button "submit" at bounding box center [1068, 92] width 23 height 22
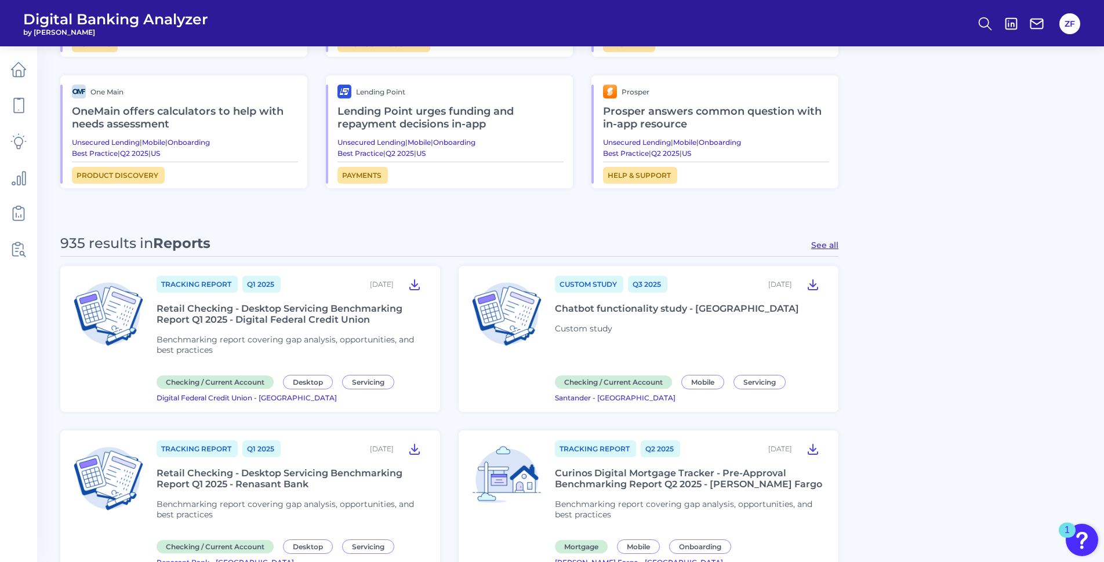
scroll to position [464, 0]
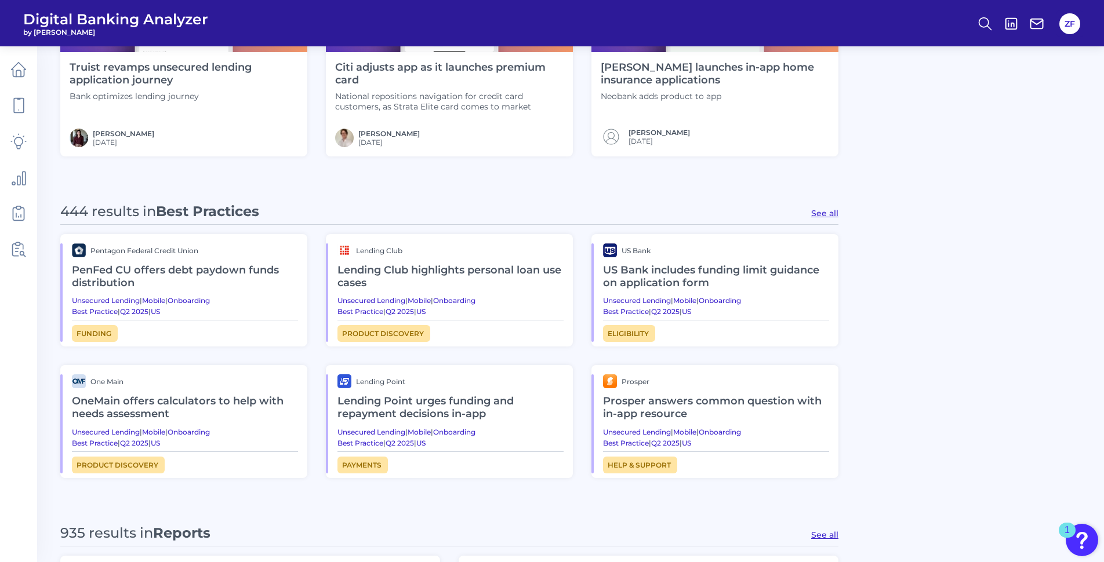
click at [826, 212] on button "See all" at bounding box center [824, 213] width 27 height 10
type input "Best Practices"
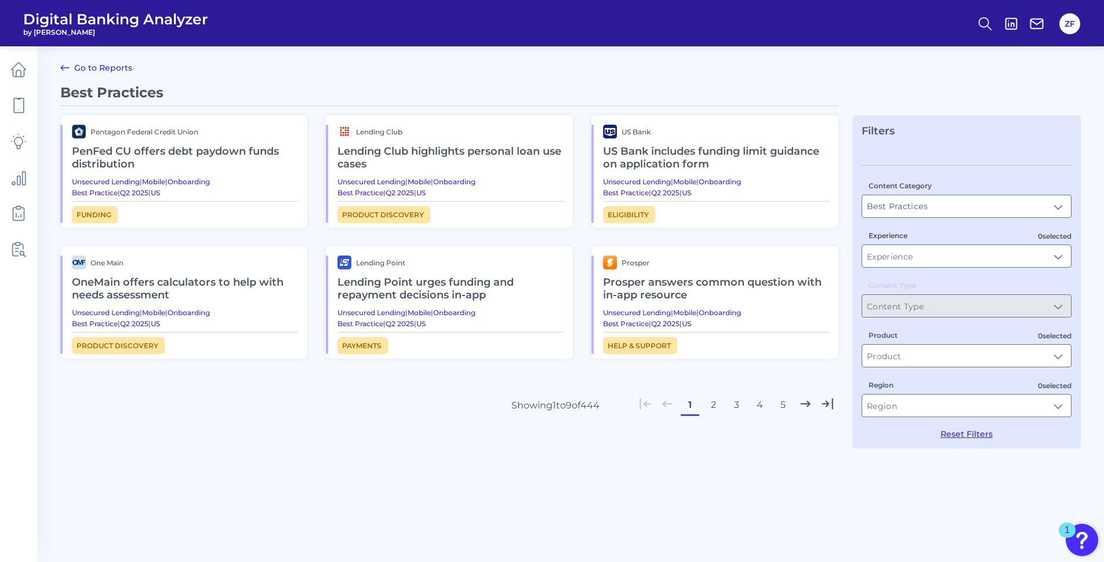
scroll to position [0, 0]
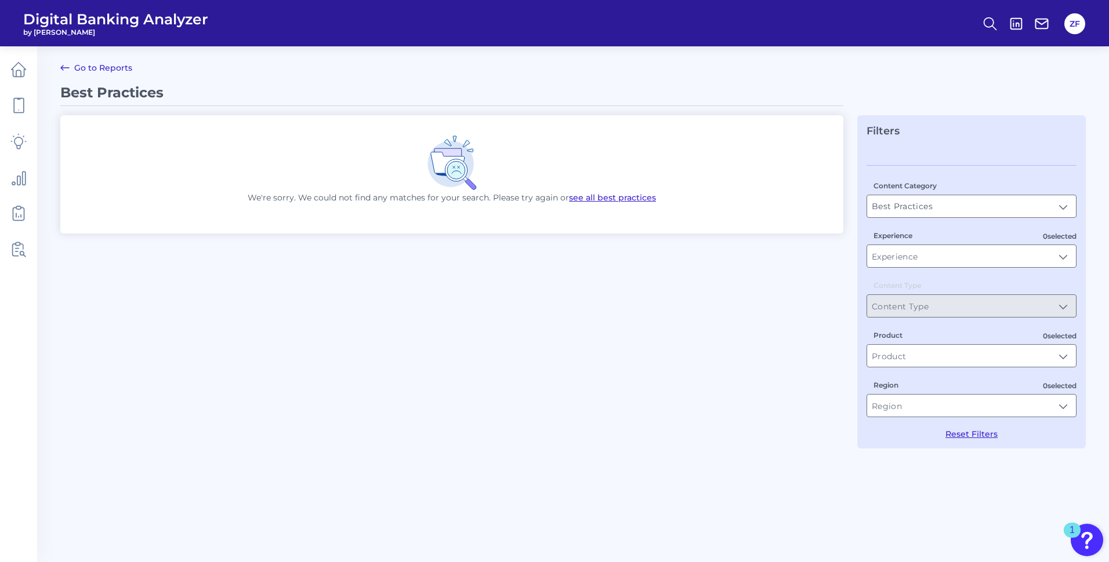
click at [125, 67] on link "Go to Reports" at bounding box center [96, 68] width 72 height 14
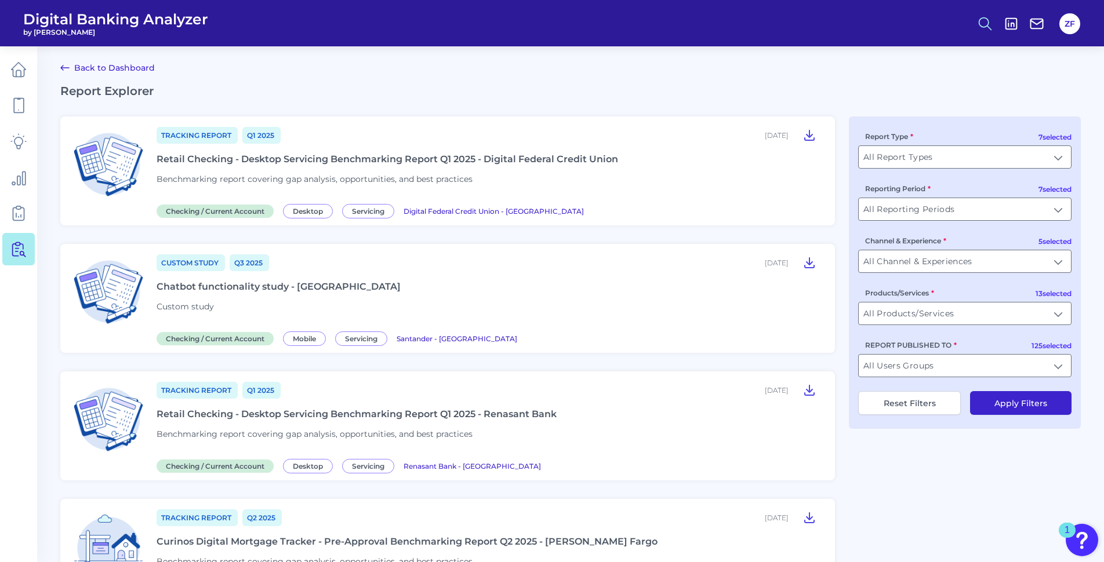
click at [985, 23] on icon at bounding box center [985, 24] width 16 height 16
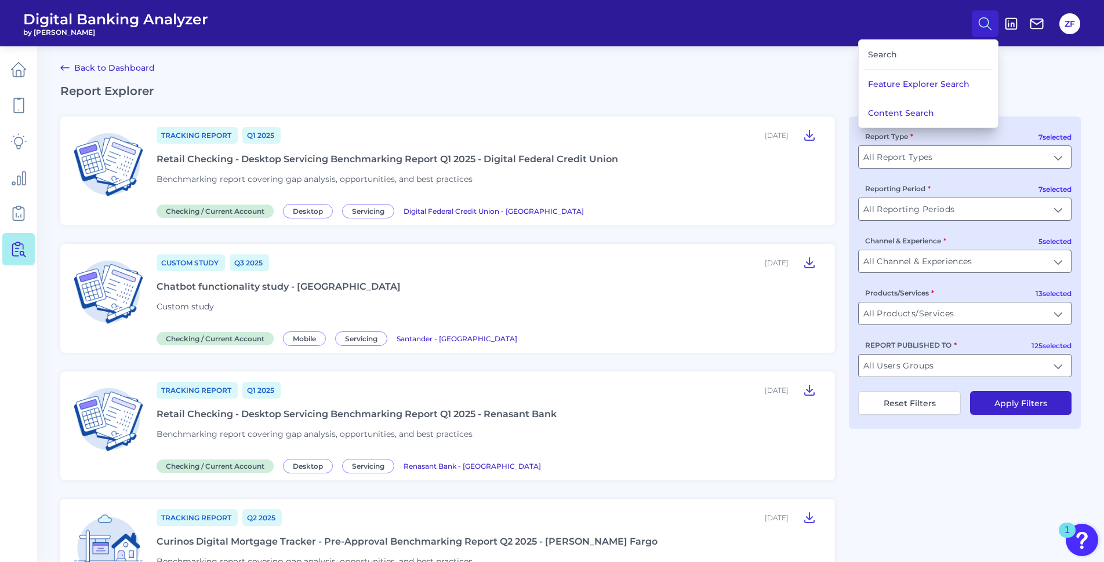
click at [920, 49] on div "Search" at bounding box center [928, 55] width 130 height 30
click at [896, 115] on button "Content Search" at bounding box center [928, 113] width 139 height 29
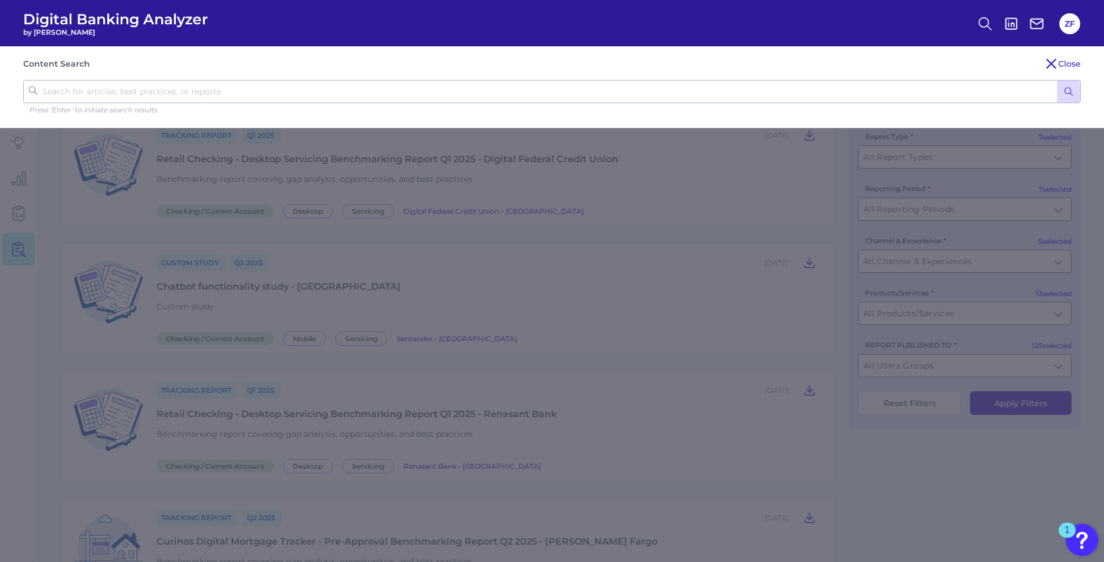
click at [161, 95] on input "text" at bounding box center [552, 91] width 1058 height 23
type input "premier"
click button "submit" at bounding box center [1068, 92] width 23 height 22
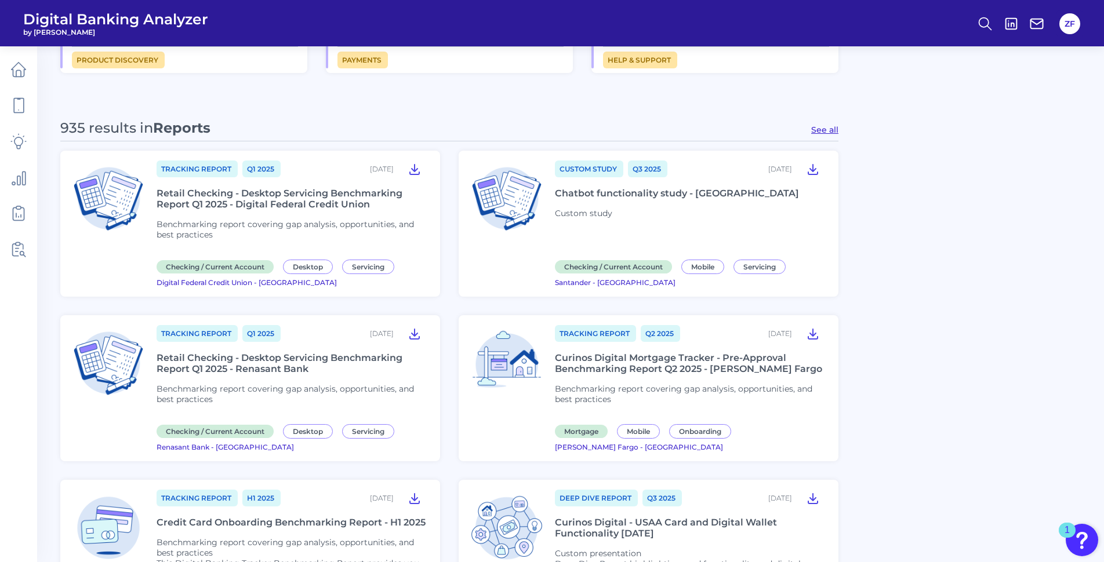
scroll to position [870, 0]
click at [830, 127] on button "See all" at bounding box center [824, 129] width 27 height 10
type input "Reports"
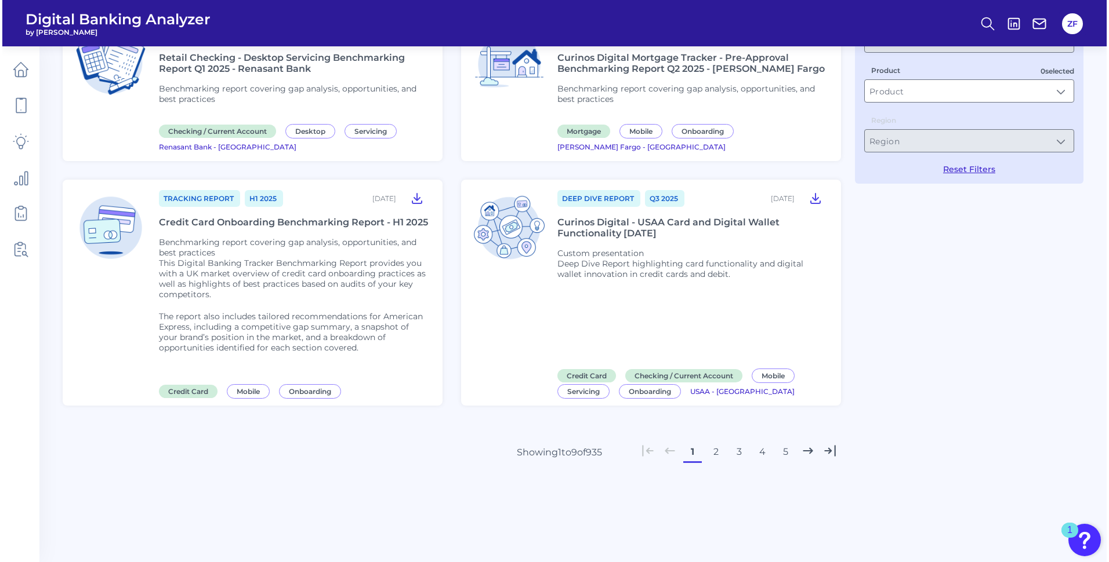
scroll to position [0, 0]
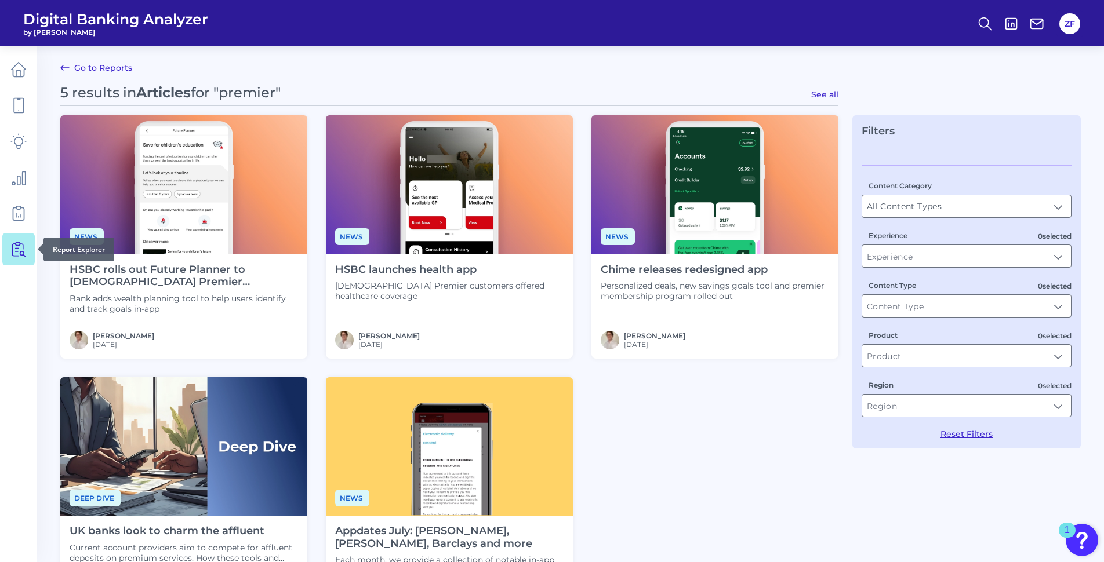
click at [24, 244] on icon at bounding box center [18, 249] width 16 height 16
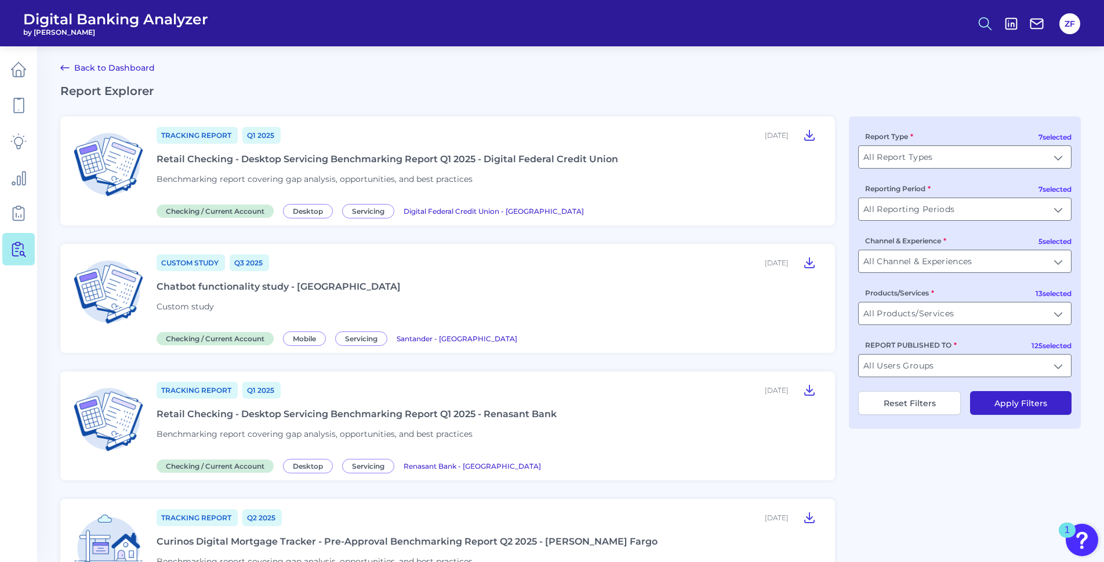
click at [994, 28] on button at bounding box center [985, 23] width 27 height 27
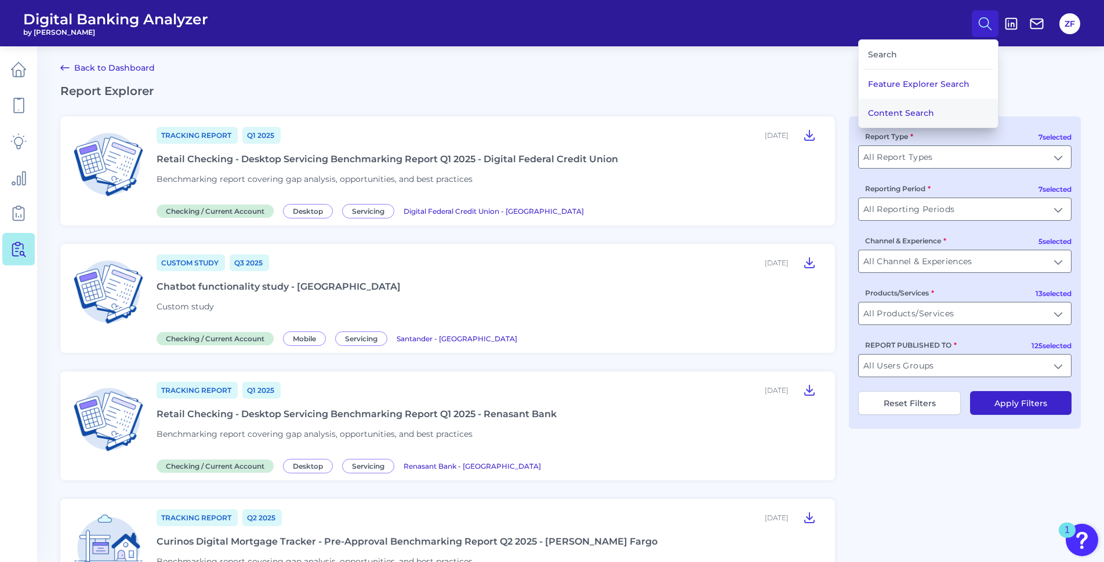
click at [939, 104] on button "Content Search" at bounding box center [928, 113] width 139 height 29
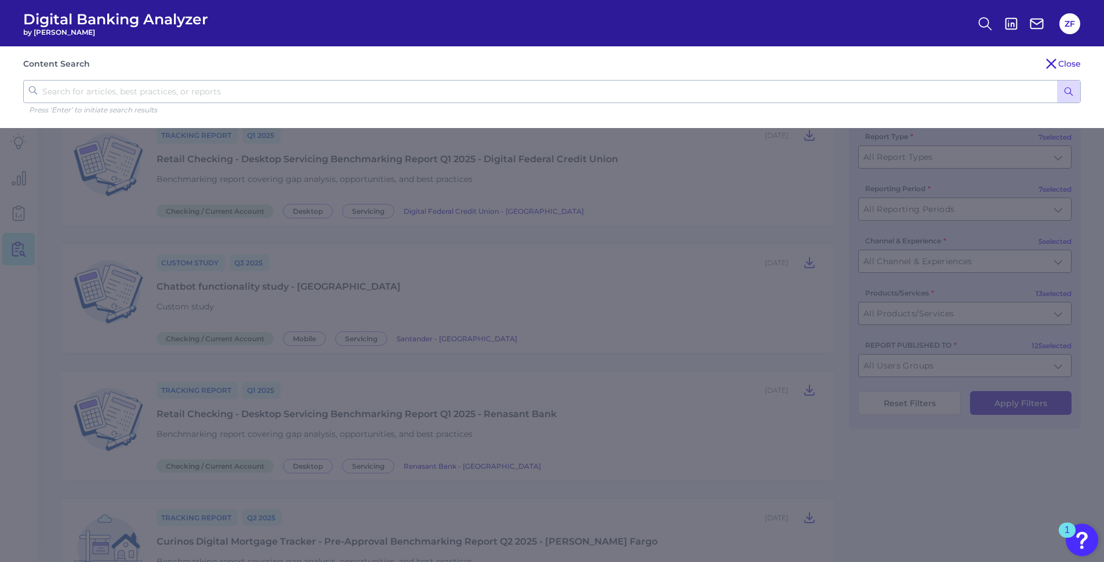
click at [360, 99] on input "text" at bounding box center [552, 91] width 1058 height 23
type input "premier"
click button "submit" at bounding box center [1068, 92] width 23 height 22
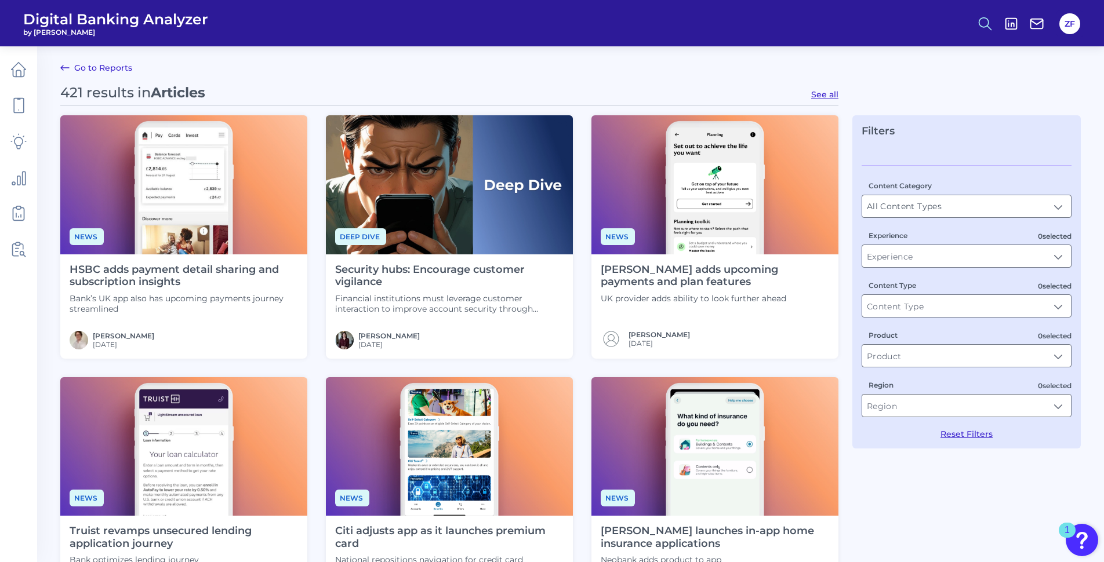
click at [997, 17] on button at bounding box center [985, 23] width 27 height 27
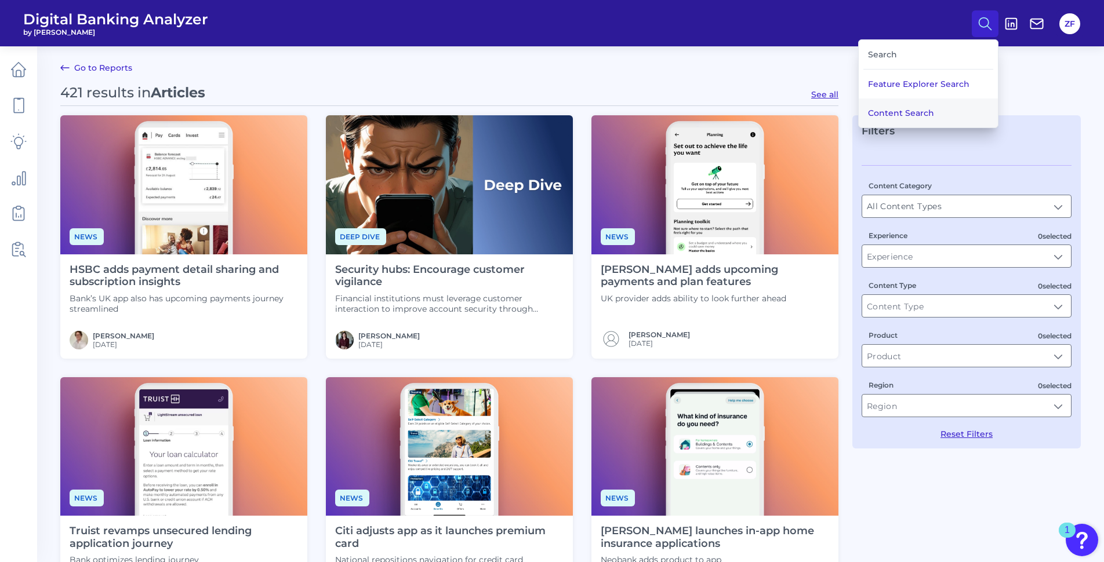
click at [896, 102] on button "Content Search" at bounding box center [928, 113] width 139 height 29
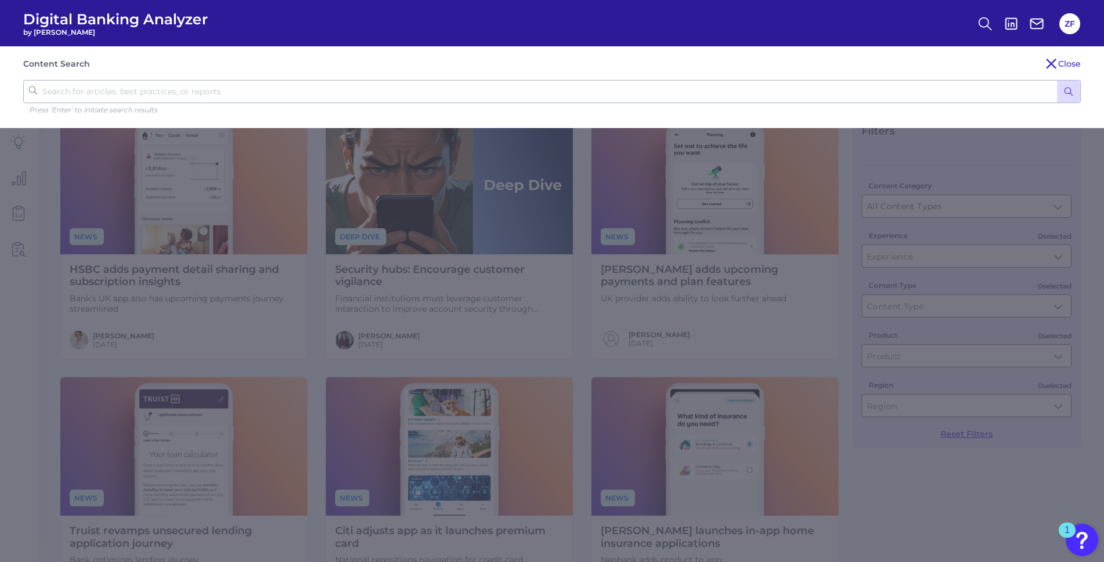
click at [579, 93] on input "text" at bounding box center [552, 91] width 1058 height 23
type input "premier"
click at [1059, 92] on button "submit" at bounding box center [1068, 92] width 23 height 22
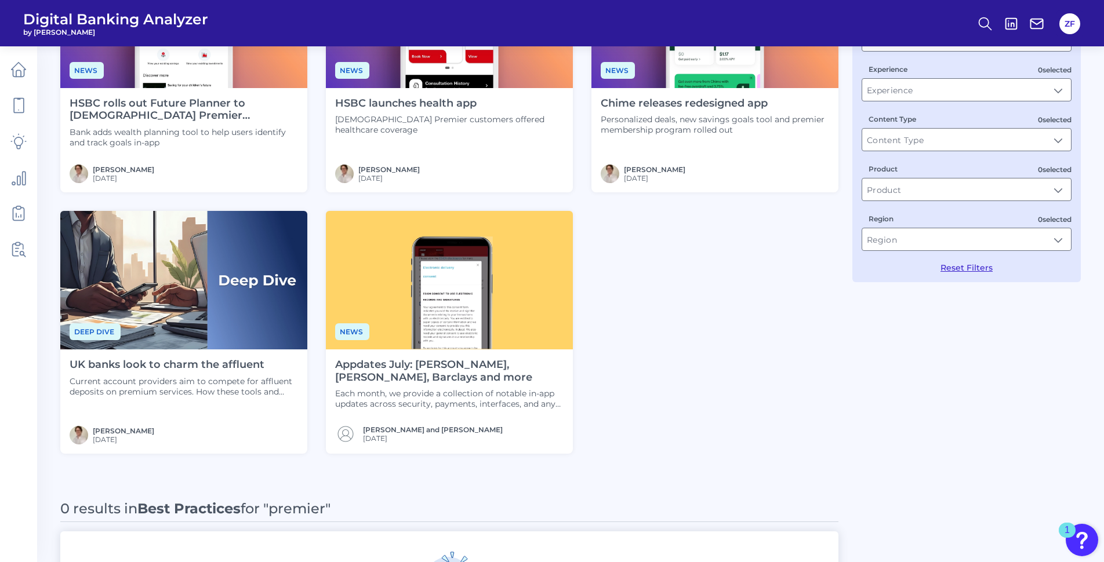
scroll to position [166, 0]
click at [982, 17] on circle at bounding box center [983, 21] width 9 height 9
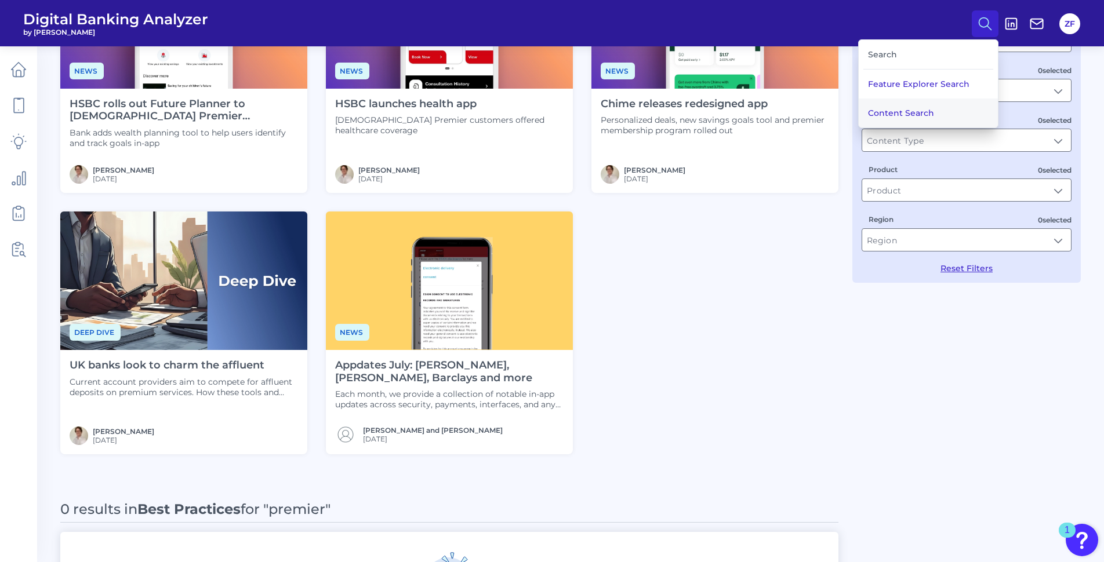
click at [899, 119] on button "Content Search" at bounding box center [928, 113] width 139 height 29
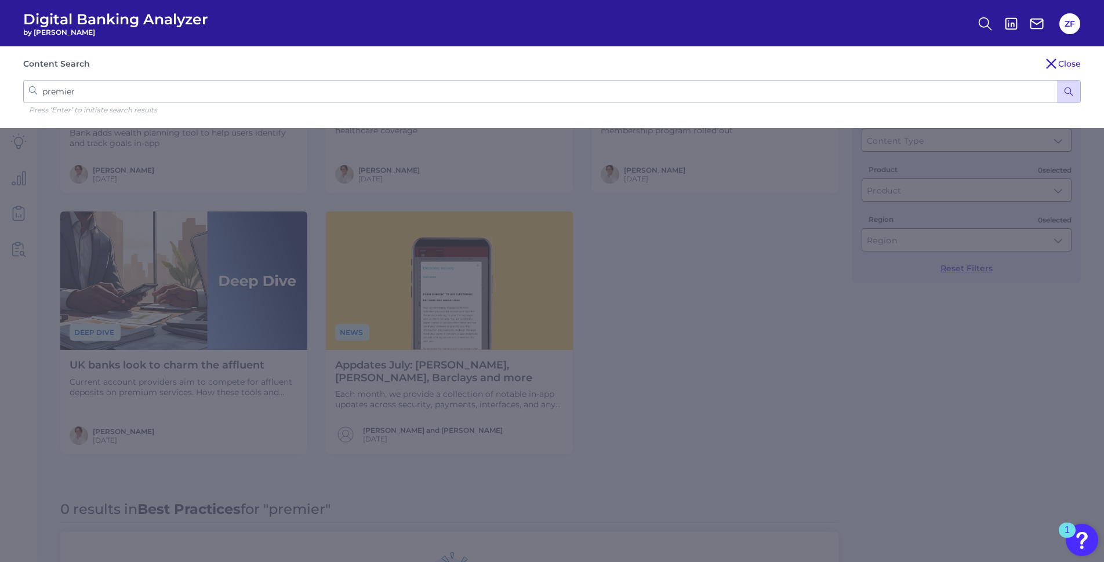
click at [144, 93] on input "premier" at bounding box center [552, 91] width 1058 height 23
type input "premium"
click at [1071, 87] on icon "submit" at bounding box center [1068, 91] width 10 height 10
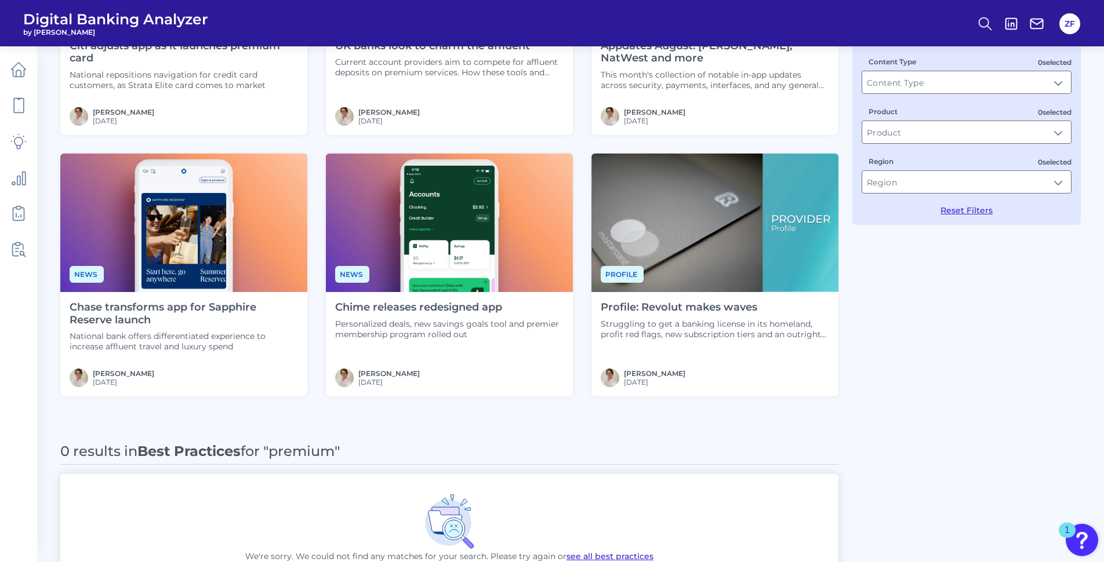
scroll to position [0, 0]
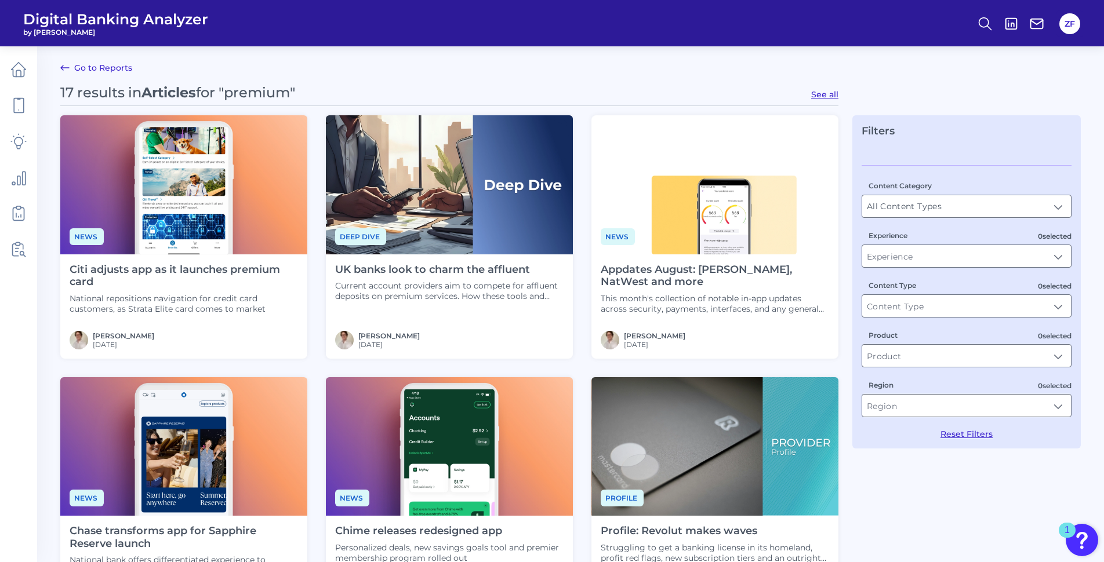
click at [825, 94] on button "See all" at bounding box center [824, 94] width 27 height 10
type input "Articles"
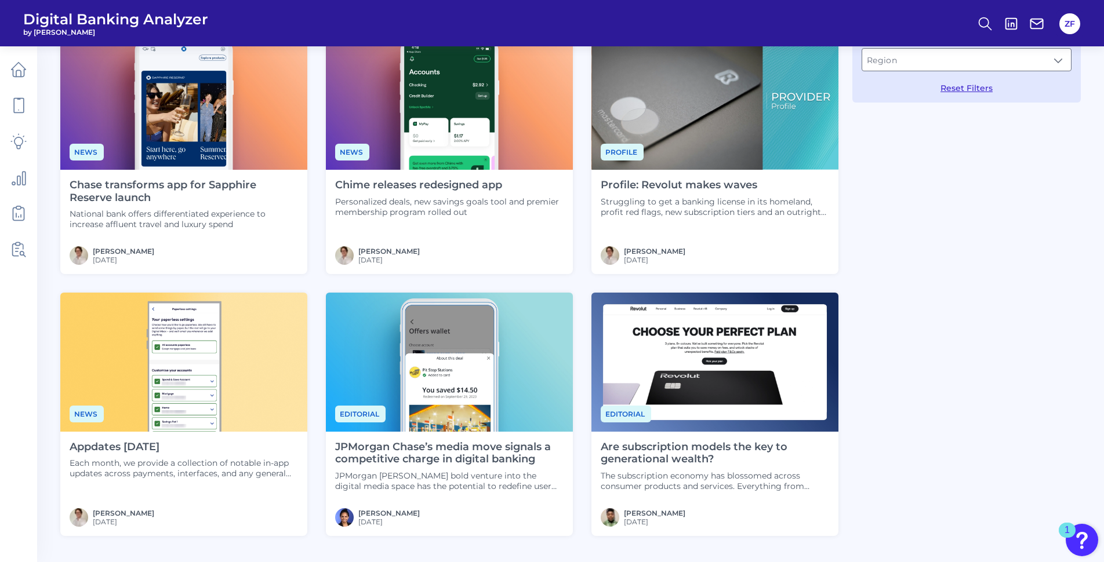
scroll to position [477, 0]
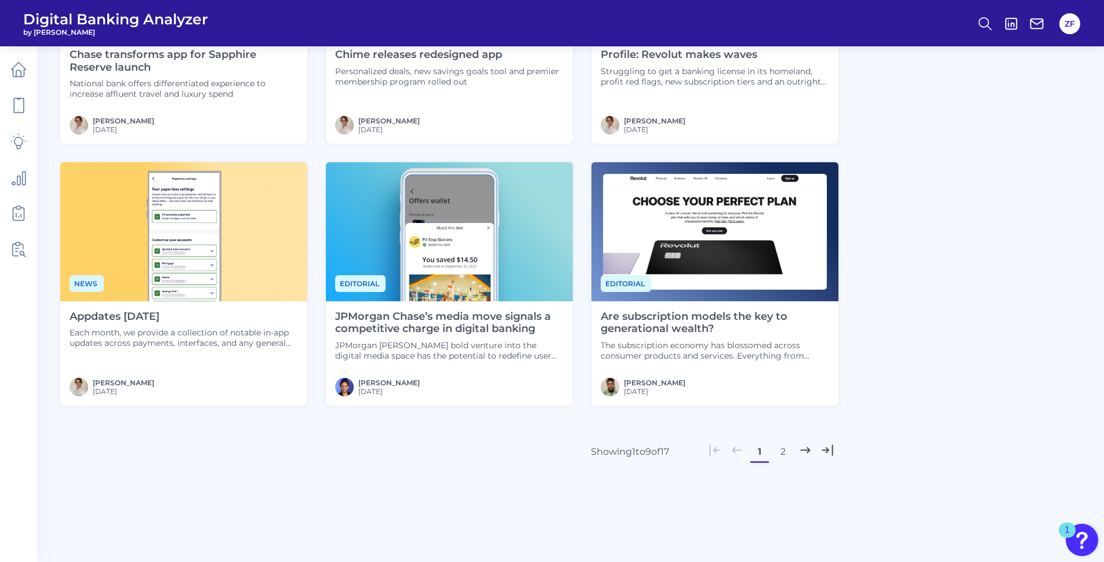
click at [783, 456] on button "2" at bounding box center [782, 452] width 19 height 19
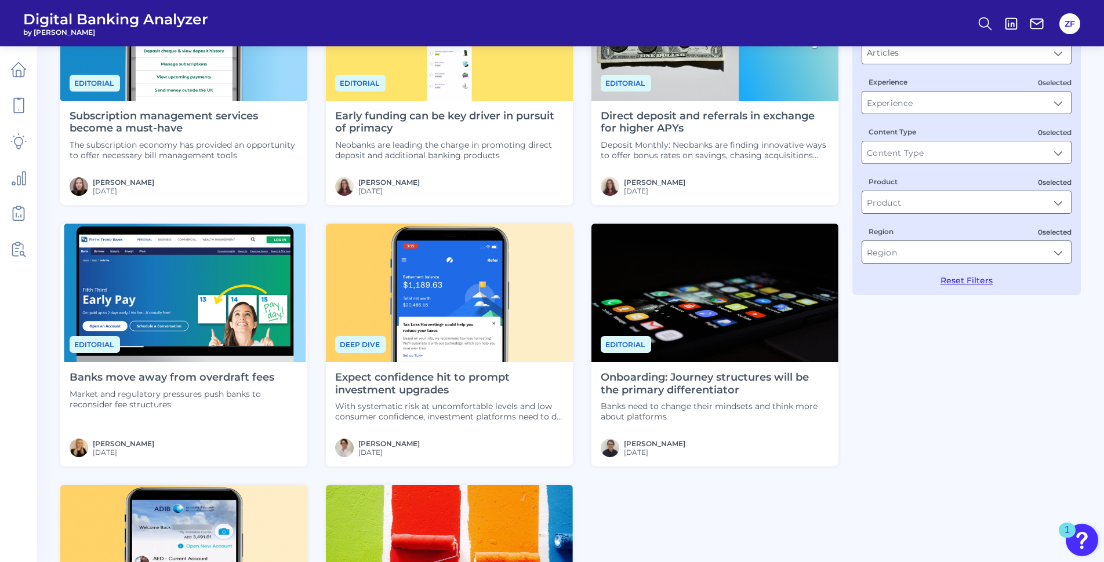
scroll to position [13, 0]
